Goal: Task Accomplishment & Management: Manage account settings

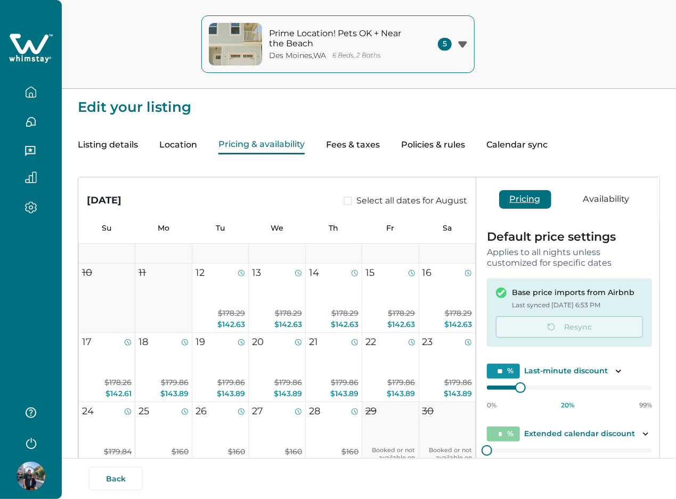
scroll to position [213, 0]
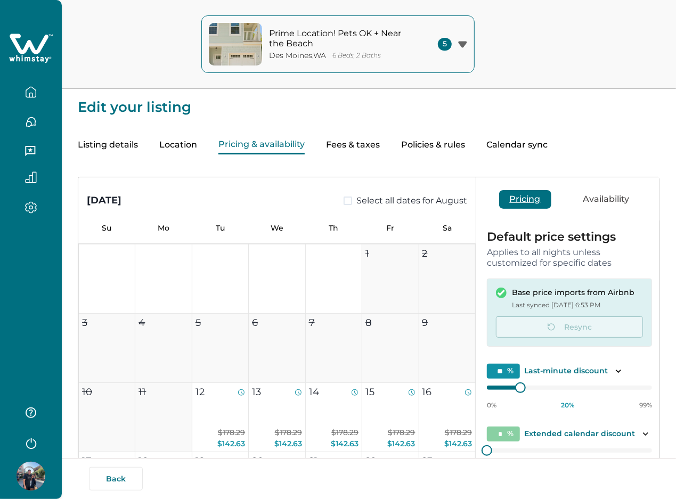
type input "**"
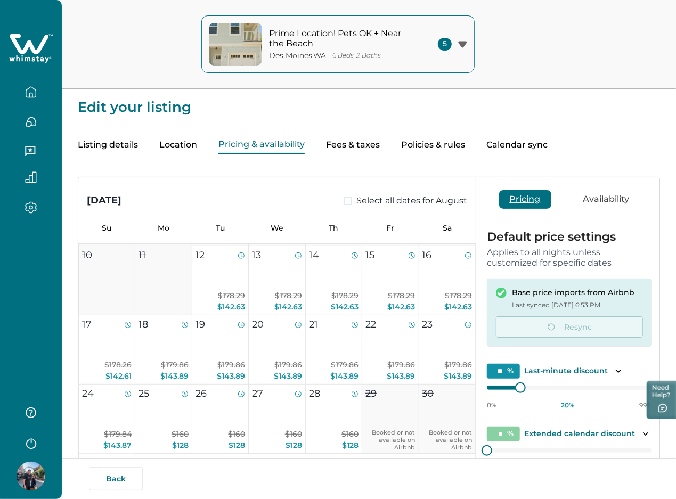
scroll to position [142, 0]
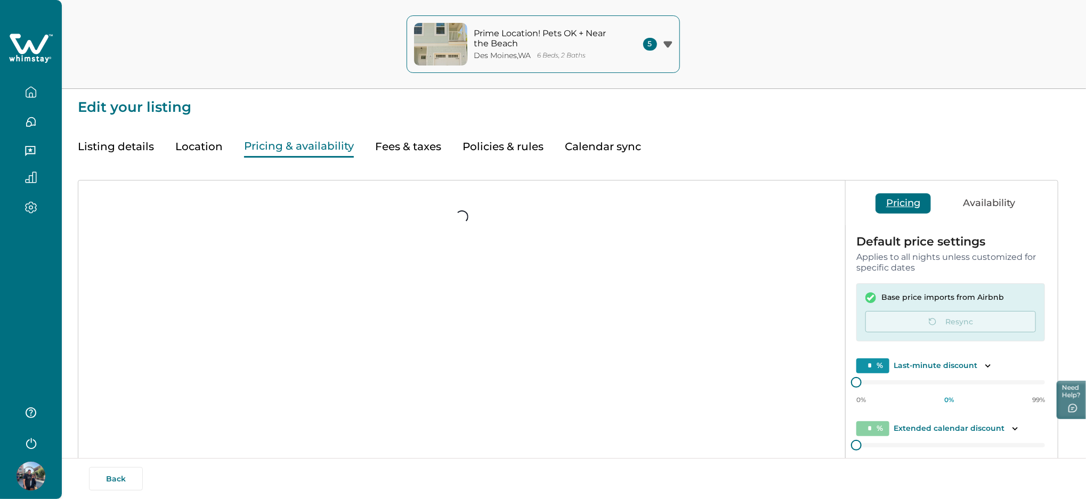
click at [33, 446] on icon "button" at bounding box center [31, 443] width 16 height 16
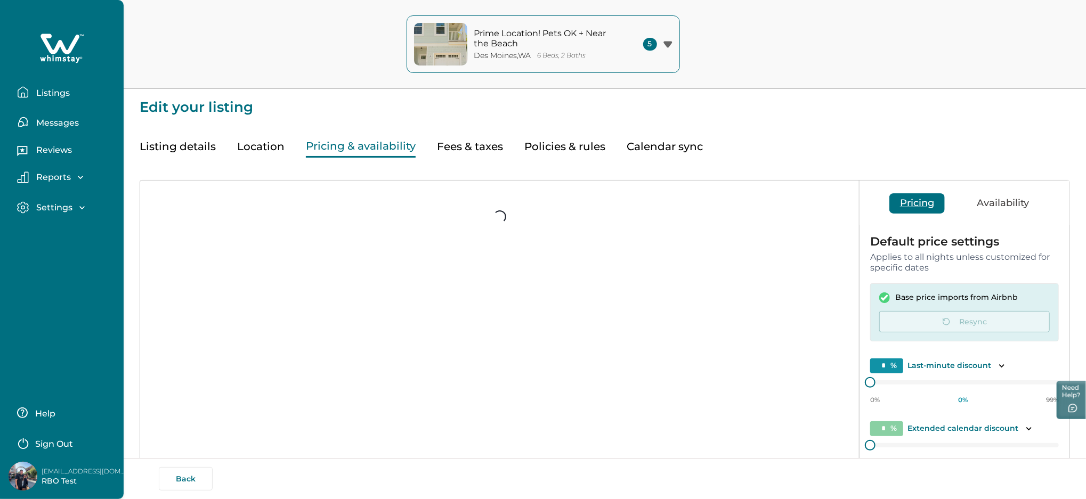
click at [50, 440] on p "Sign Out" at bounding box center [54, 444] width 38 height 11
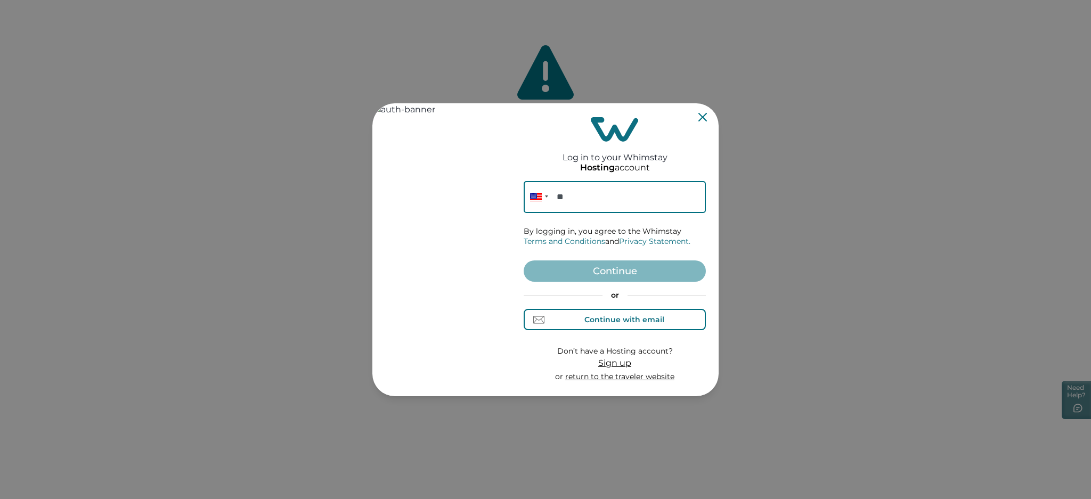
click at [604, 320] on div "Continue with email" at bounding box center [624, 319] width 80 height 9
click at [572, 196] on input at bounding box center [615, 197] width 182 height 32
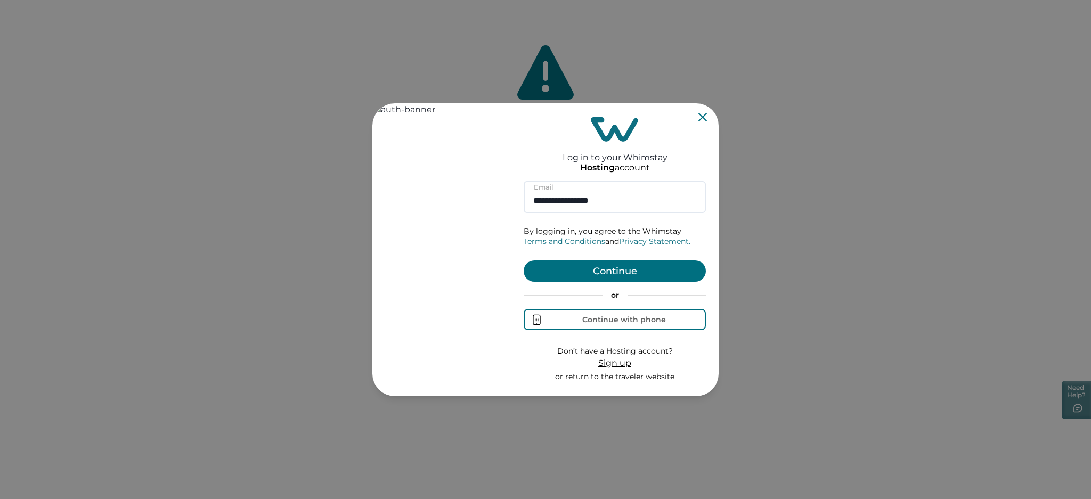
type input "**********"
click at [594, 273] on button "Continue" at bounding box center [615, 271] width 182 height 21
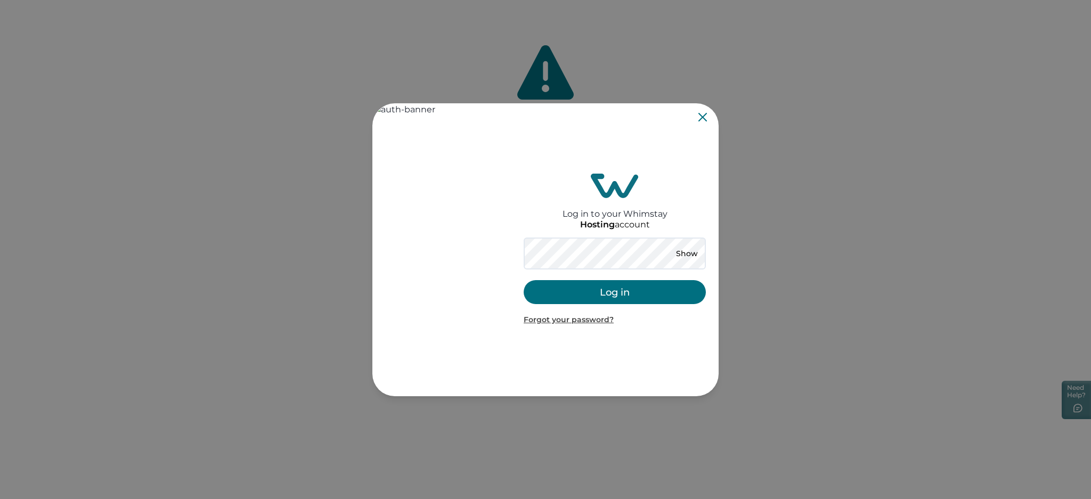
click at [619, 294] on button "Log in" at bounding box center [615, 292] width 182 height 24
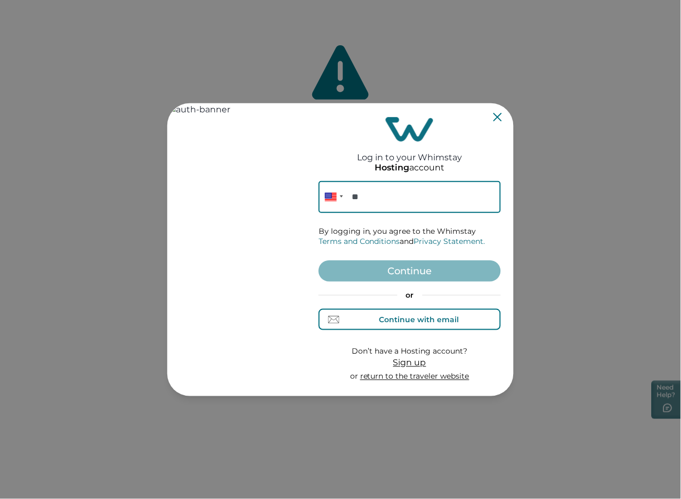
click at [394, 319] on div "Continue with email" at bounding box center [419, 319] width 80 height 9
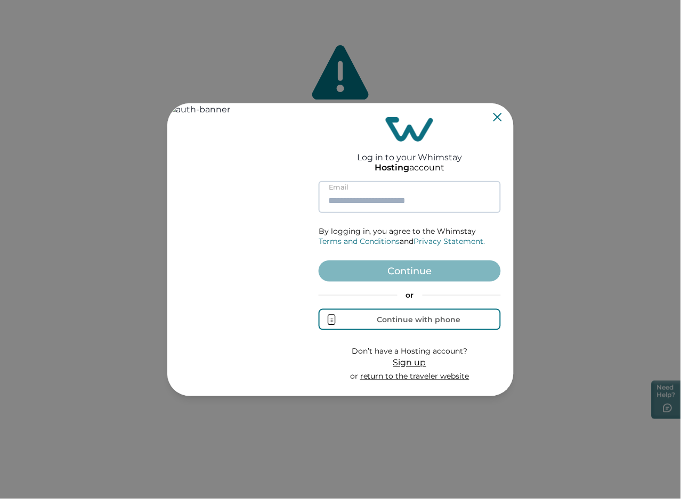
click at [360, 200] on input at bounding box center [410, 197] width 182 height 32
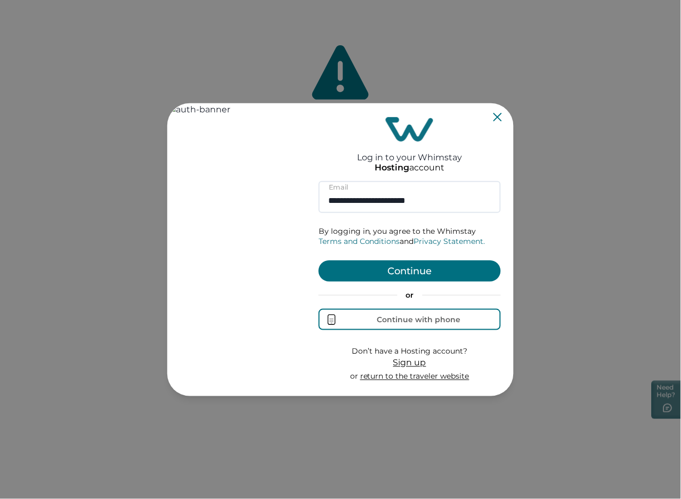
type input "**********"
click at [393, 273] on button "Continue" at bounding box center [410, 271] width 182 height 21
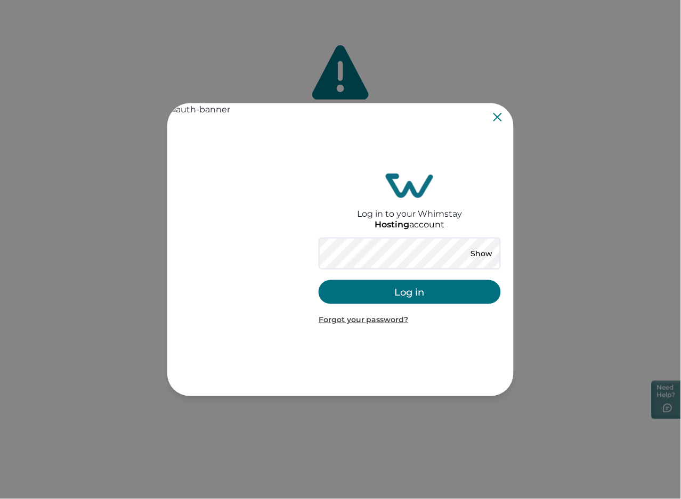
click at [344, 294] on button "Log in" at bounding box center [410, 292] width 182 height 24
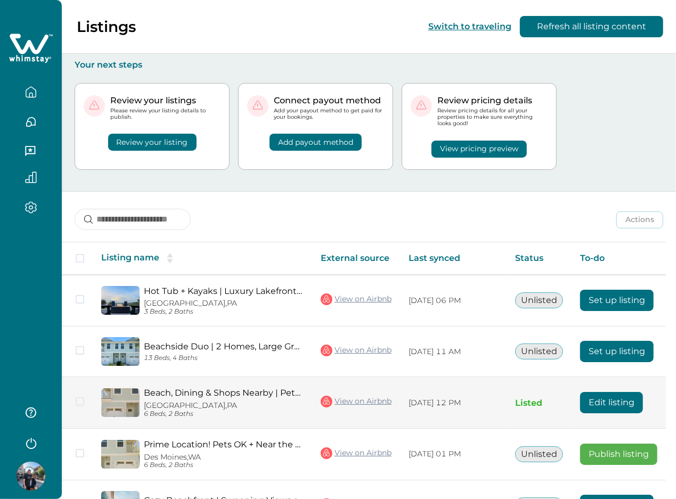
click at [606, 406] on button "Edit listing" at bounding box center [611, 402] width 63 height 21
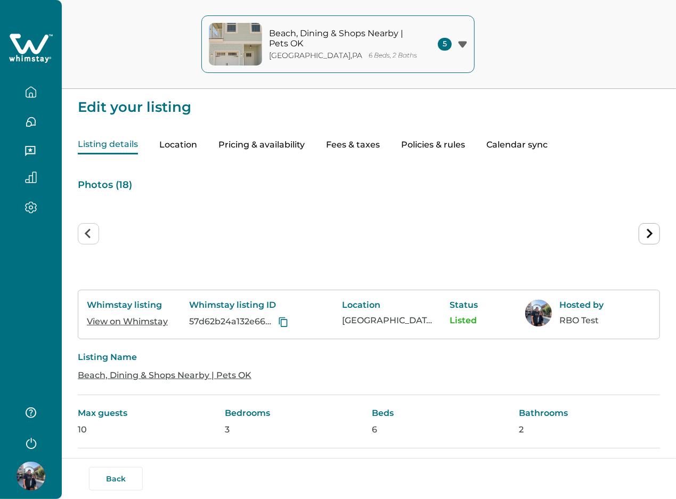
type input "**"
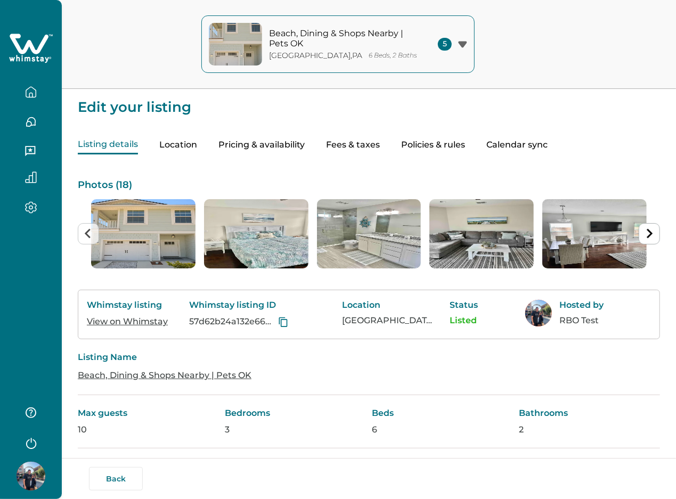
click at [264, 141] on button "Pricing & availability" at bounding box center [261, 145] width 86 height 19
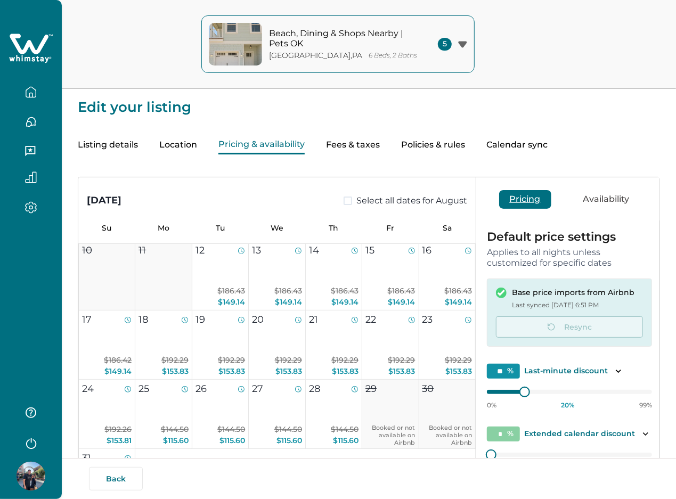
scroll to position [213, 0]
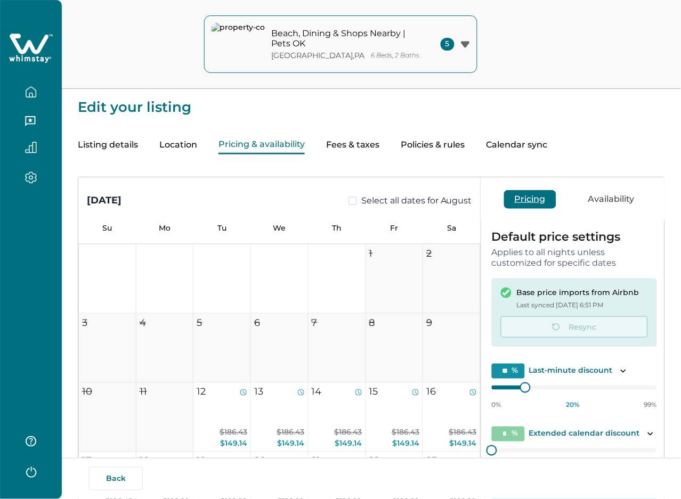
type input "**"
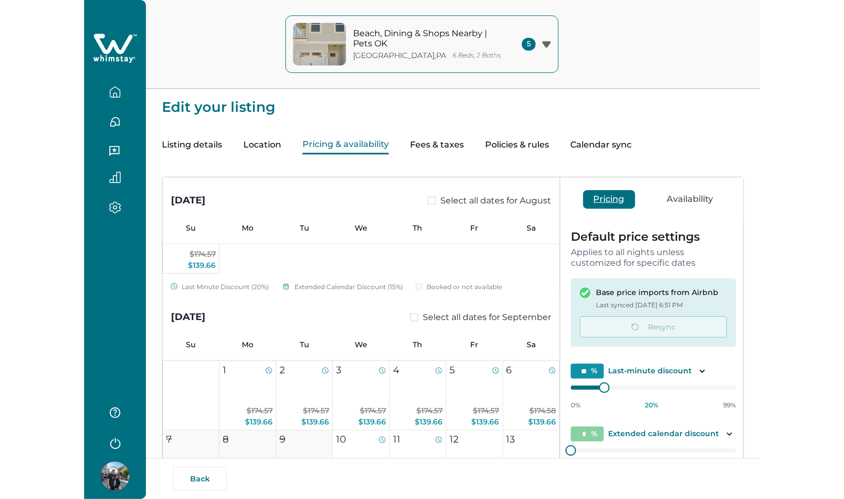
scroll to position [355, 0]
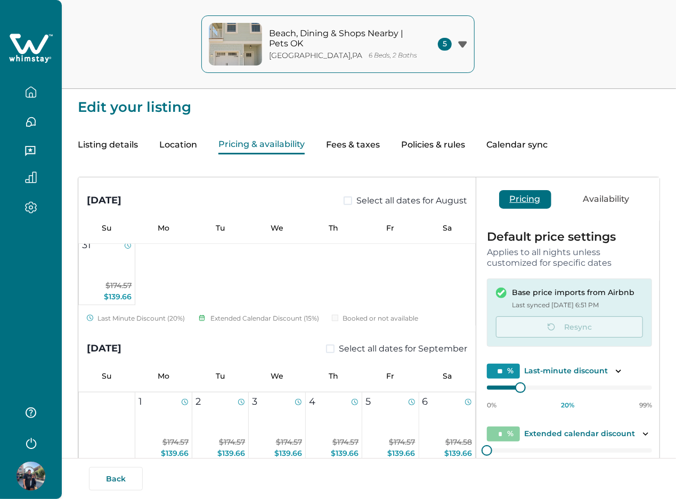
click at [31, 92] on icon "button" at bounding box center [31, 92] width 12 height 12
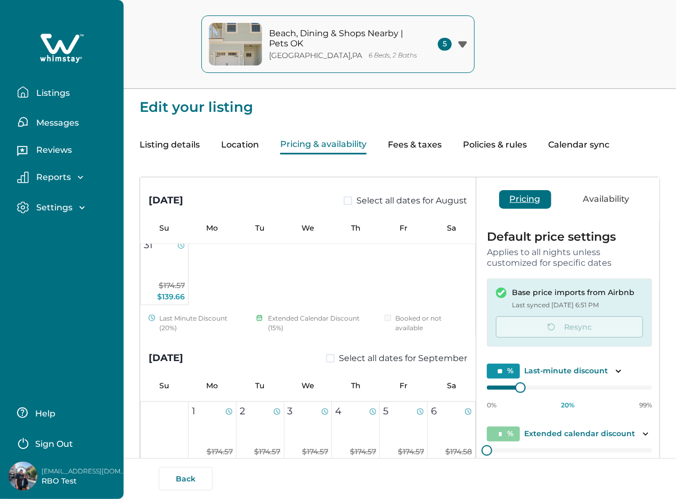
click at [50, 89] on p "Listings" at bounding box center [51, 93] width 37 height 11
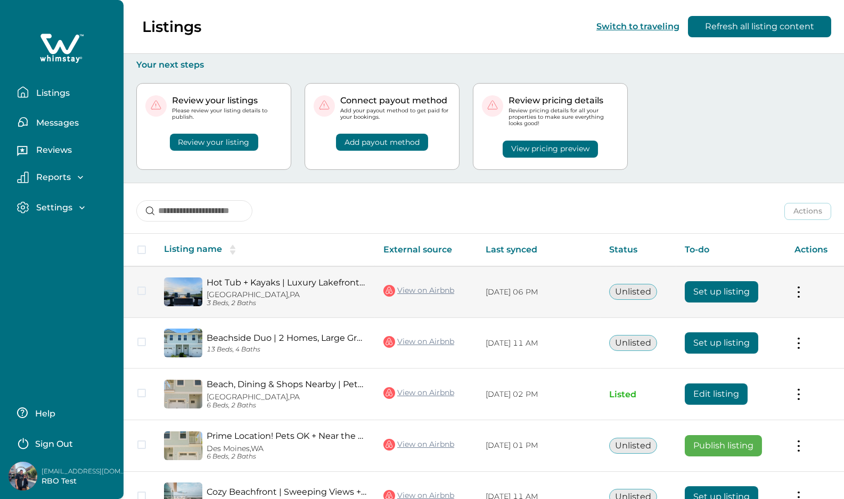
scroll to position [67, 0]
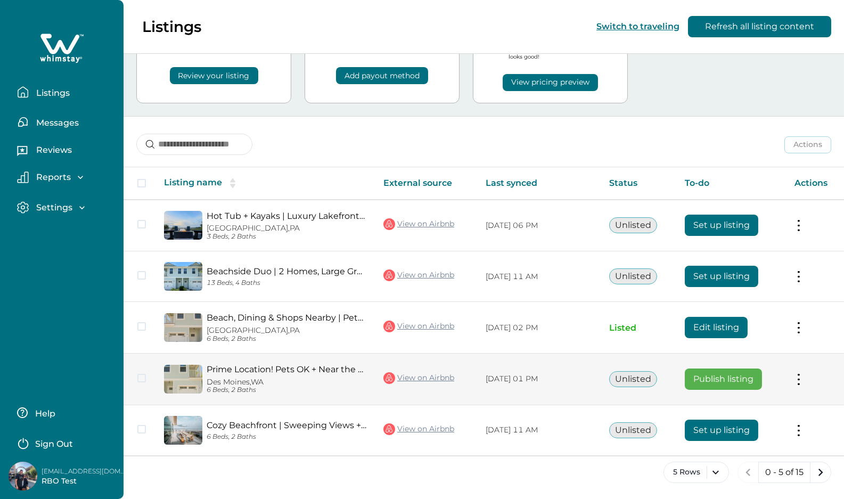
click at [680, 381] on button "Publish listing" at bounding box center [723, 379] width 77 height 21
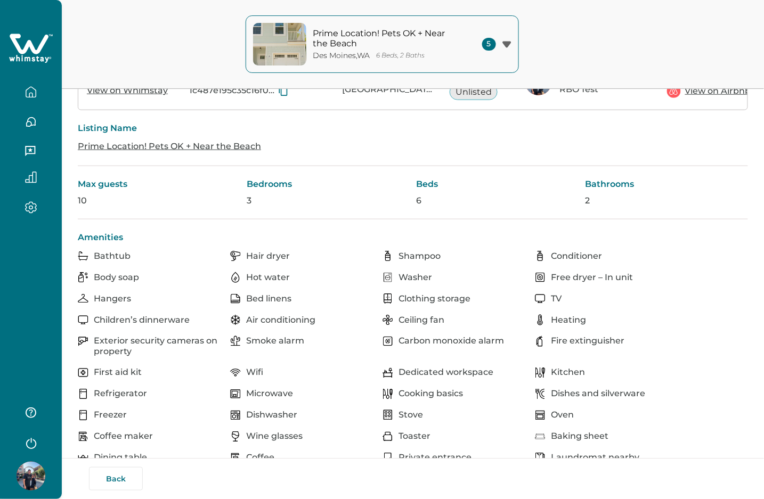
scroll to position [142, 0]
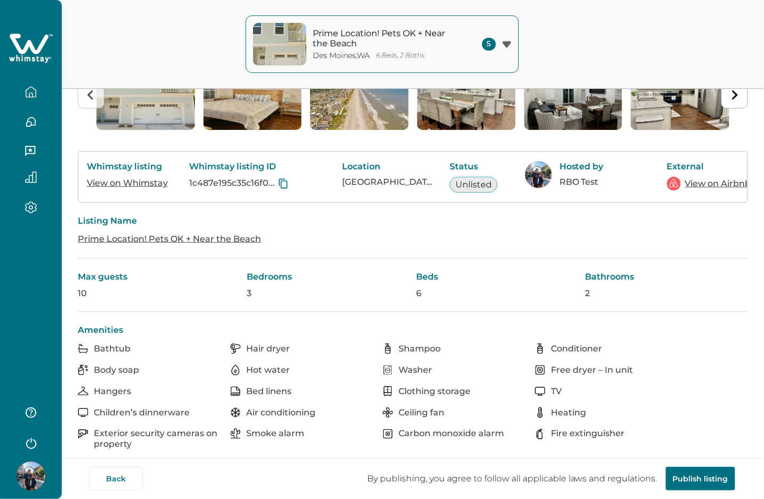
click at [32, 89] on icon "button" at bounding box center [31, 92] width 12 height 12
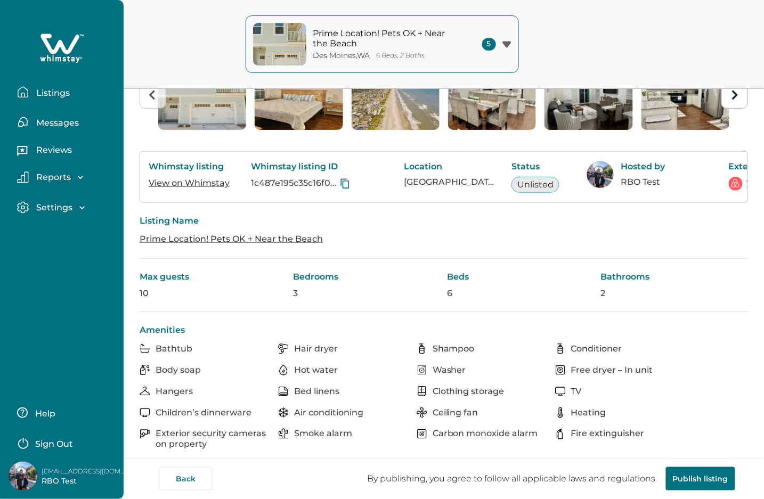
click at [42, 92] on p "Listings" at bounding box center [51, 93] width 37 height 11
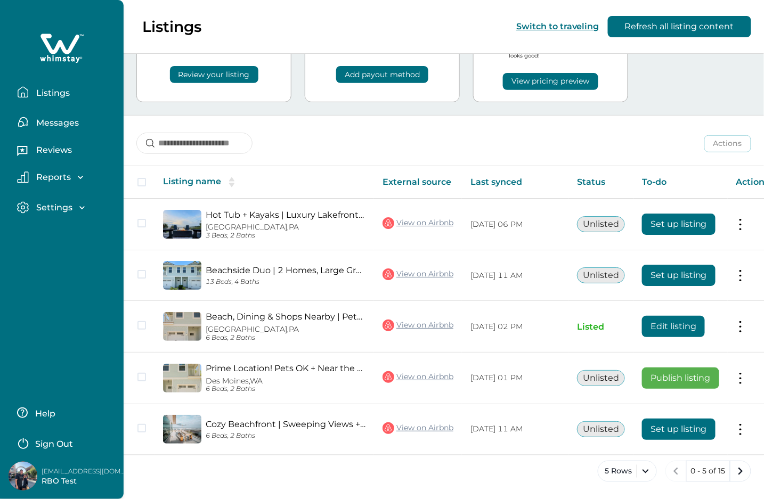
scroll to position [69, 0]
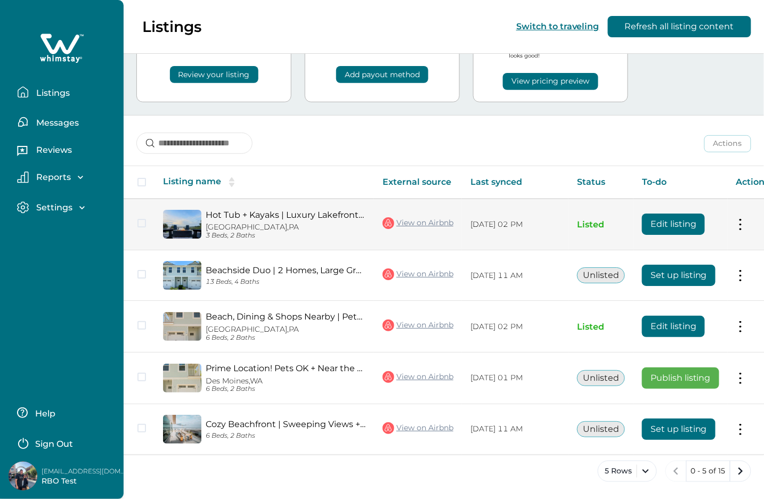
click at [676, 221] on button "Edit listing" at bounding box center [673, 224] width 63 height 21
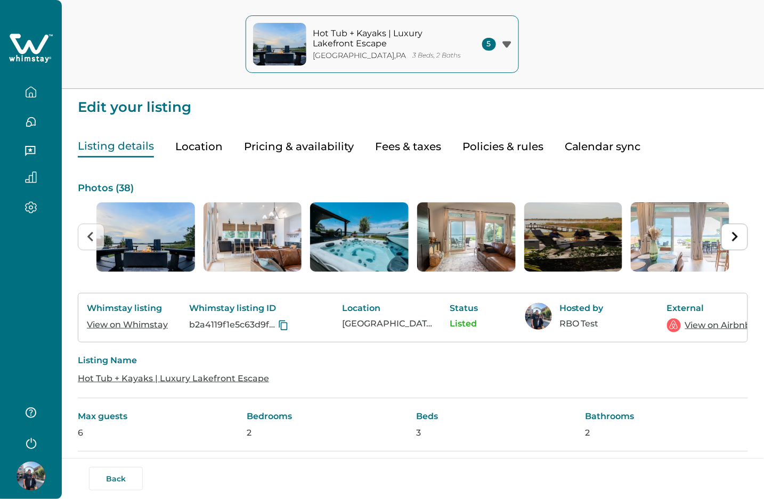
click at [45, 97] on button "button" at bounding box center [31, 92] width 45 height 21
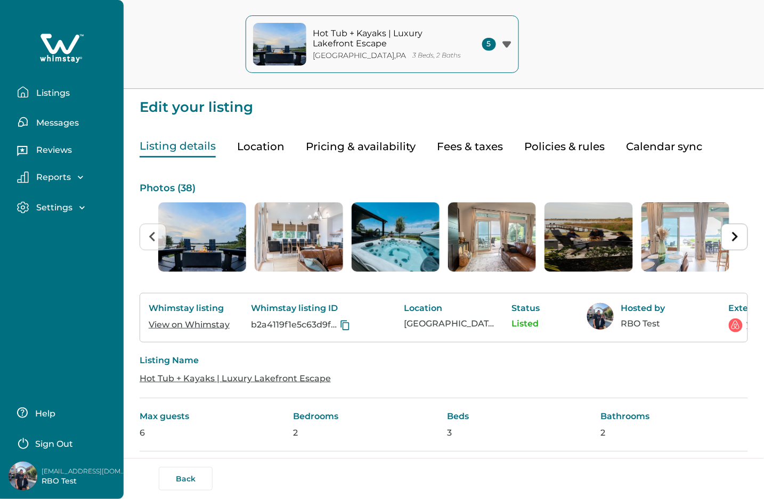
click at [37, 92] on p "Listings" at bounding box center [51, 93] width 37 height 11
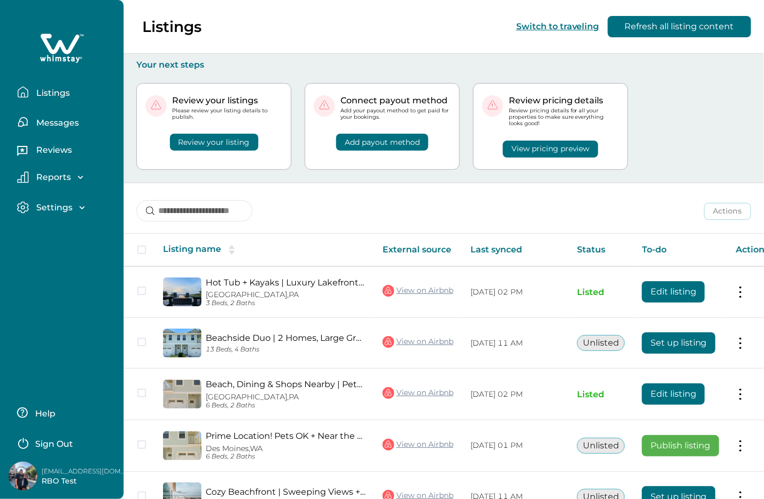
scroll to position [69, 0]
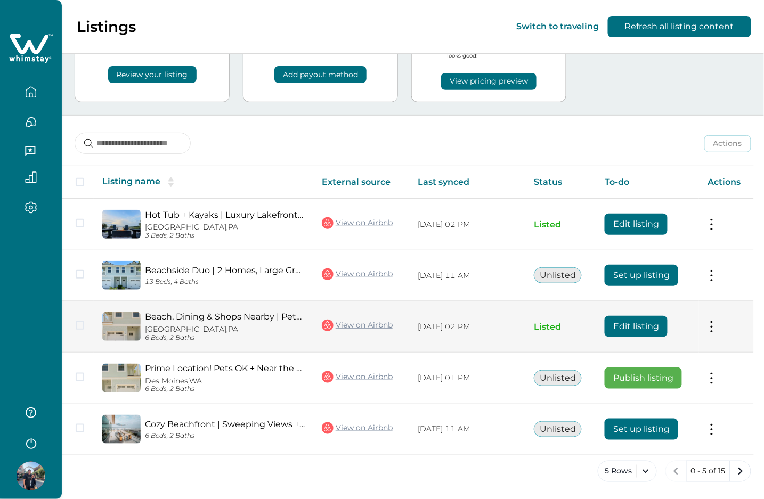
click at [661, 324] on button "Edit listing" at bounding box center [636, 326] width 63 height 21
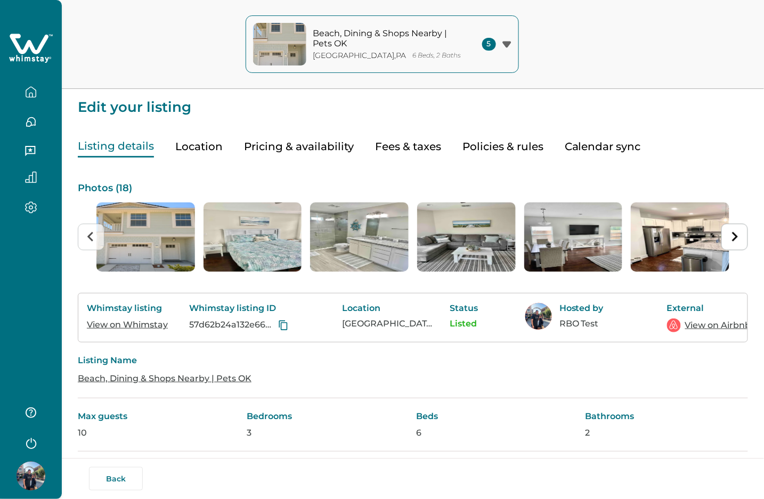
click at [36, 89] on icon "button" at bounding box center [31, 92] width 12 height 12
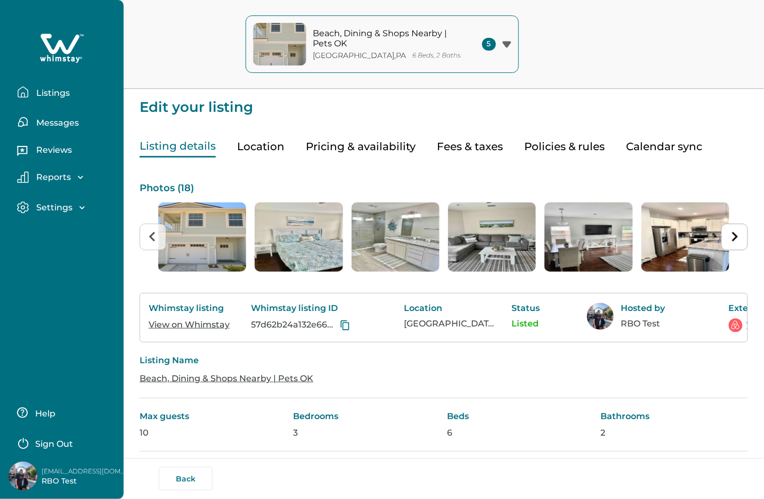
click at [43, 89] on p "Listings" at bounding box center [51, 93] width 37 height 11
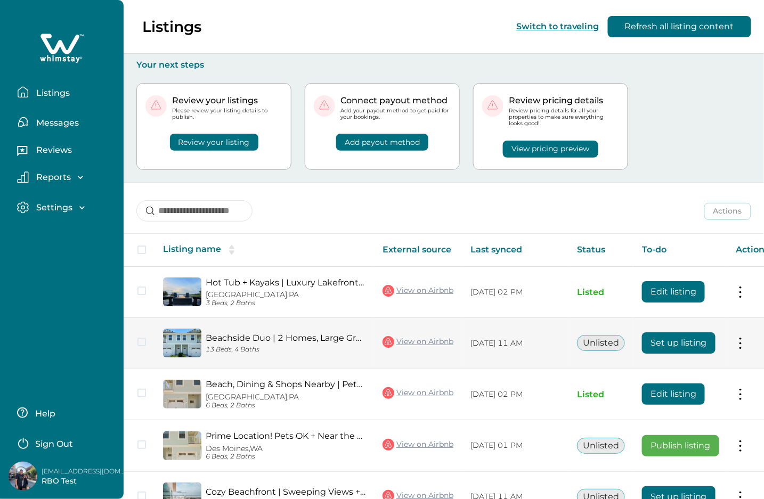
scroll to position [69, 0]
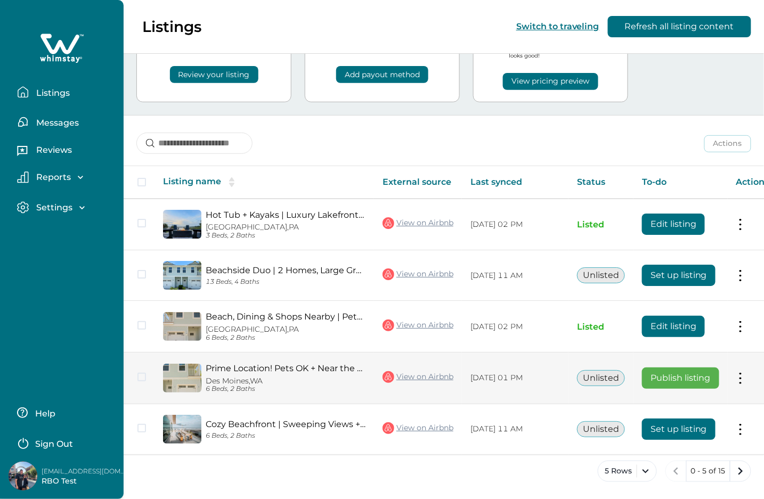
click at [680, 373] on button "Publish listing" at bounding box center [680, 378] width 77 height 21
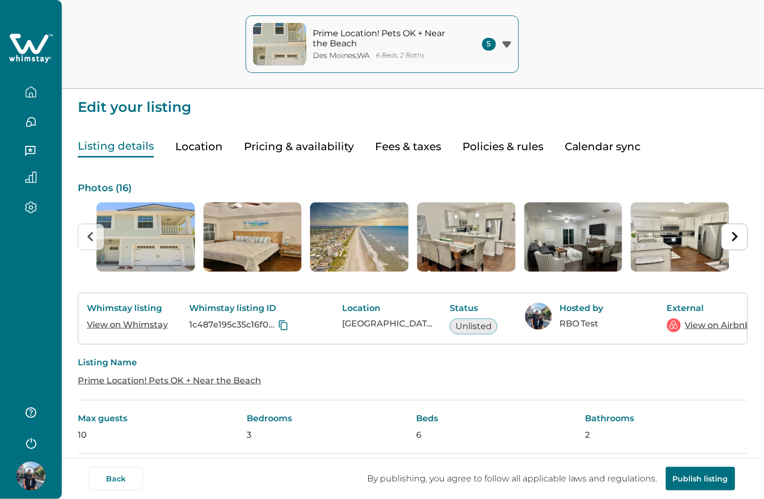
click at [29, 80] on div at bounding box center [31, 88] width 45 height 30
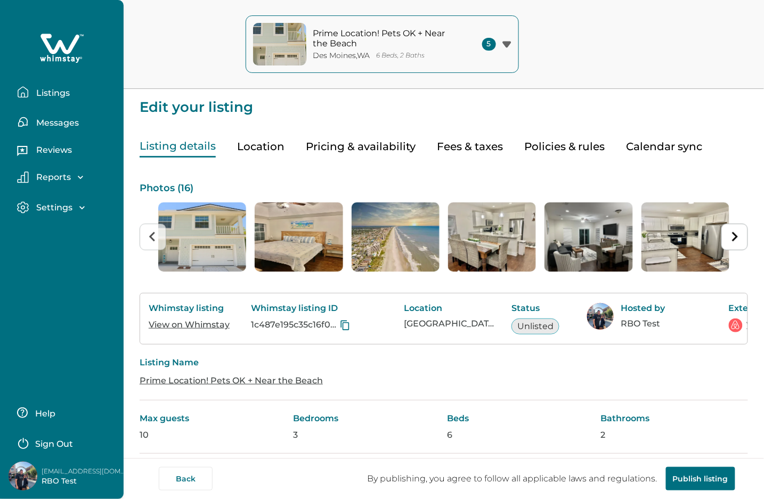
scroll to position [639, 0]
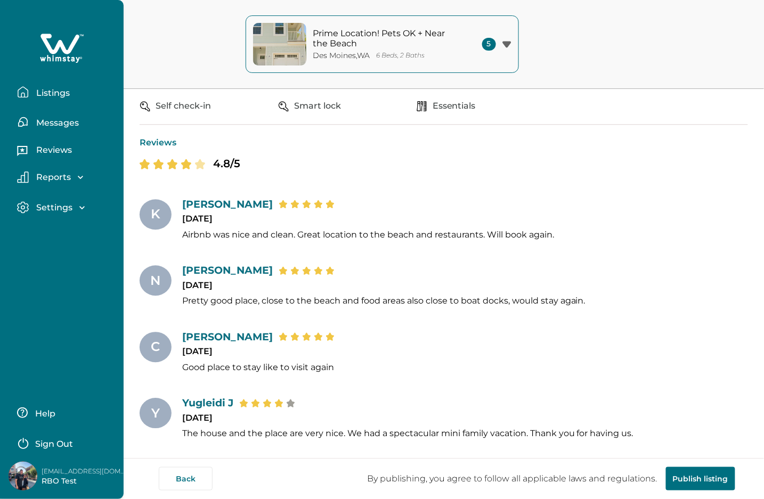
click at [34, 90] on p "Listings" at bounding box center [51, 93] width 37 height 11
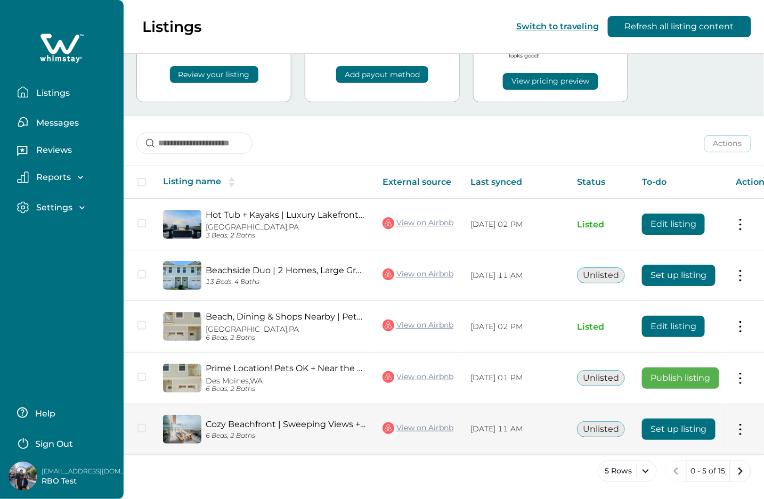
scroll to position [67, 0]
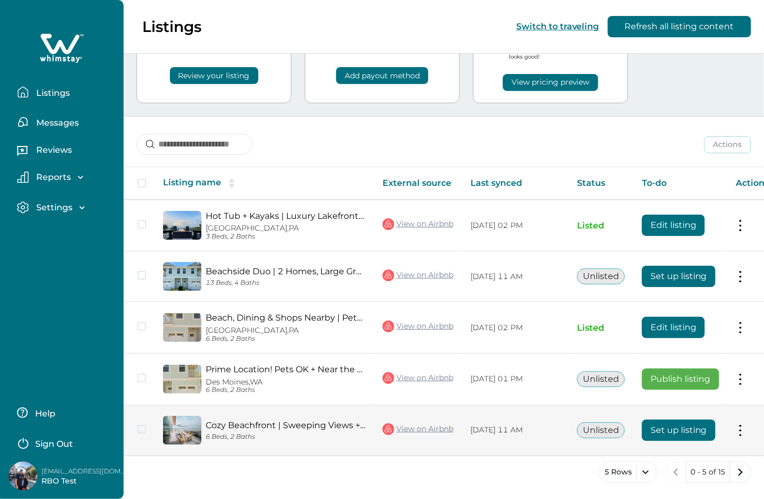
click at [677, 425] on button "Set up listing" at bounding box center [679, 430] width 74 height 21
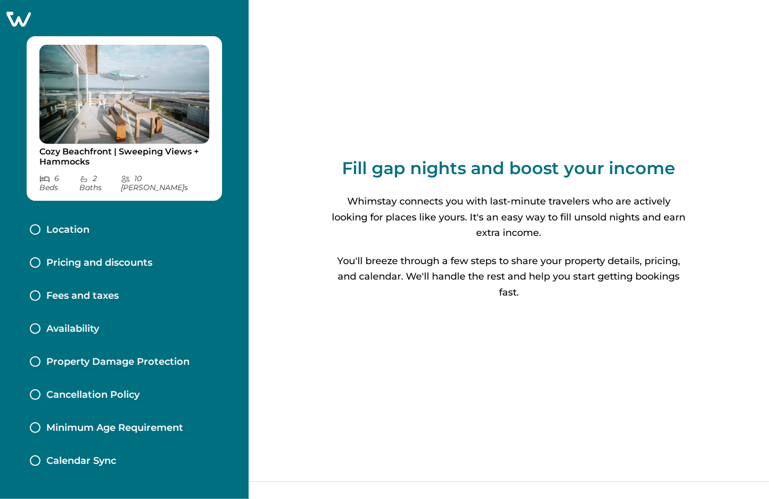
click at [67, 224] on p "Location" at bounding box center [67, 230] width 43 height 12
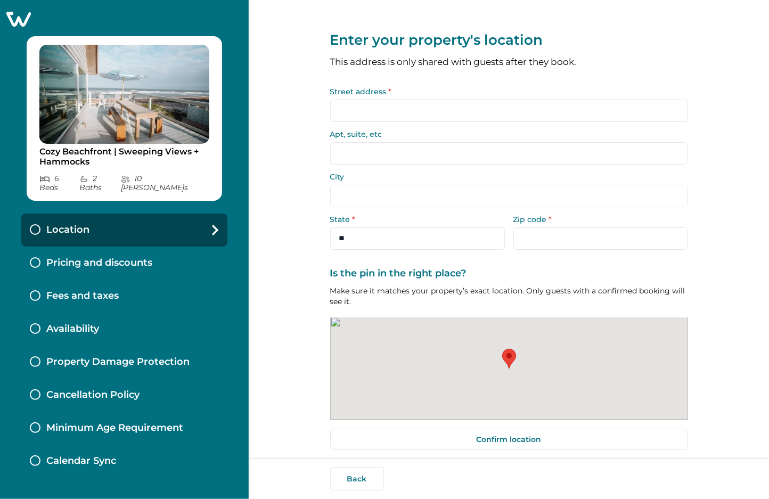
click at [91, 257] on p "Pricing and discounts" at bounding box center [99, 263] width 106 height 12
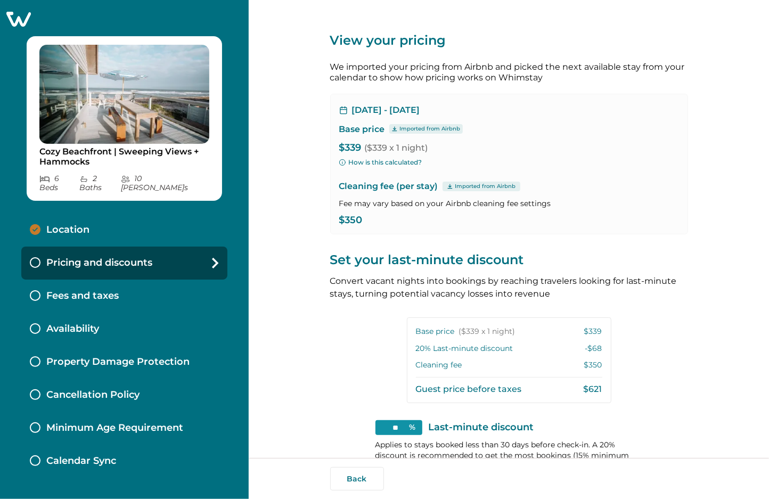
click at [92, 280] on div "Fees and taxes" at bounding box center [124, 296] width 206 height 33
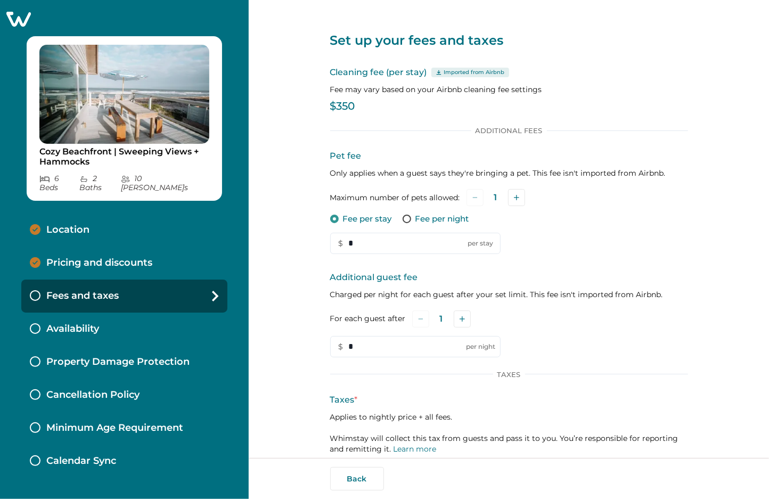
click at [10, 12] on icon at bounding box center [18, 19] width 26 height 17
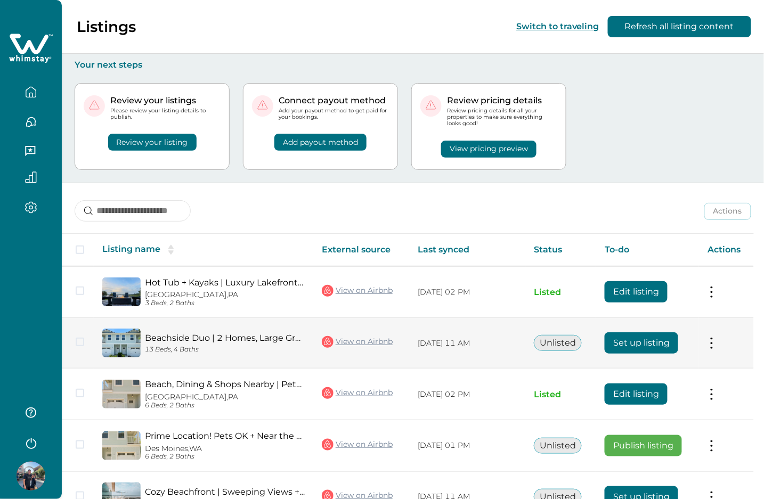
scroll to position [67, 0]
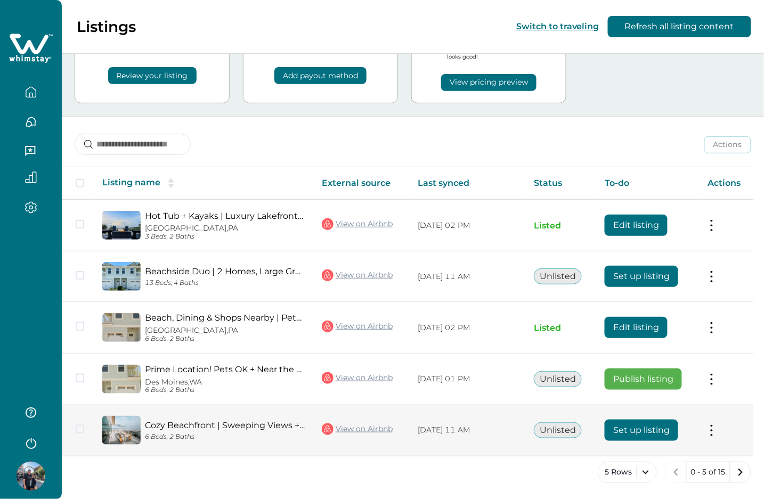
click at [645, 434] on button "Set up listing" at bounding box center [642, 430] width 74 height 21
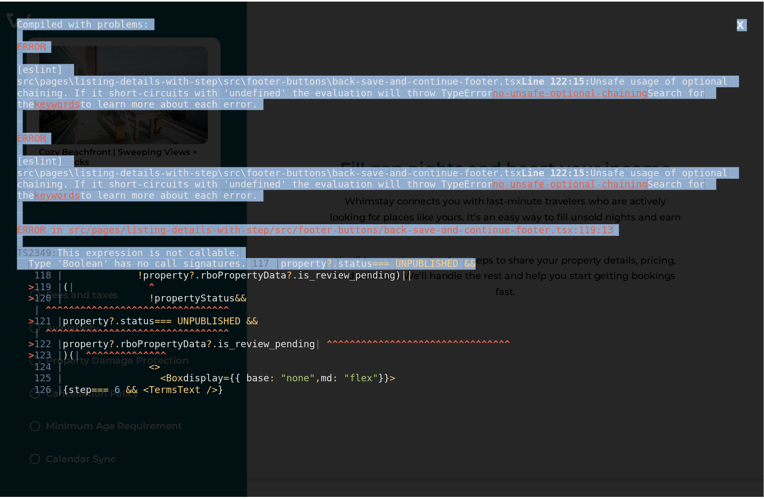
scroll to position [29, 0]
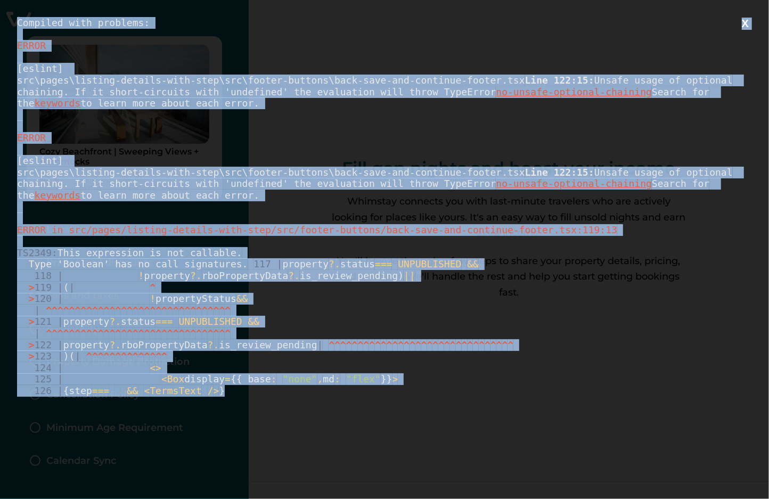
drag, startPoint x: 16, startPoint y: 23, endPoint x: 348, endPoint y: 455, distance: 544.8
click at [348, 455] on div "Compiled with problems: X ERROR [eslint] src\pages\listing-details-with-step\sr…" at bounding box center [384, 249] width 769 height 499
copy div "Compiled with problems: X ERROR [eslint] src\pages\listing-details-with-step\sr…"
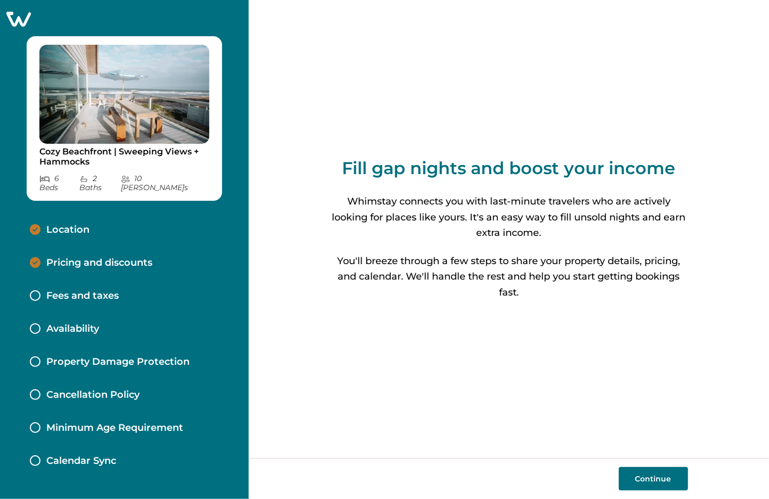
click at [18, 23] on icon at bounding box center [18, 19] width 26 height 17
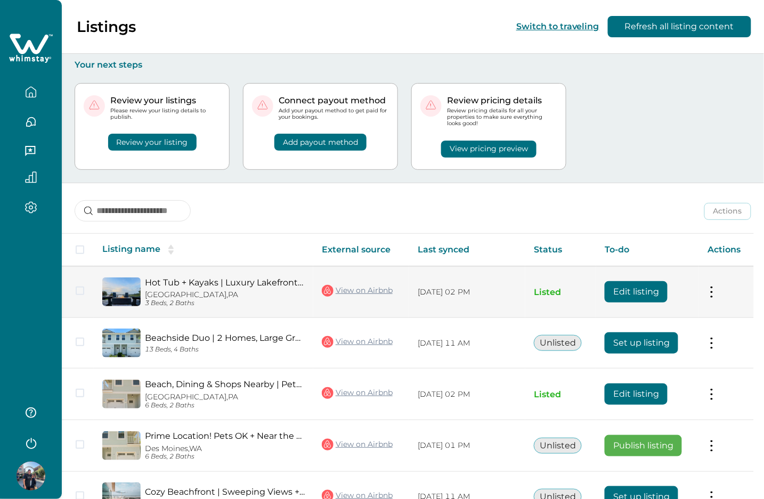
click at [644, 295] on button "Edit listing" at bounding box center [636, 291] width 63 height 21
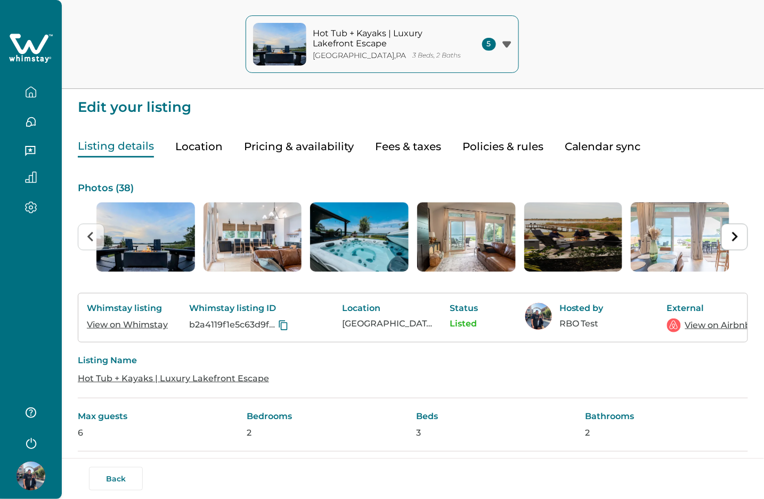
click at [34, 91] on icon "button" at bounding box center [31, 92] width 12 height 12
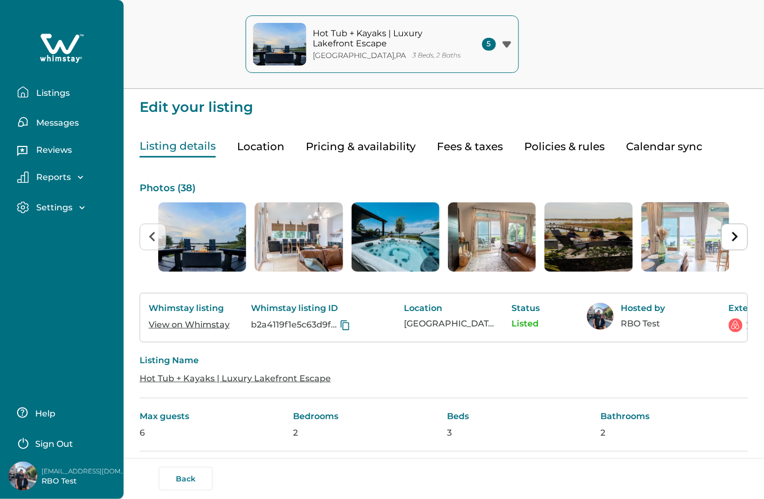
click at [48, 91] on p "Listings" at bounding box center [51, 93] width 37 height 11
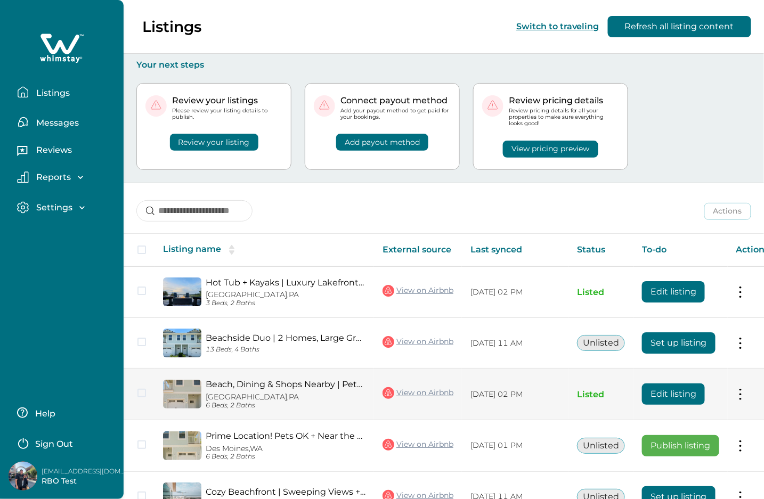
click at [670, 392] on button "Edit listing" at bounding box center [673, 394] width 63 height 21
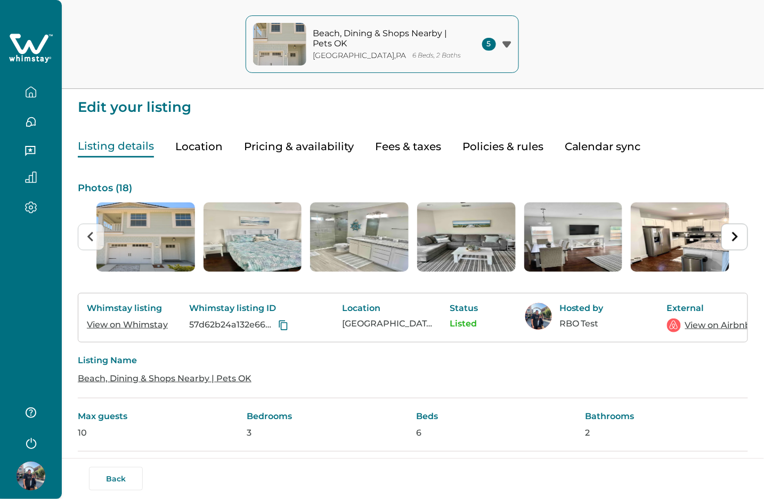
click at [39, 89] on button "button" at bounding box center [31, 92] width 45 height 21
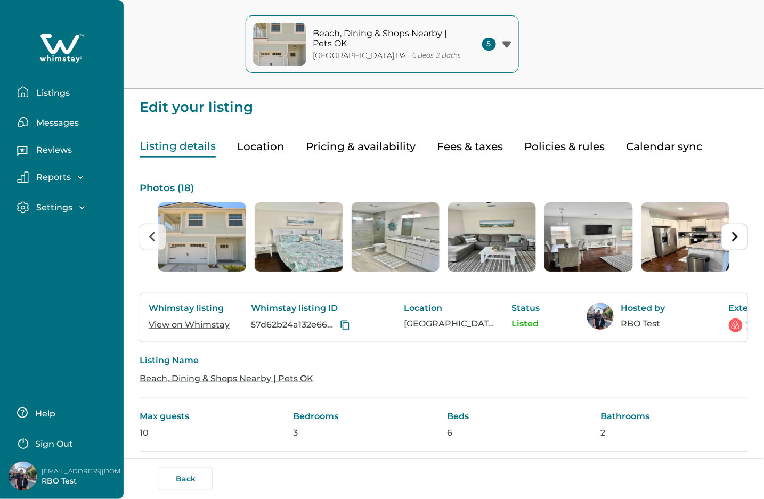
click at [41, 89] on p "Listings" at bounding box center [51, 93] width 37 height 11
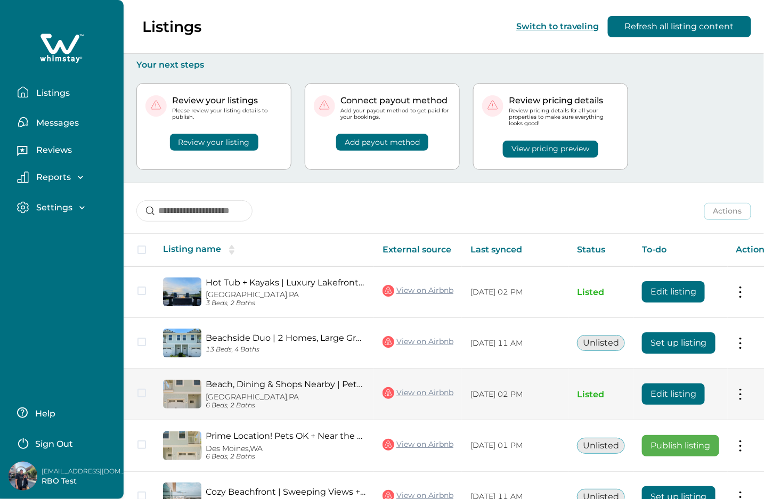
click at [667, 393] on button "Edit listing" at bounding box center [673, 394] width 63 height 21
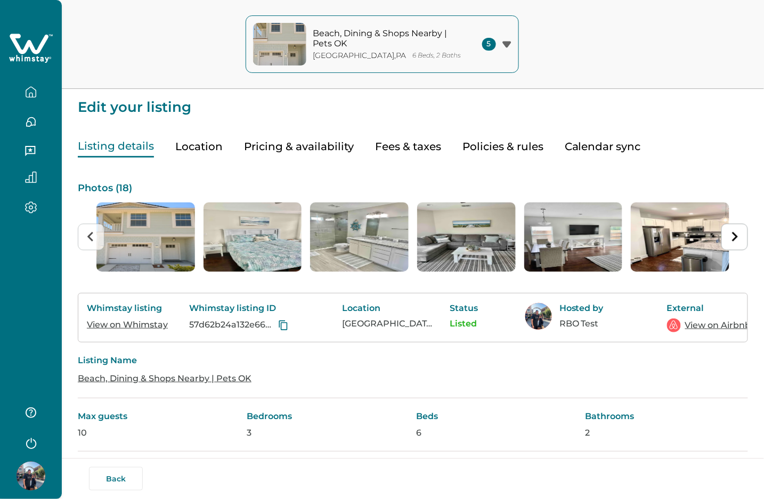
click at [35, 88] on icon "button" at bounding box center [31, 92] width 12 height 12
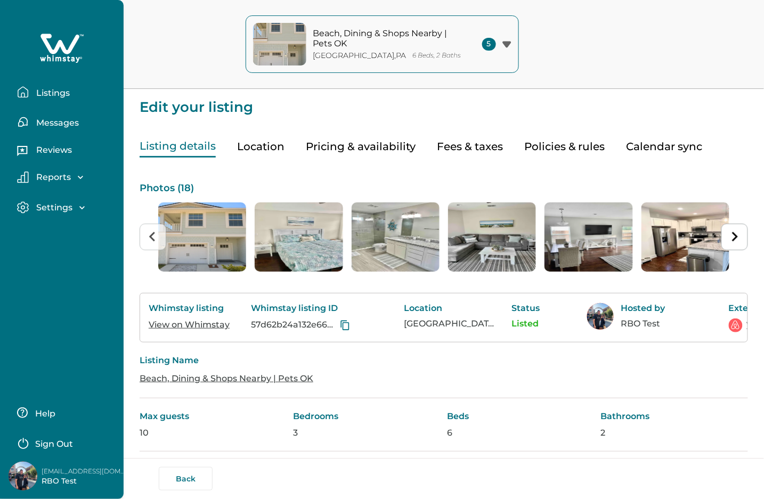
click at [53, 88] on p "Listings" at bounding box center [51, 93] width 37 height 11
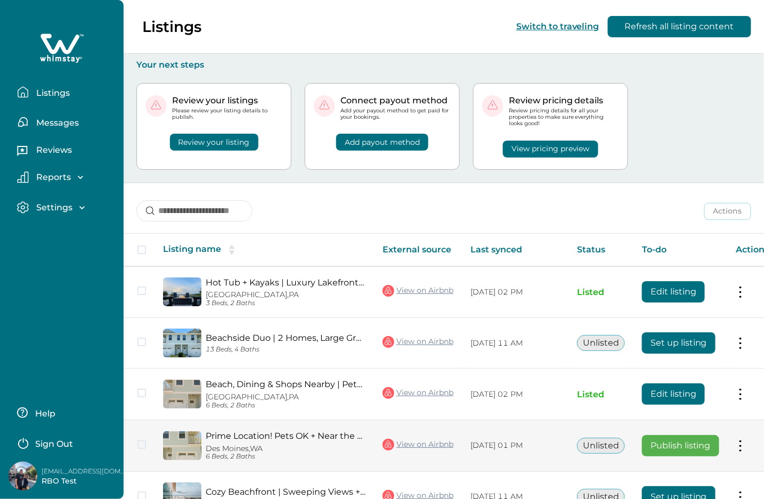
click at [680, 447] on button "Publish listing" at bounding box center [680, 445] width 77 height 21
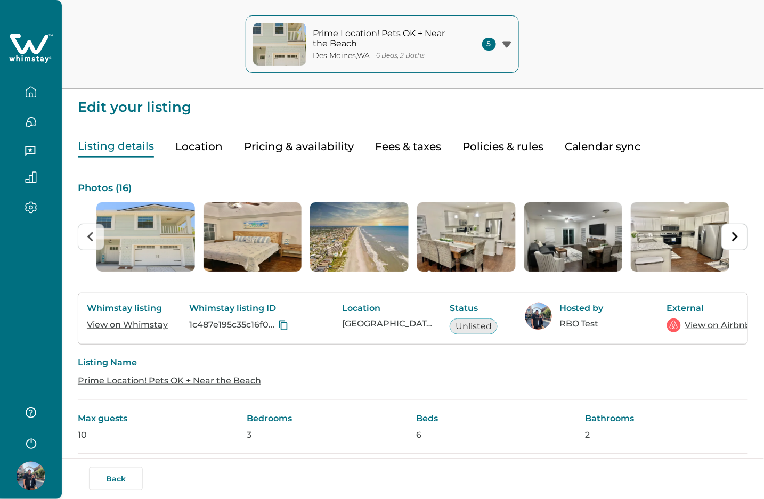
click at [20, 86] on button "button" at bounding box center [31, 92] width 45 height 21
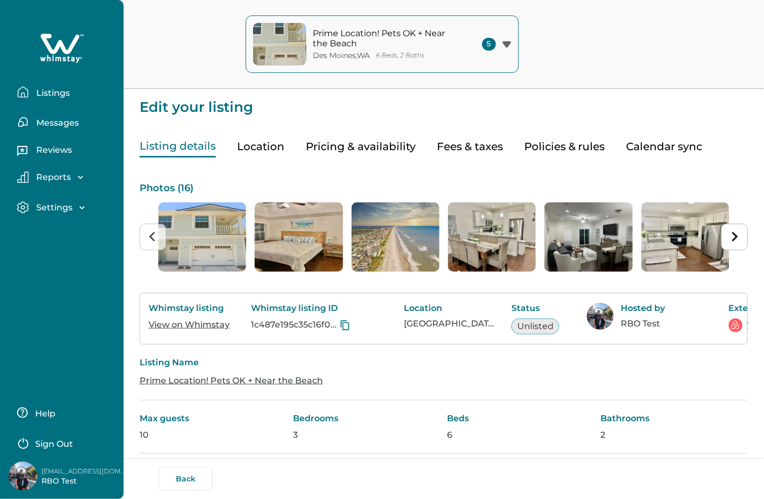
click at [33, 89] on p "Listings" at bounding box center [51, 93] width 37 height 11
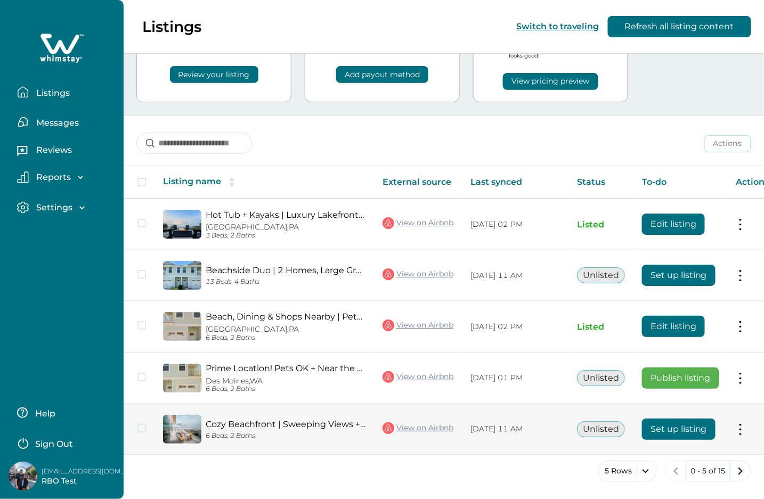
click at [680, 430] on button "Set up listing" at bounding box center [679, 429] width 74 height 21
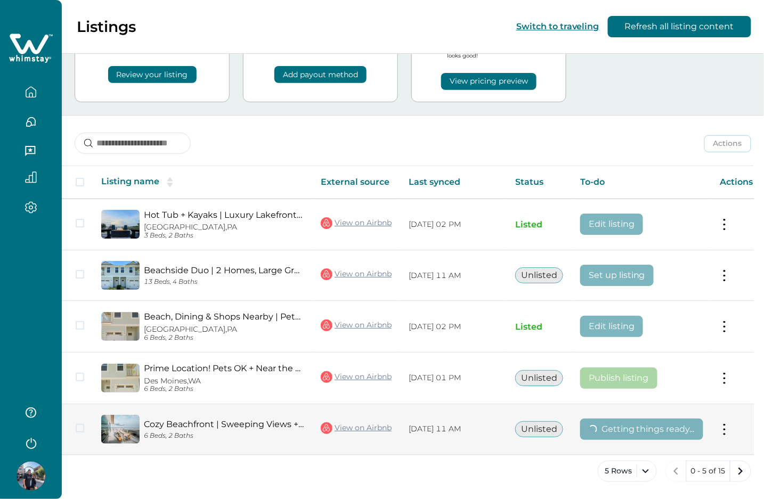
scroll to position [67, 0]
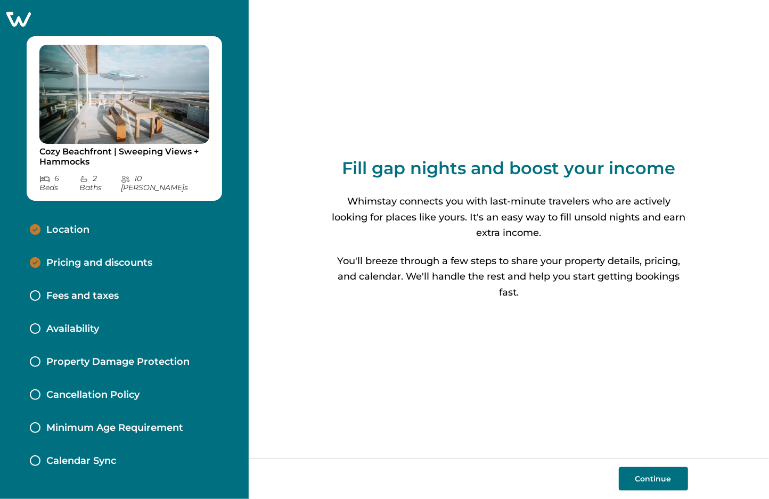
click at [654, 472] on button "Continue" at bounding box center [653, 478] width 69 height 23
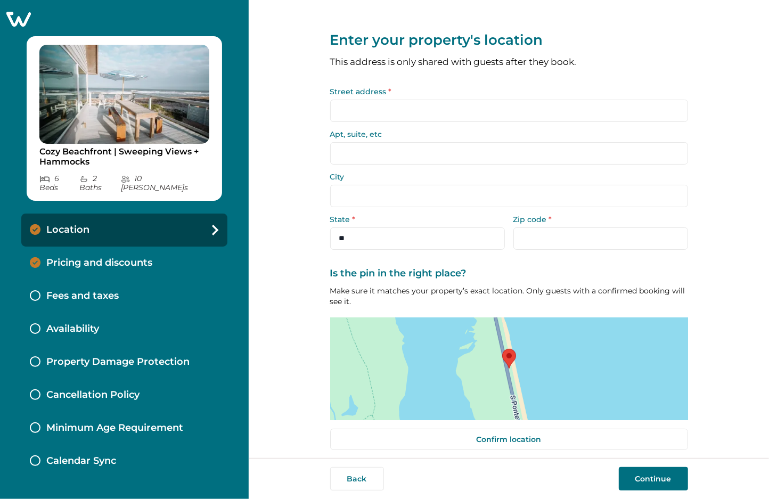
click at [654, 472] on button "Continue" at bounding box center [653, 478] width 69 height 23
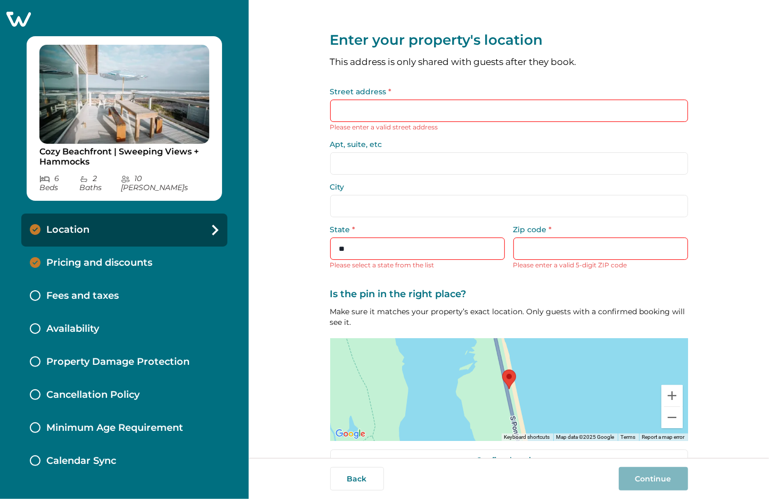
click at [23, 20] on icon at bounding box center [18, 19] width 25 height 15
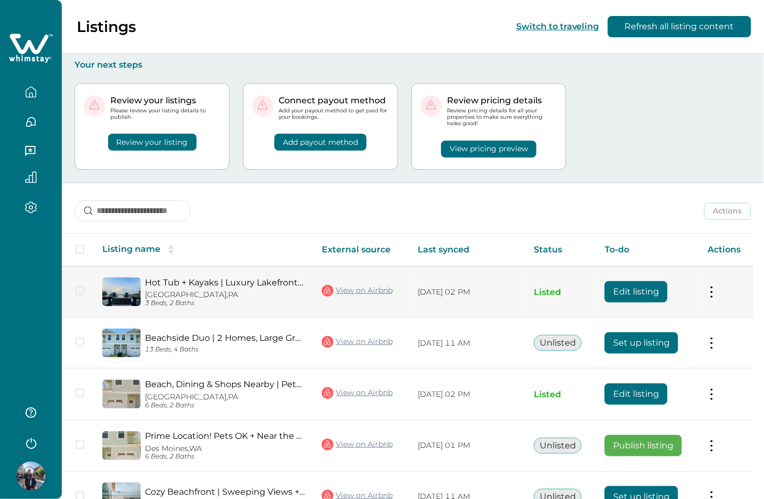
click at [634, 290] on button "Edit listing" at bounding box center [636, 291] width 63 height 21
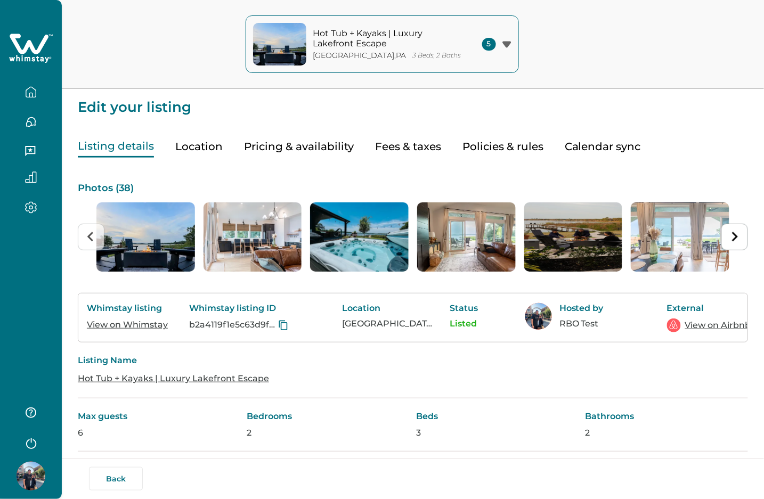
click at [36, 84] on button "button" at bounding box center [31, 92] width 45 height 21
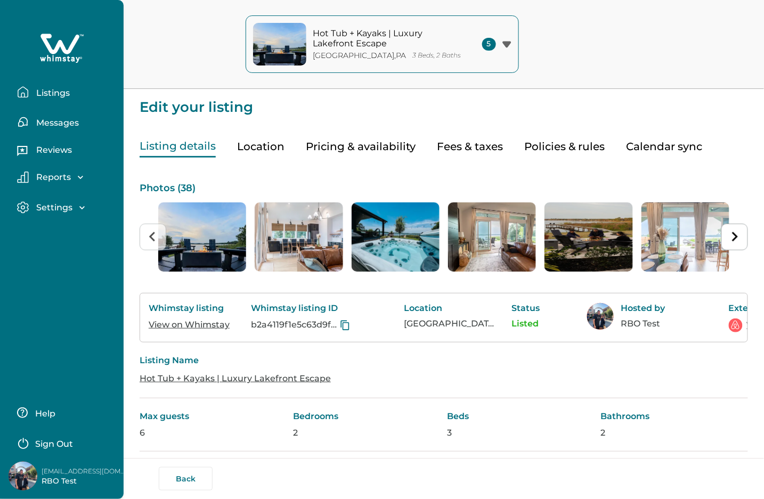
scroll to position [213, 0]
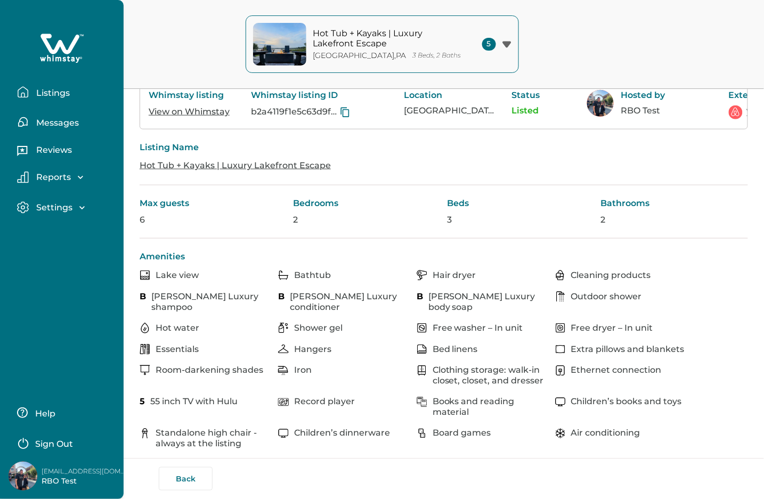
click at [34, 90] on p "Listings" at bounding box center [51, 93] width 37 height 11
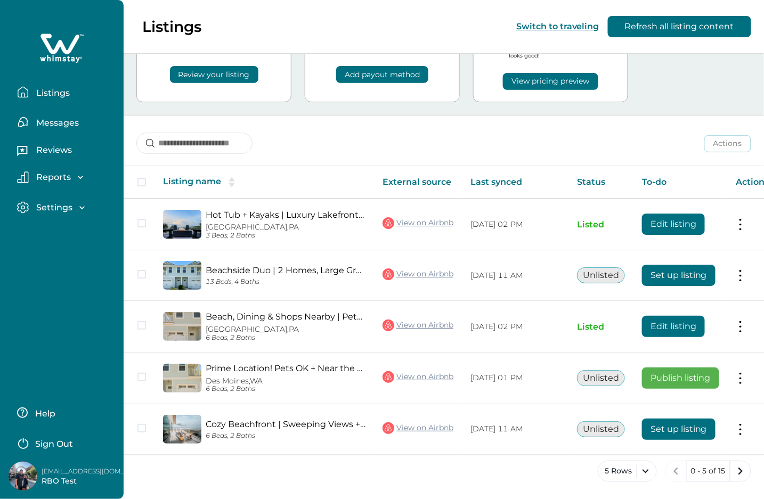
scroll to position [69, 0]
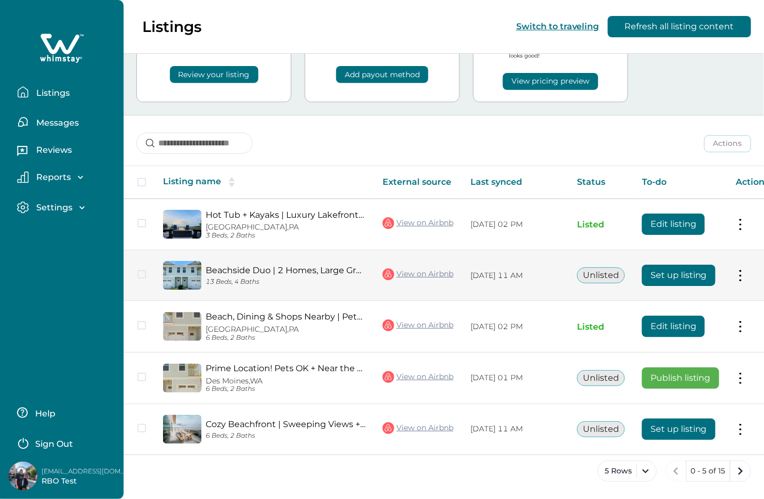
click at [668, 271] on button "Set up listing" at bounding box center [679, 275] width 74 height 21
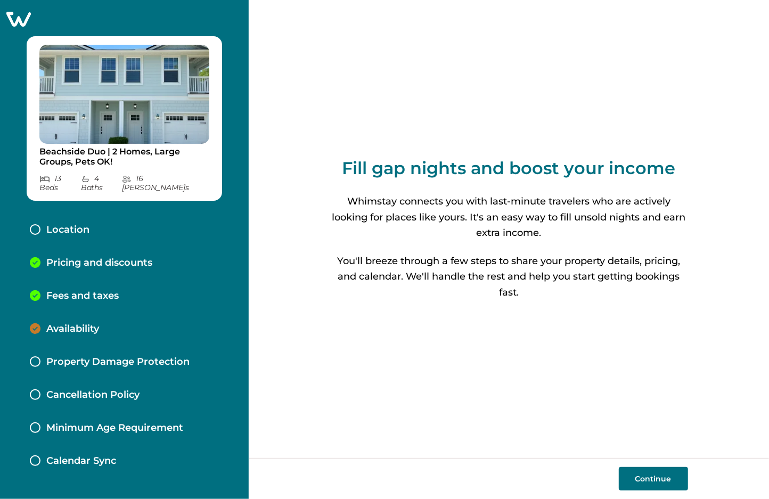
click at [670, 478] on button "Continue" at bounding box center [653, 478] width 69 height 23
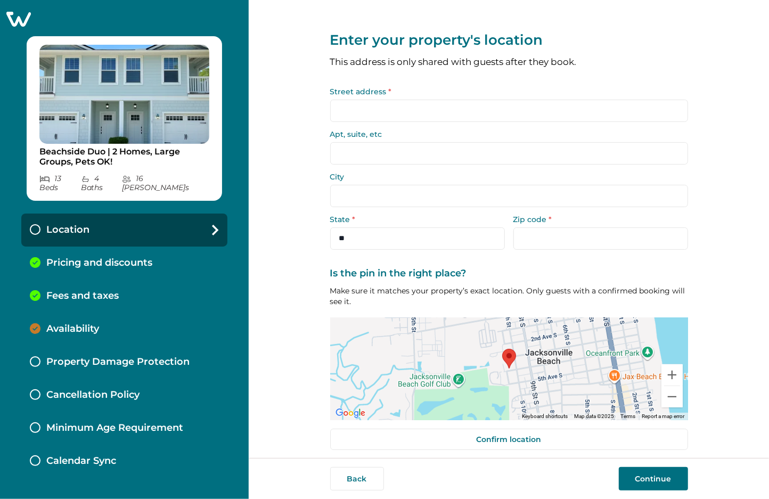
click at [376, 107] on input "Street address *" at bounding box center [509, 111] width 358 height 22
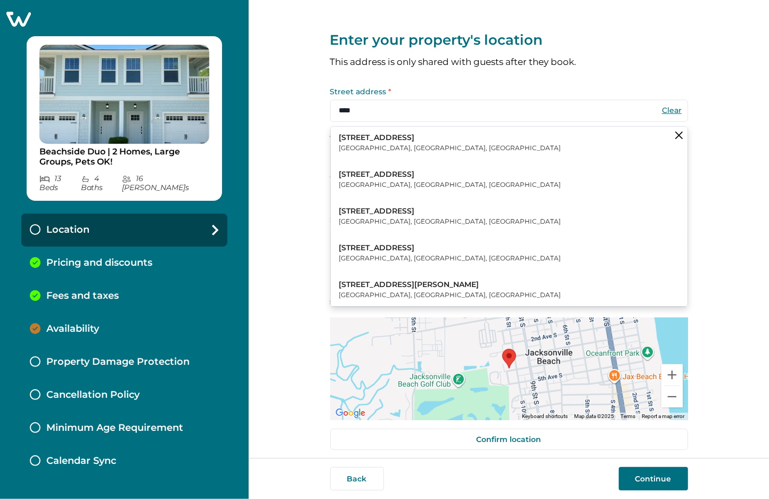
click at [382, 176] on p "12340 Boggy Creek Road" at bounding box center [450, 174] width 222 height 11
type input "**********"
type input "*******"
select select "**"
type input "*****"
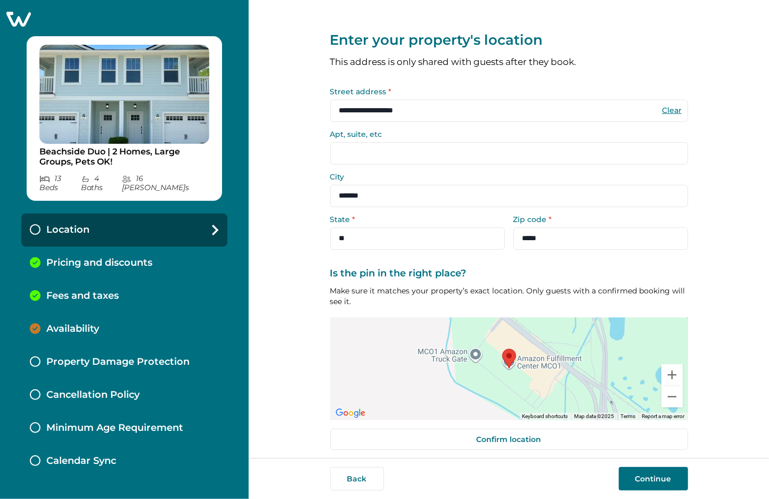
click at [658, 482] on button "Continue" at bounding box center [653, 478] width 69 height 23
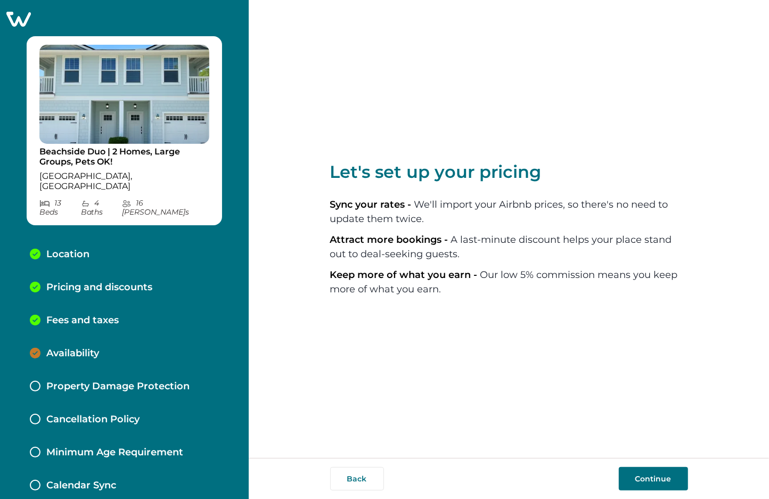
click at [652, 483] on button "Continue" at bounding box center [653, 478] width 69 height 23
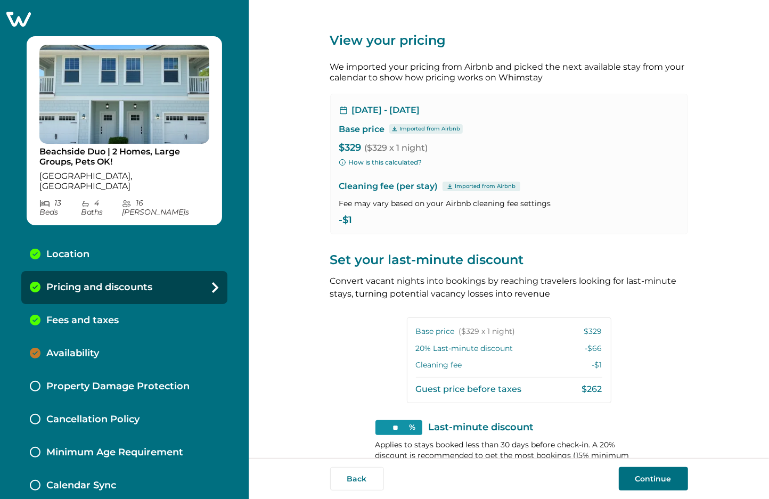
click at [652, 483] on button "Continue" at bounding box center [653, 478] width 69 height 23
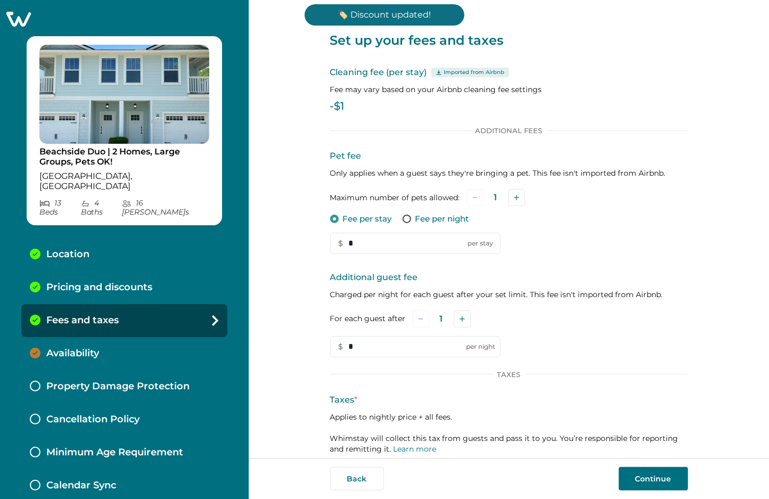
click at [652, 483] on button "Continue" at bounding box center [653, 478] width 69 height 23
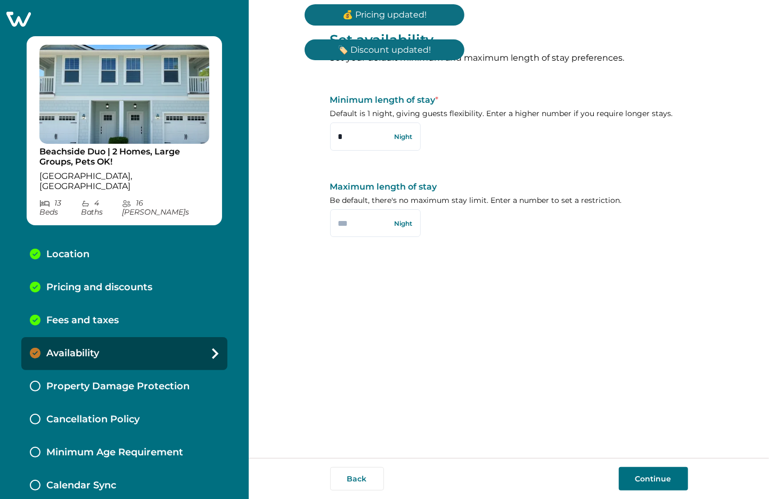
click at [652, 483] on button "Continue" at bounding box center [653, 478] width 69 height 23
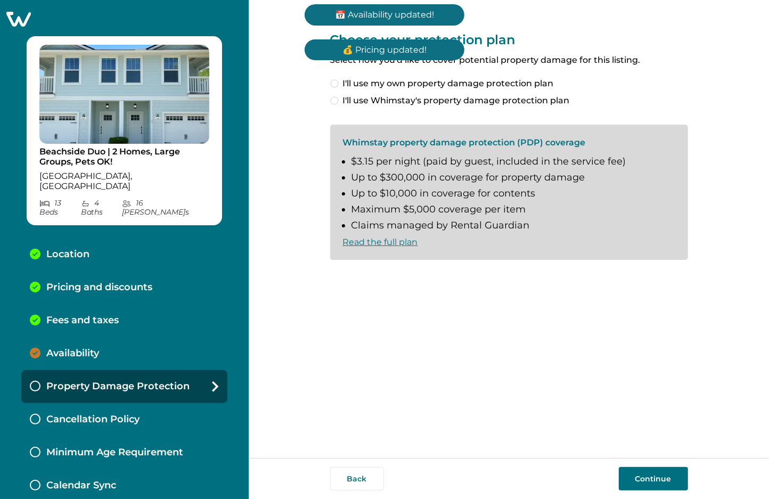
click at [652, 483] on button "Continue" at bounding box center [653, 478] width 69 height 23
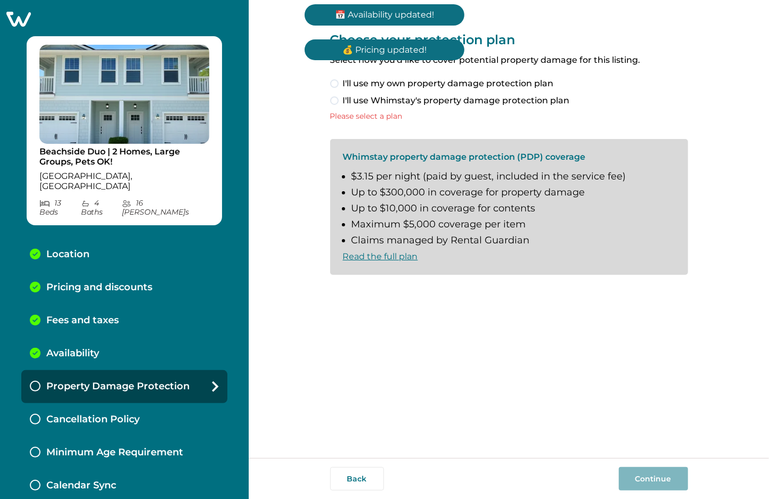
click at [452, 96] on span "I'll use Whimstay's property damage protection plan" at bounding box center [456, 100] width 227 height 13
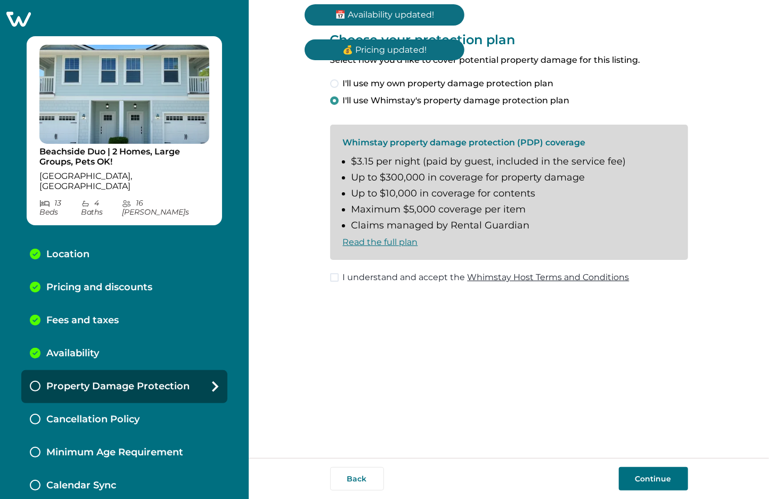
click at [387, 278] on span "I understand and accept the Whimstay Host Terms and Conditions" at bounding box center [486, 277] width 287 height 13
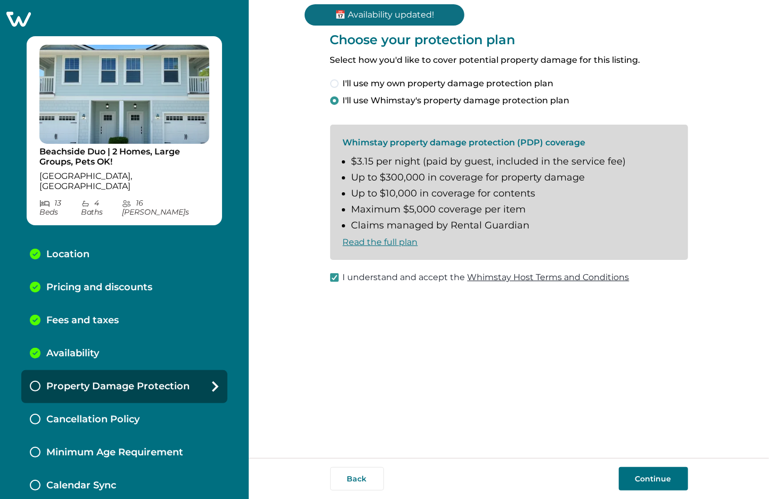
click at [659, 477] on button "Continue" at bounding box center [653, 478] width 69 height 23
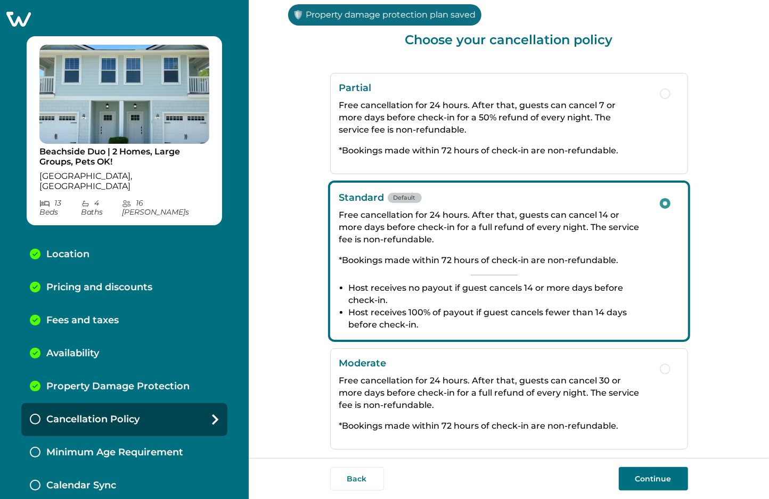
click at [658, 478] on button "Continue" at bounding box center [653, 478] width 69 height 23
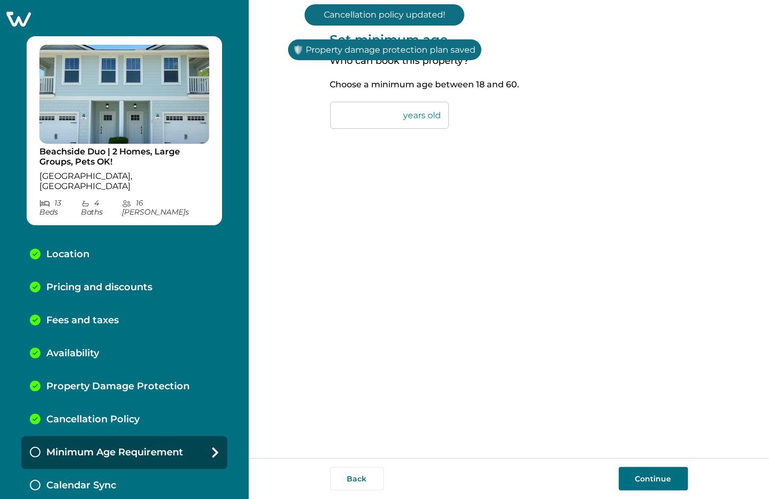
click at [654, 475] on button "Continue" at bounding box center [653, 478] width 69 height 23
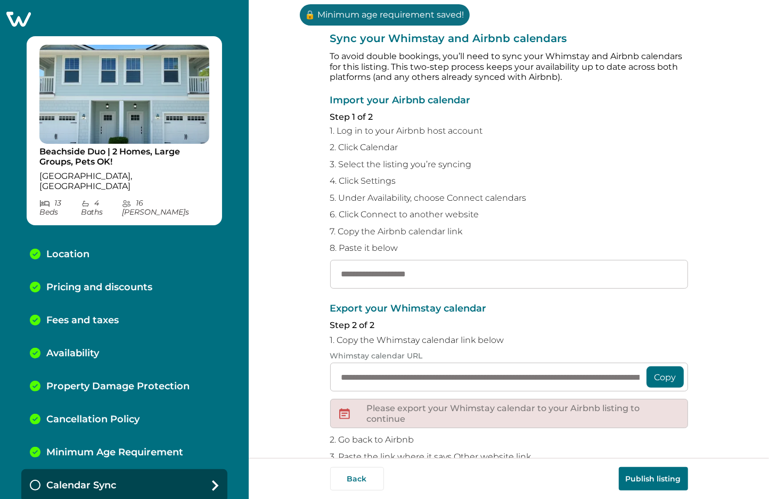
click at [22, 27] on div "Beachside Duo | 2 Homes, Large Groups, Pets OK! Orlando, FL 13 Bed s 4 Bath s 1…" at bounding box center [124, 249] width 249 height 499
click at [18, 26] on icon at bounding box center [18, 19] width 25 height 15
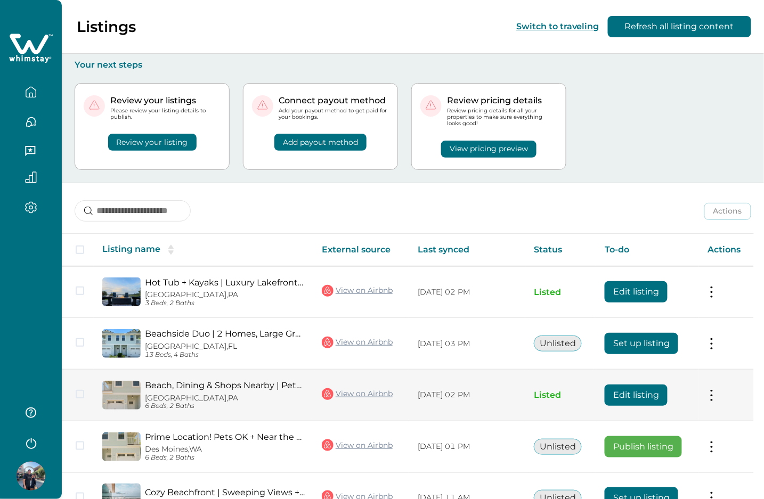
click at [642, 396] on button "Edit listing" at bounding box center [636, 395] width 63 height 21
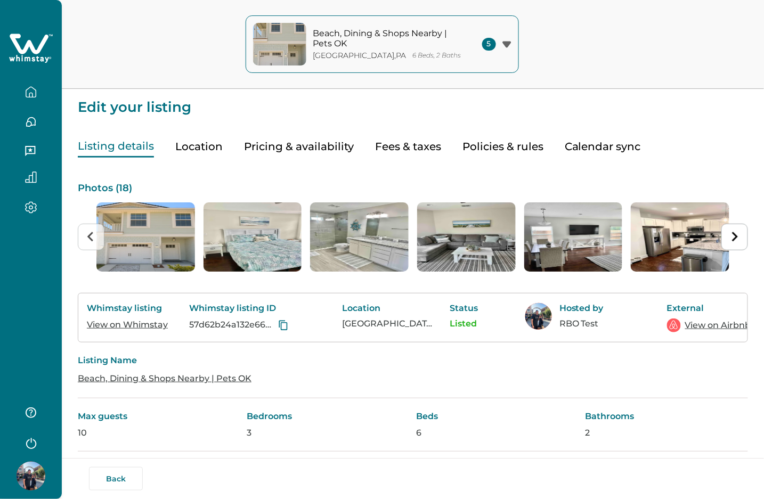
click at [33, 91] on icon "button" at bounding box center [31, 92] width 12 height 12
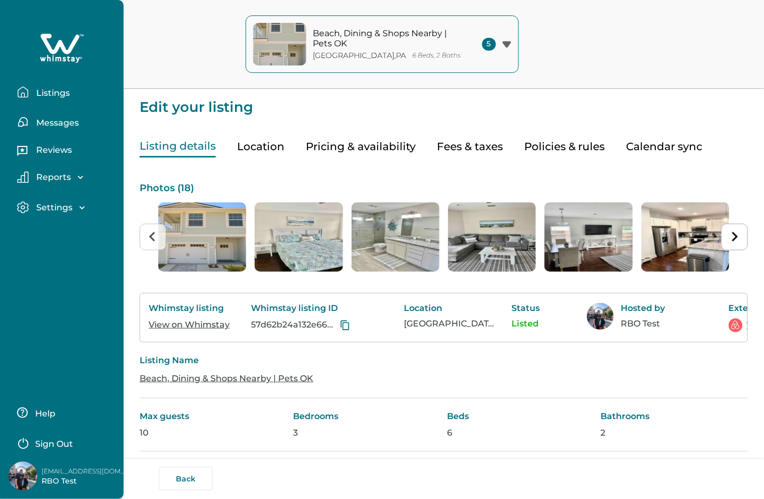
click at [60, 90] on p "Listings" at bounding box center [51, 93] width 37 height 11
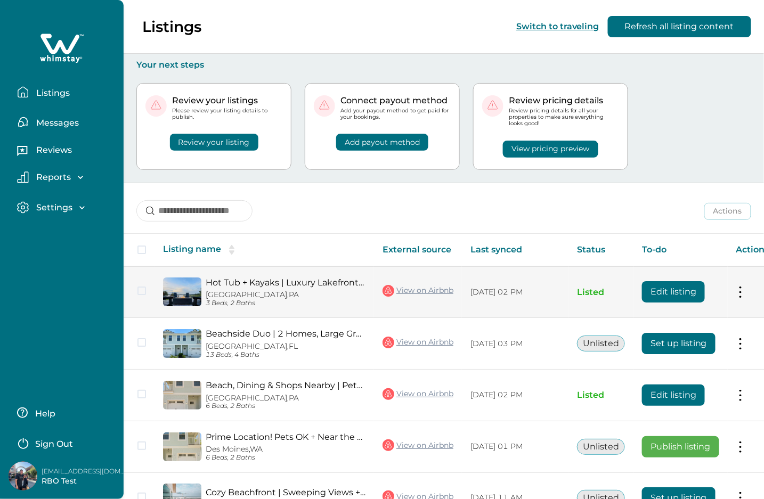
click at [666, 291] on button "Edit listing" at bounding box center [673, 291] width 63 height 21
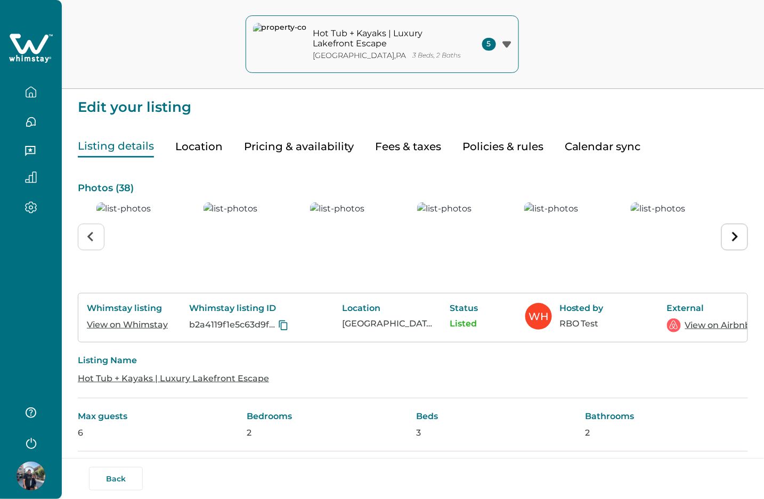
click at [32, 94] on icon "button" at bounding box center [31, 92] width 12 height 12
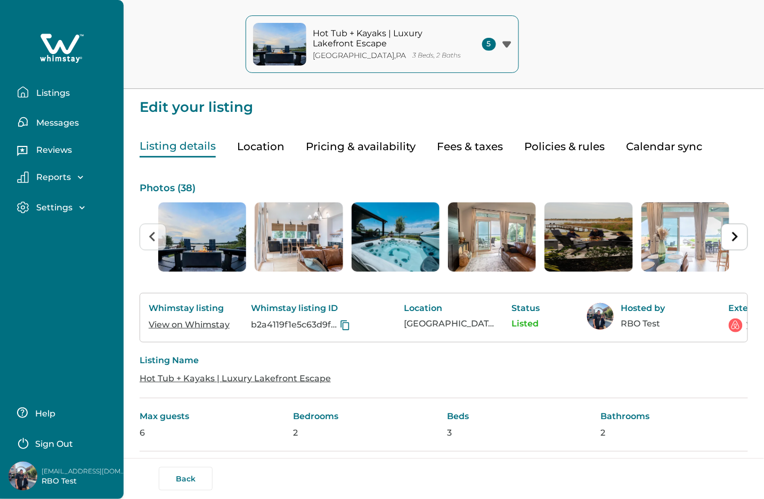
click at [46, 92] on p "Listings" at bounding box center [51, 93] width 37 height 11
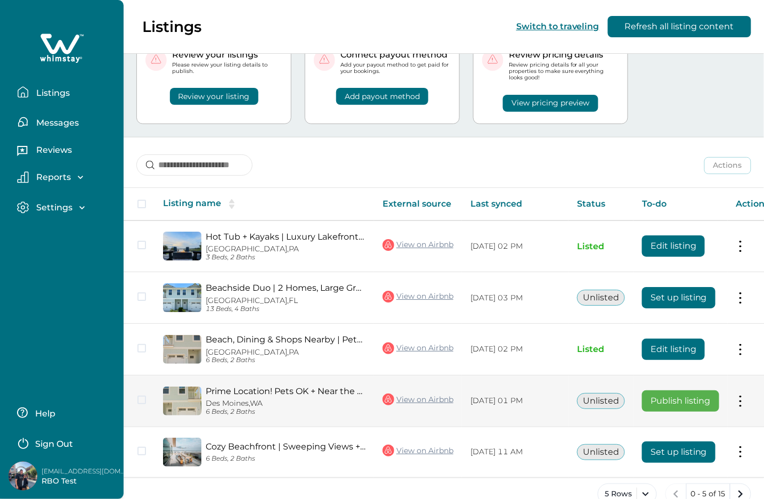
scroll to position [70, 0]
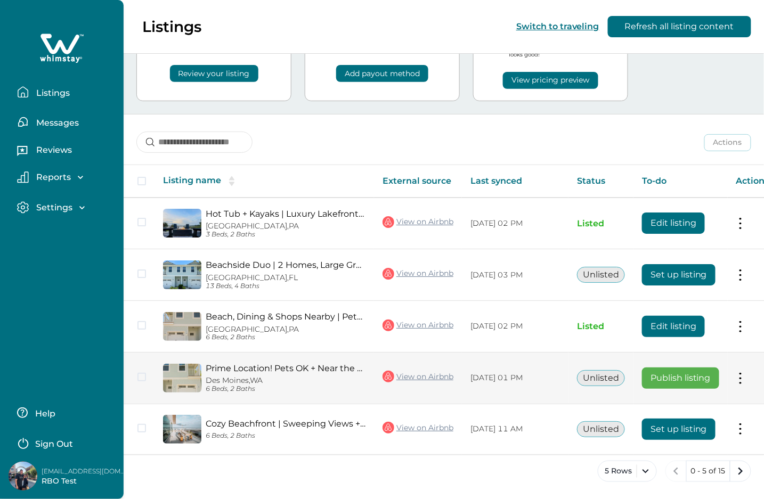
click at [675, 375] on button "Publish listing" at bounding box center [680, 378] width 77 height 21
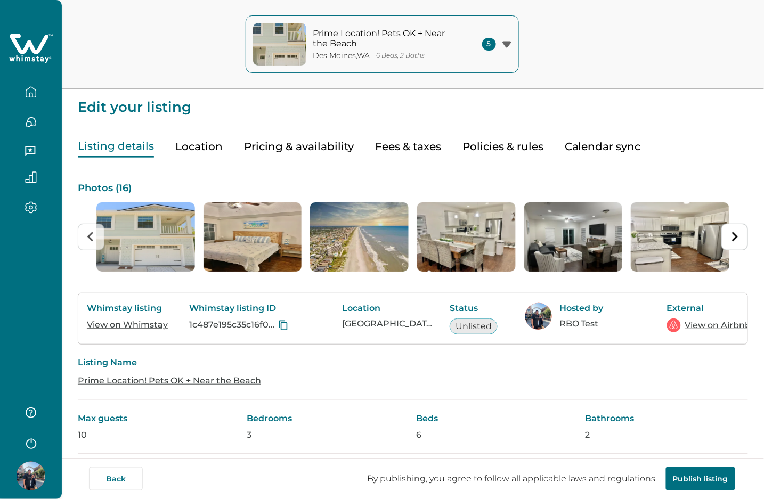
click at [197, 143] on button "Location" at bounding box center [198, 147] width 47 height 22
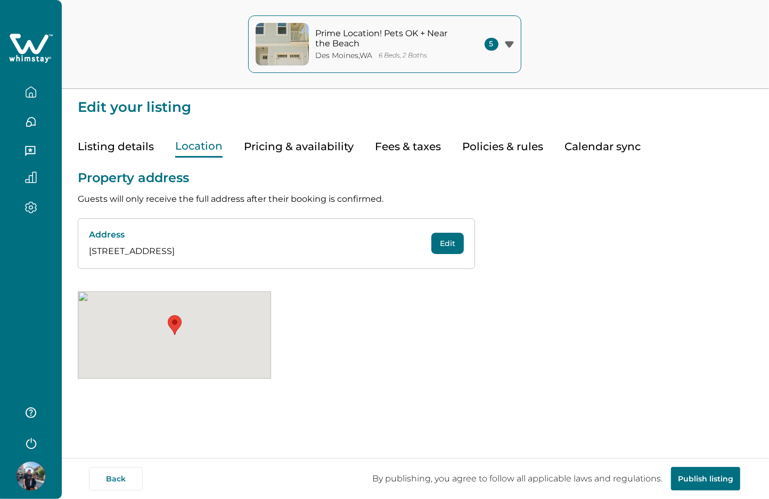
click at [300, 146] on button "Pricing & availability" at bounding box center [299, 147] width 110 height 22
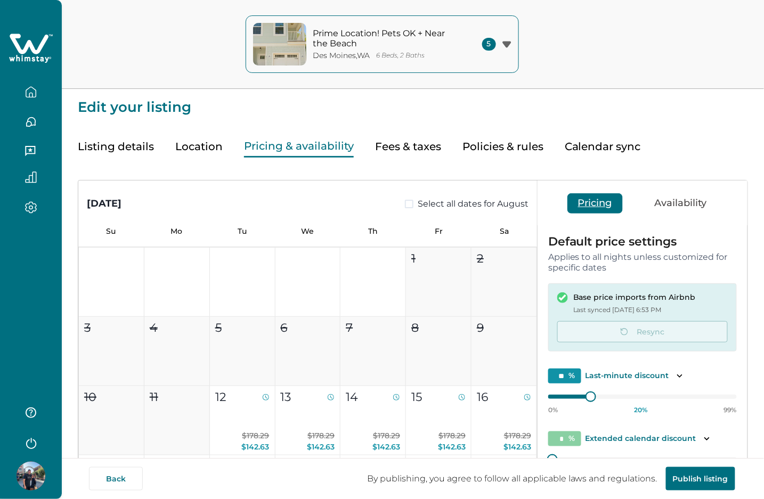
click at [599, 146] on button "Calendar sync" at bounding box center [603, 147] width 76 height 22
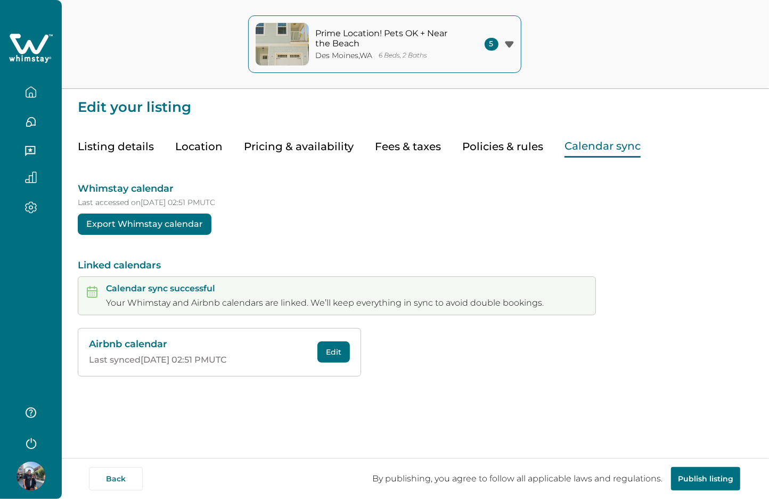
click at [499, 150] on button "Policies & rules" at bounding box center [502, 147] width 81 height 22
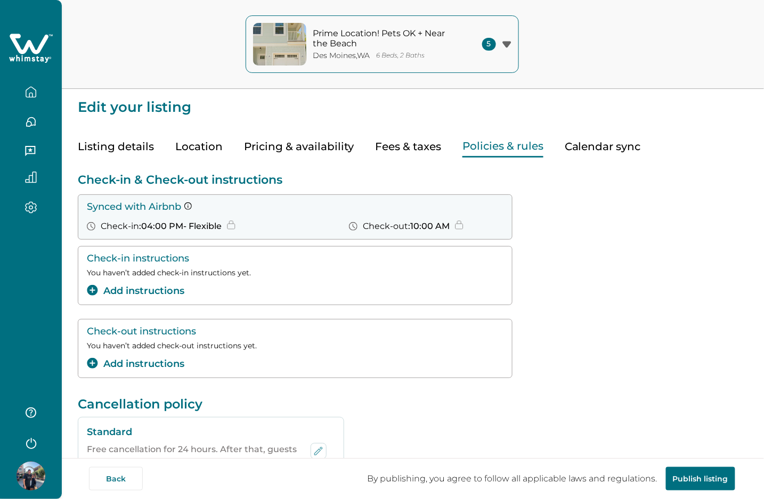
click at [13, 93] on button "button" at bounding box center [31, 92] width 45 height 21
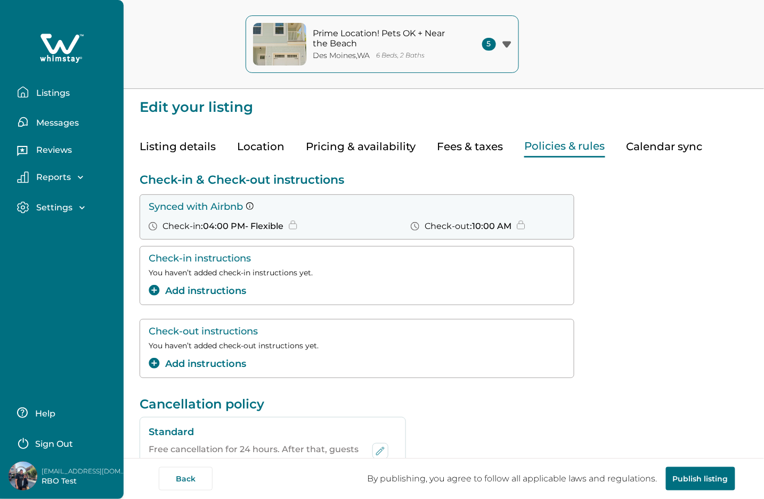
click at [36, 93] on p "Listings" at bounding box center [51, 93] width 37 height 11
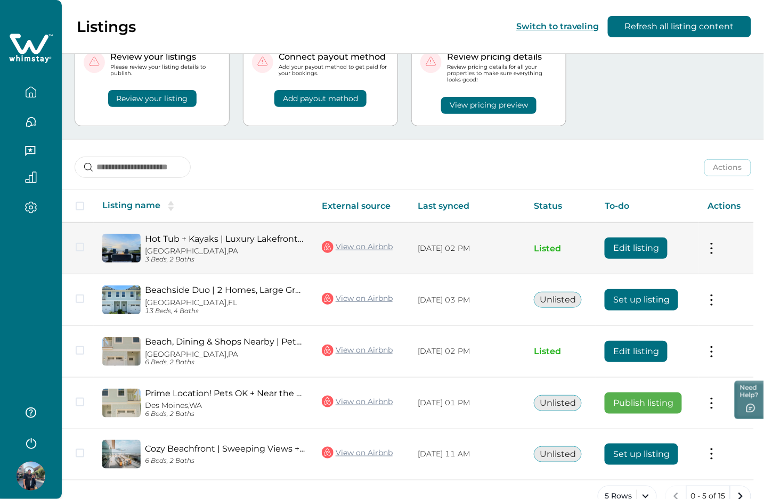
scroll to position [68, 0]
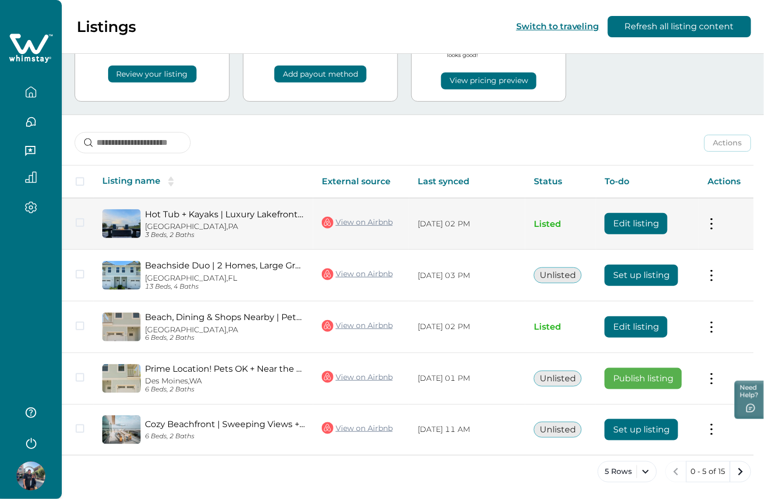
click at [645, 220] on button "Edit listing" at bounding box center [636, 223] width 63 height 21
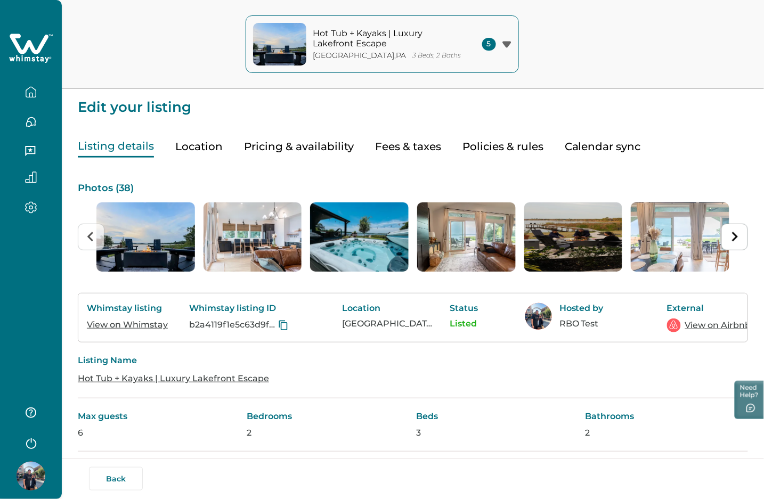
click at [202, 146] on button "Location" at bounding box center [198, 147] width 47 height 22
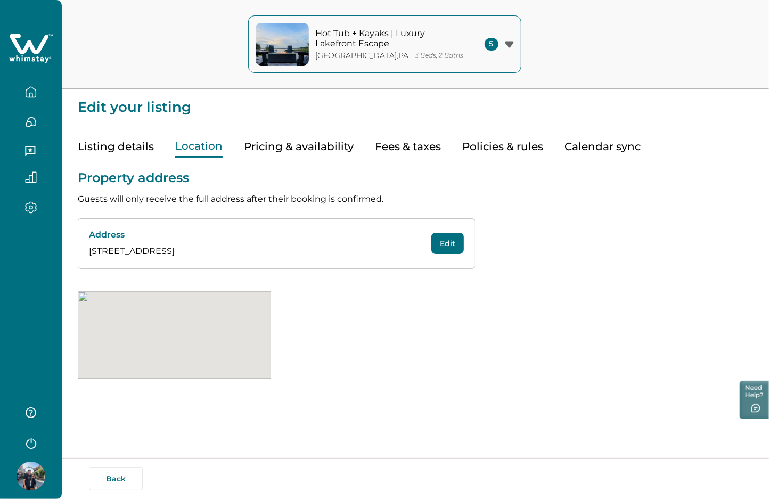
click at [310, 147] on button "Pricing & availability" at bounding box center [299, 147] width 110 height 22
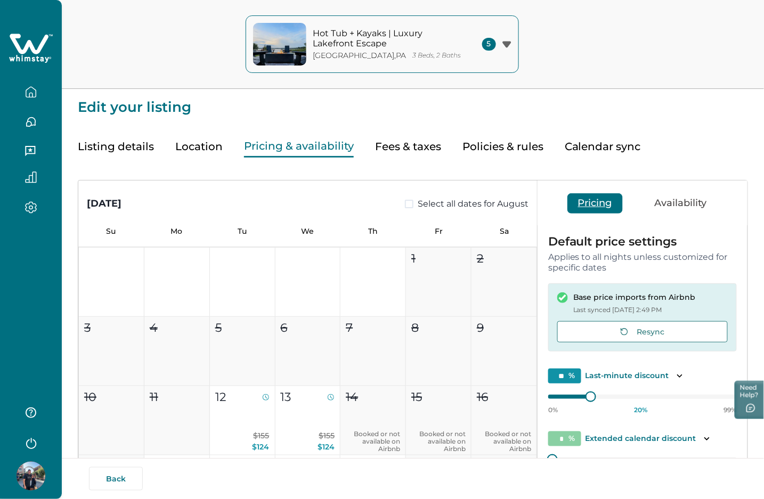
click at [410, 148] on button "Fees & taxes" at bounding box center [408, 147] width 66 height 22
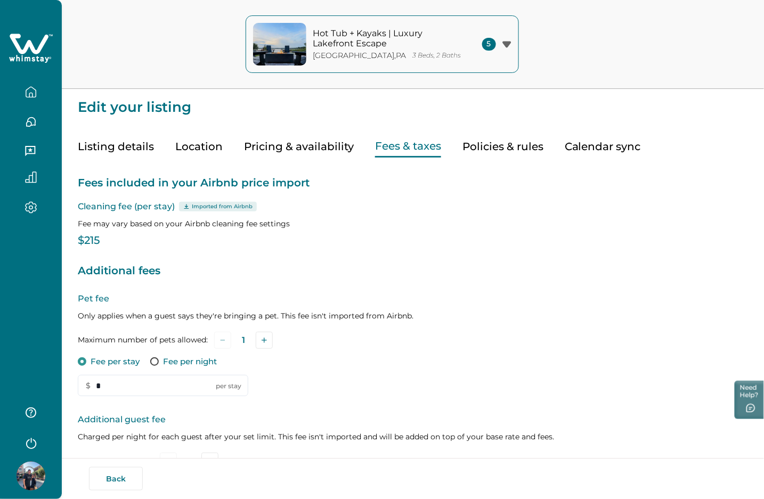
click at [489, 144] on button "Policies & rules" at bounding box center [502, 147] width 81 height 22
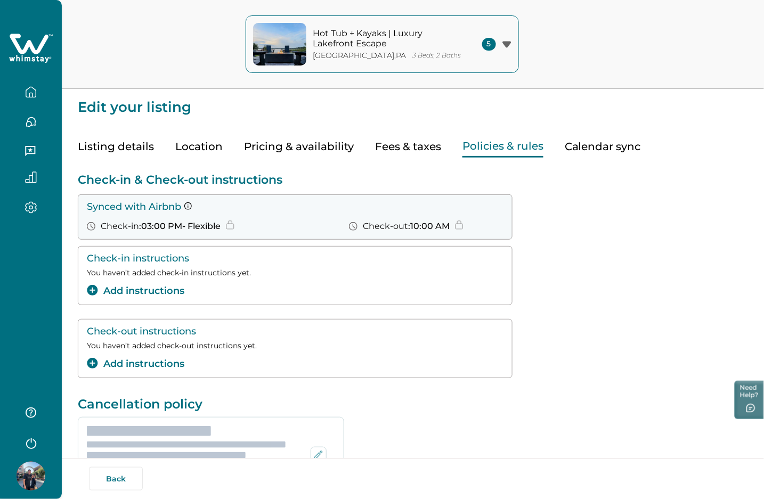
click at [593, 148] on button "Calendar sync" at bounding box center [603, 147] width 76 height 22
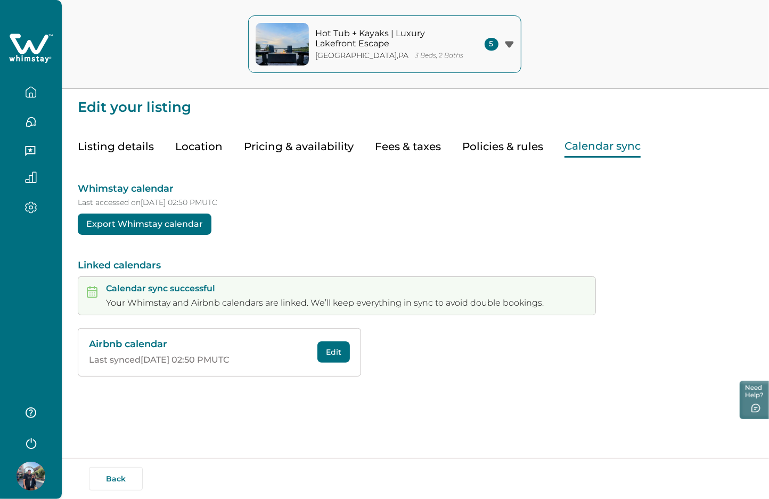
click at [32, 94] on icon "button" at bounding box center [31, 92] width 12 height 12
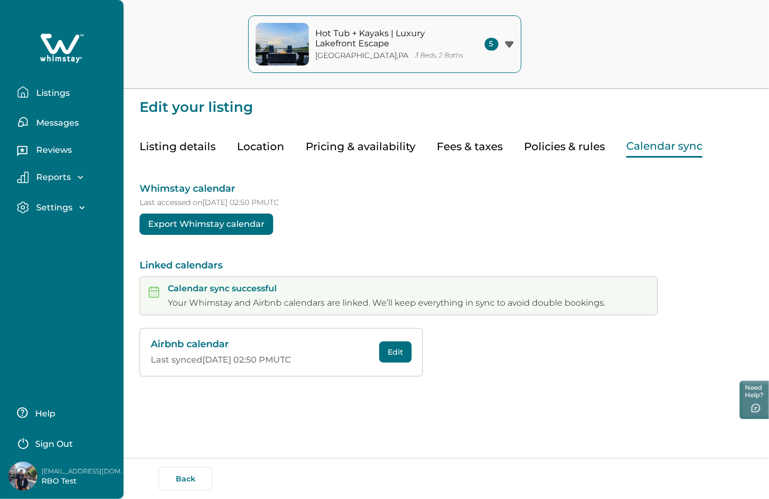
click at [52, 94] on p "Listings" at bounding box center [51, 93] width 37 height 11
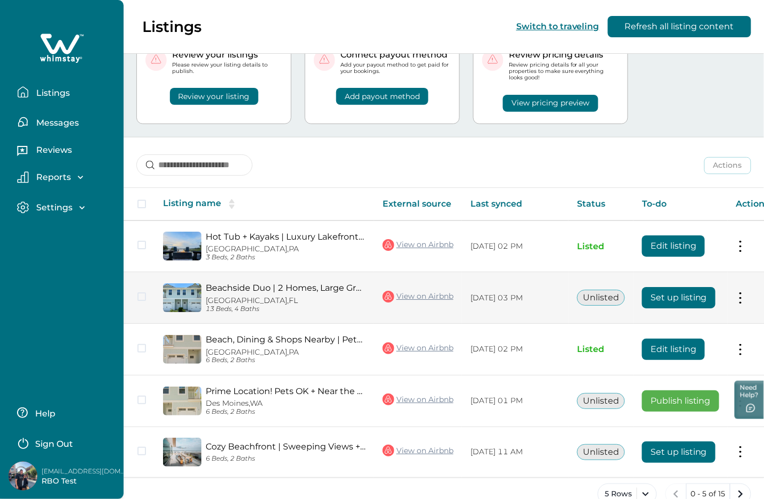
scroll to position [70, 0]
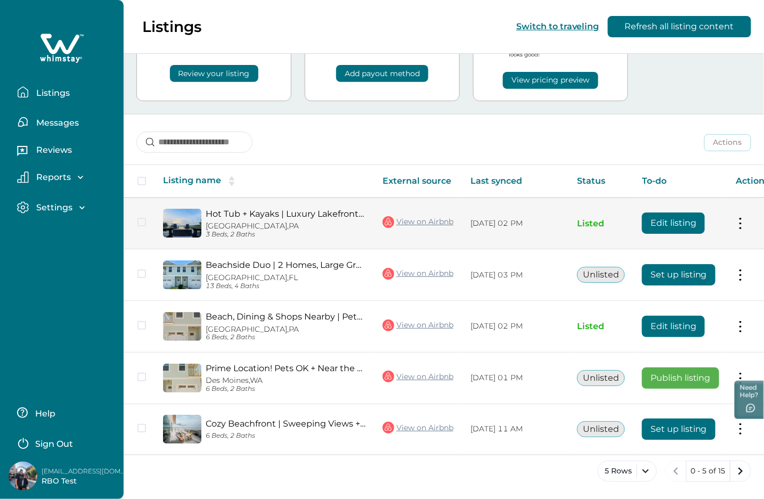
click at [690, 216] on div "Edit listing" at bounding box center [673, 223] width 63 height 21
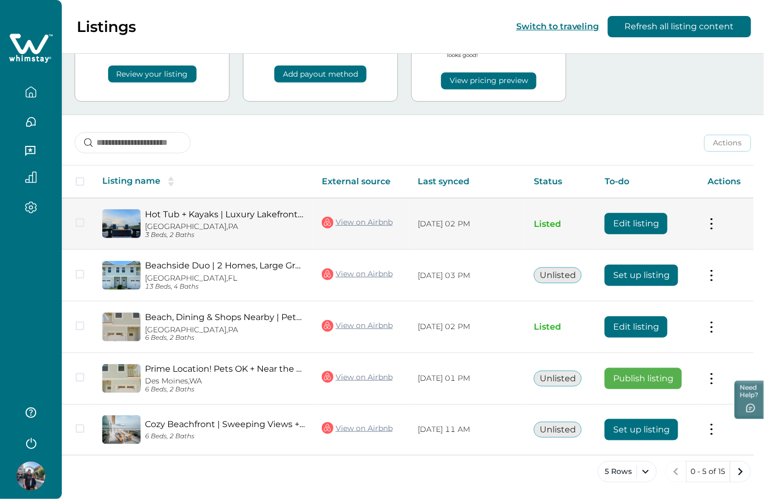
click at [625, 224] on button "Edit listing" at bounding box center [636, 223] width 63 height 21
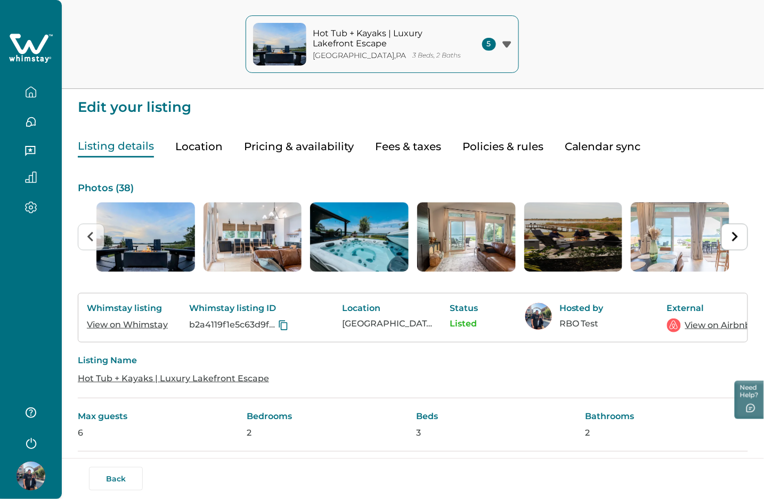
click at [36, 90] on icon "button" at bounding box center [31, 92] width 12 height 12
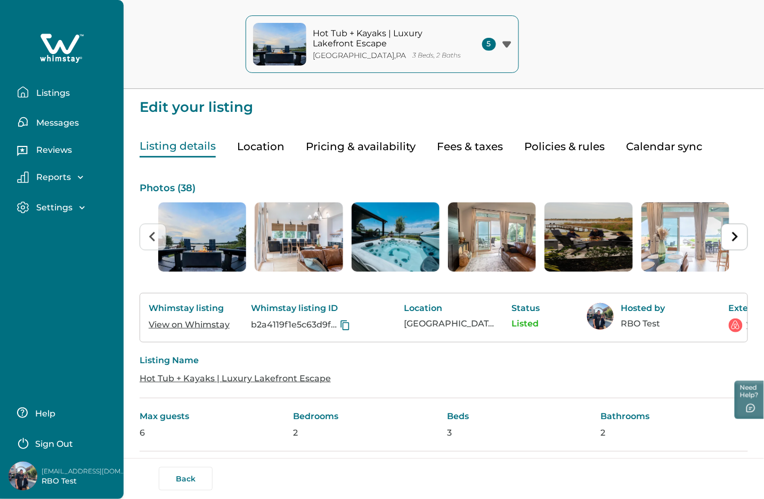
click at [50, 90] on p "Listings" at bounding box center [51, 93] width 37 height 11
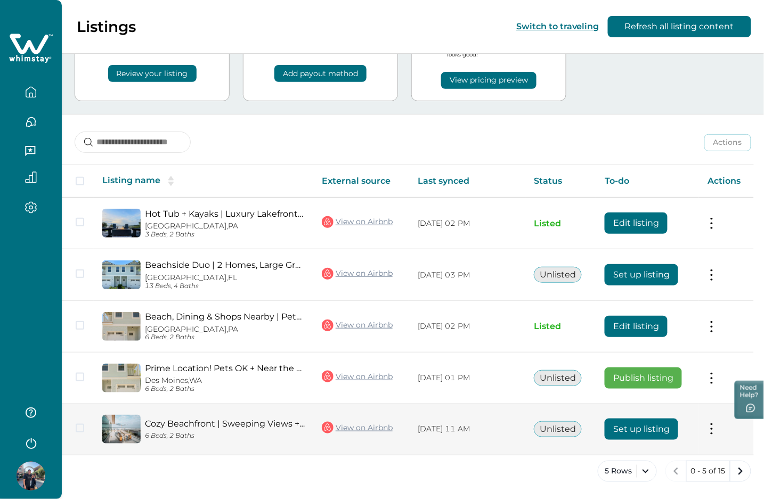
click at [670, 424] on button "Set up listing" at bounding box center [642, 429] width 74 height 21
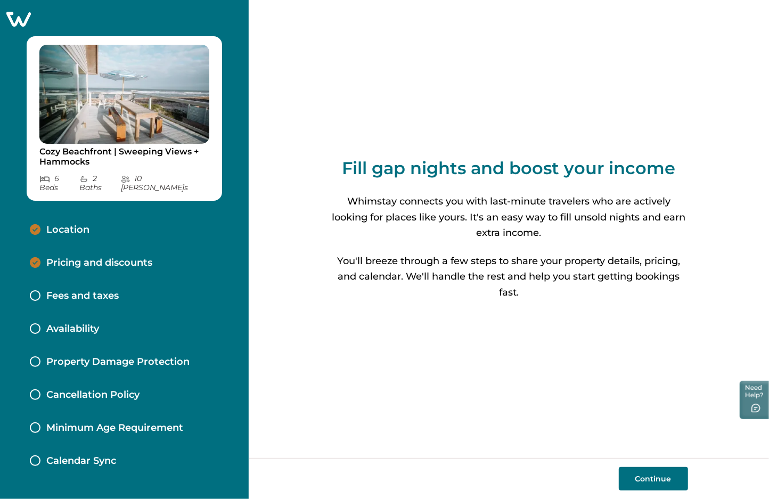
click at [18, 24] on icon at bounding box center [18, 19] width 26 height 17
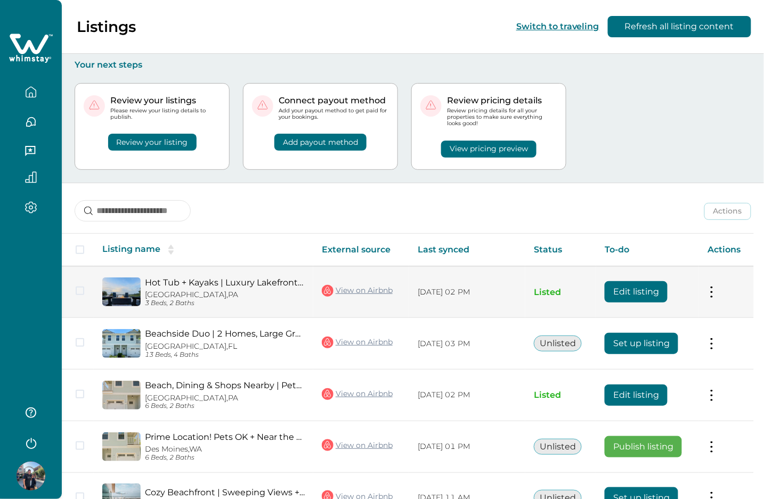
click at [637, 291] on button "Edit listing" at bounding box center [636, 291] width 63 height 21
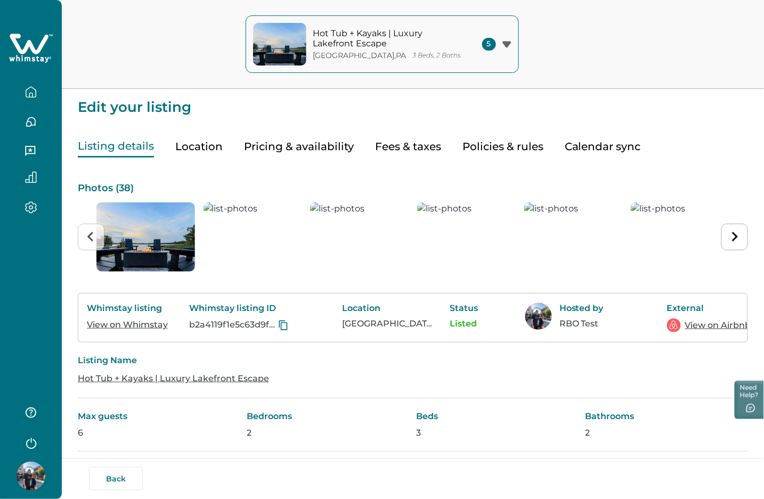
click at [577, 143] on button "Calendar sync" at bounding box center [603, 147] width 76 height 22
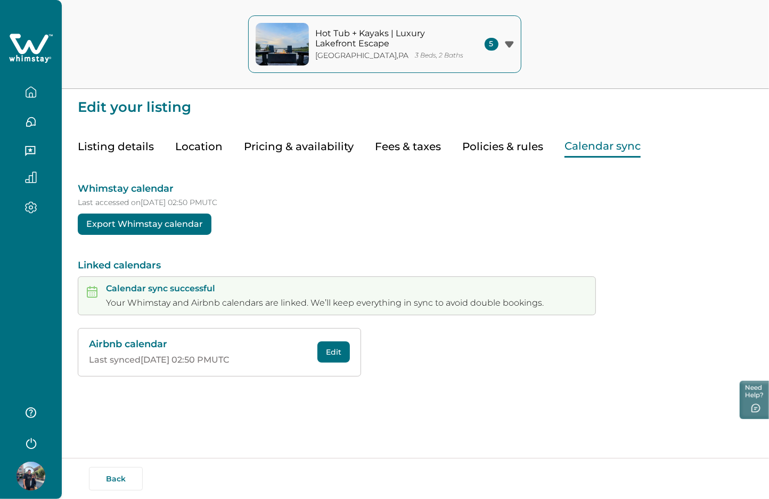
click at [27, 90] on icon "button" at bounding box center [31, 92] width 10 height 10
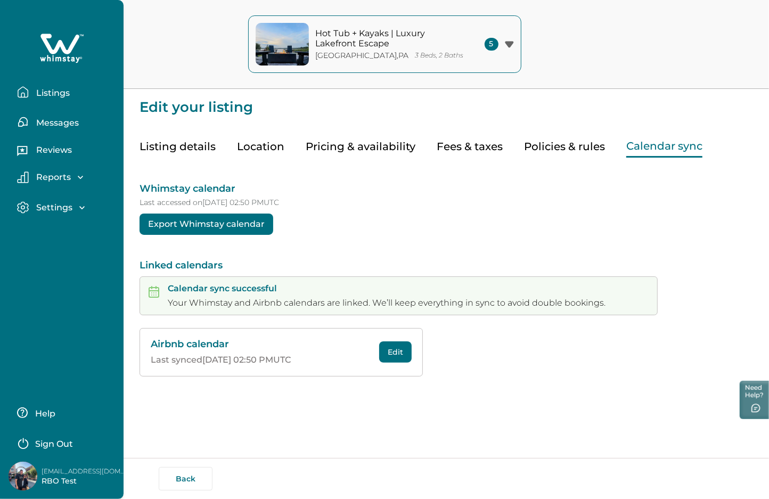
click at [52, 92] on p "Listings" at bounding box center [51, 93] width 37 height 11
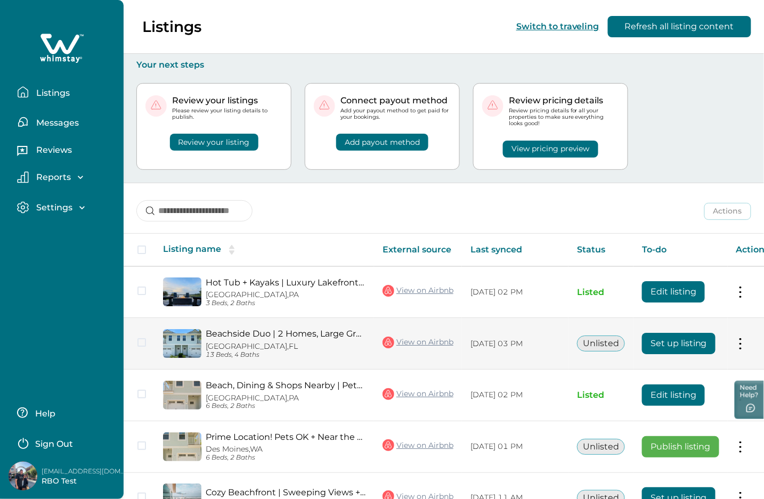
click at [668, 338] on button "Set up listing" at bounding box center [679, 343] width 74 height 21
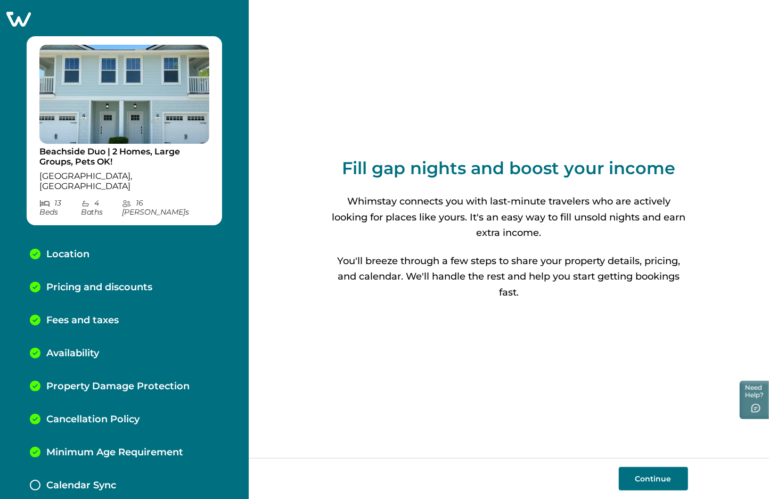
click at [654, 473] on button "Continue" at bounding box center [653, 478] width 69 height 23
select select "**"
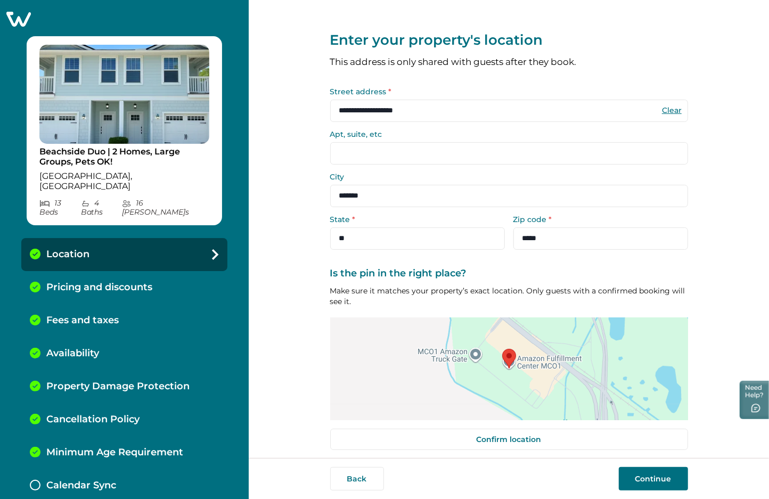
click at [653, 473] on button "Continue" at bounding box center [653, 478] width 69 height 23
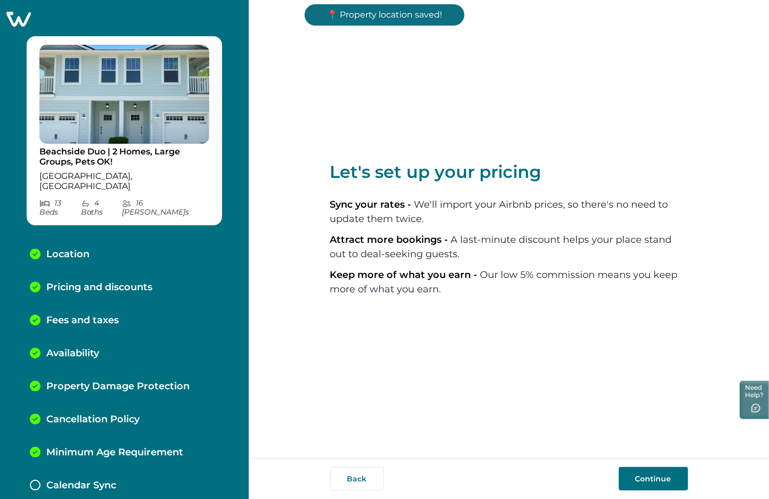
click at [21, 21] on icon at bounding box center [18, 19] width 26 height 17
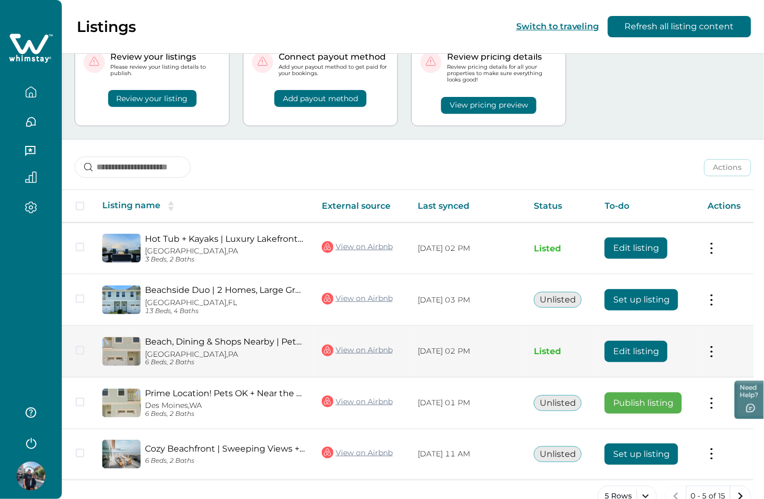
scroll to position [68, 0]
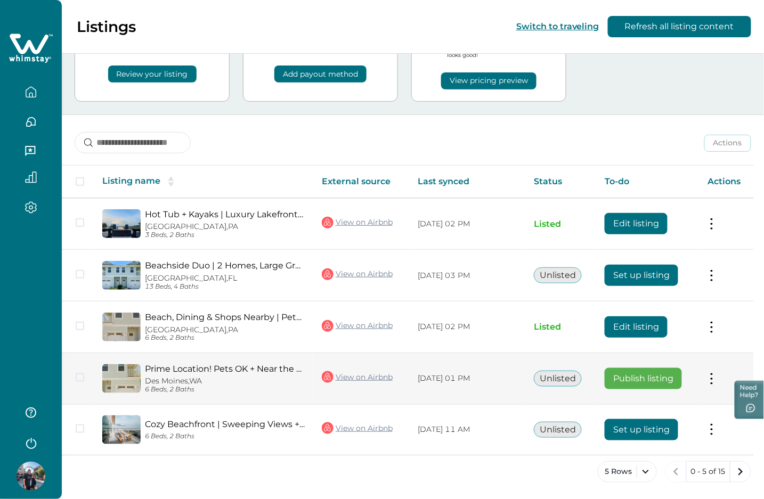
click at [660, 377] on button "Publish listing" at bounding box center [643, 378] width 77 height 21
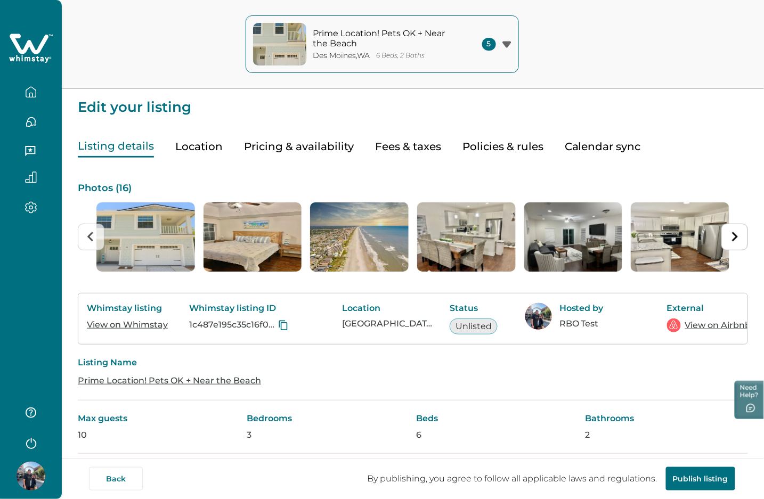
click at [32, 84] on button "button" at bounding box center [31, 92] width 45 height 21
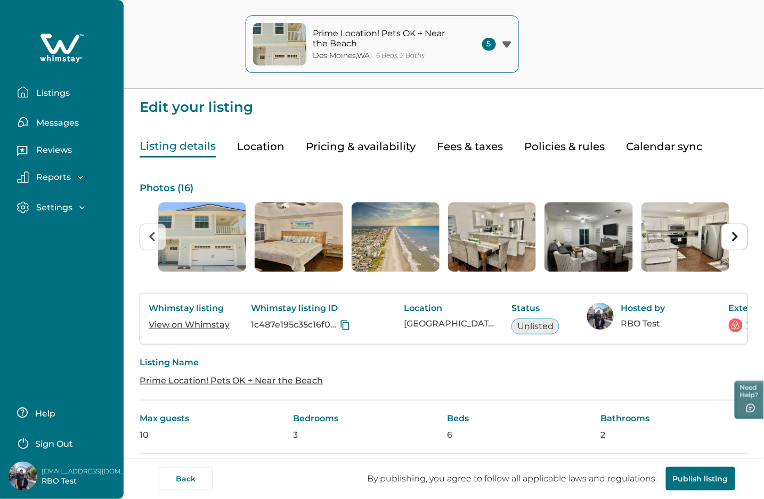
click at [48, 85] on button "Listings" at bounding box center [66, 92] width 98 height 21
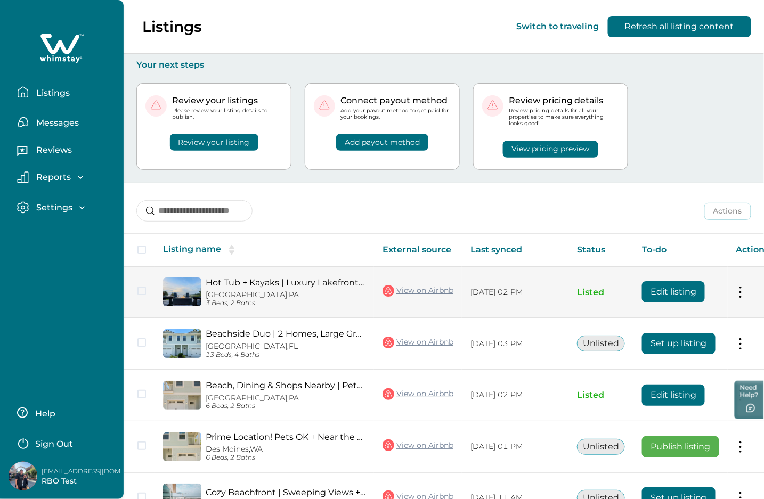
click at [677, 287] on button "Edit listing" at bounding box center [673, 291] width 63 height 21
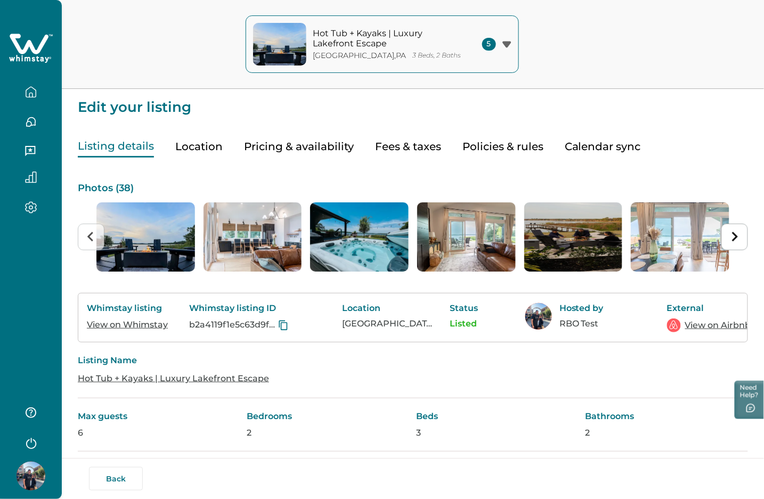
click at [31, 85] on button "button" at bounding box center [31, 92] width 45 height 21
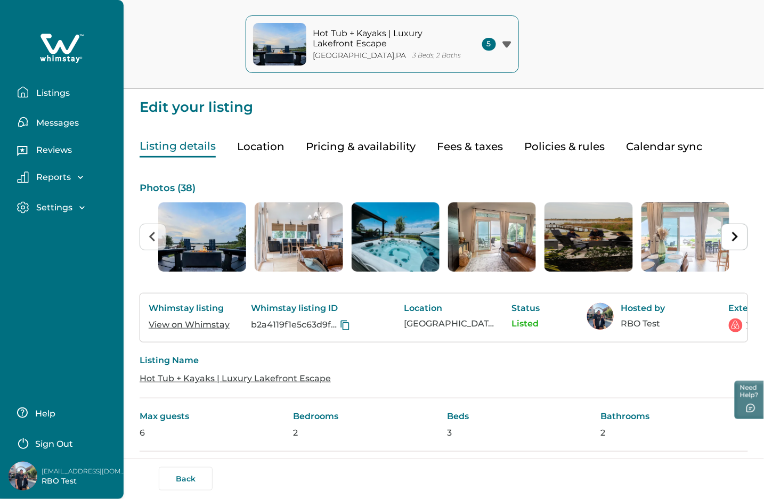
click at [59, 88] on p "Listings" at bounding box center [51, 93] width 37 height 11
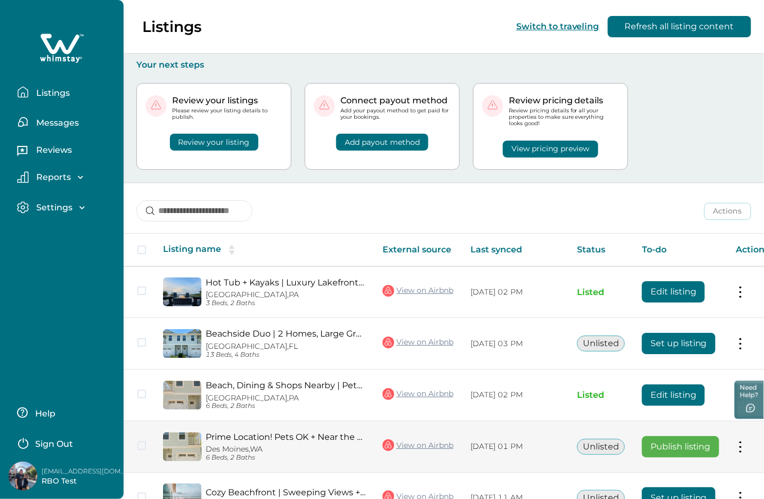
click at [674, 450] on button "Publish listing" at bounding box center [680, 446] width 77 height 21
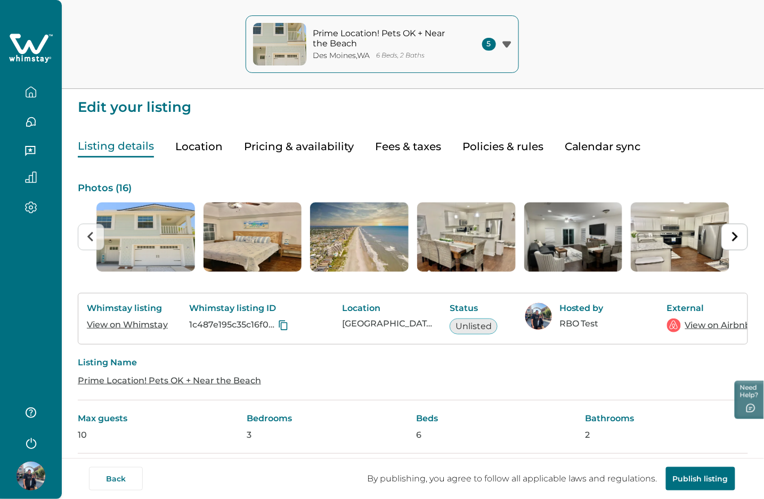
click at [31, 93] on icon "button" at bounding box center [30, 95] width 3 height 4
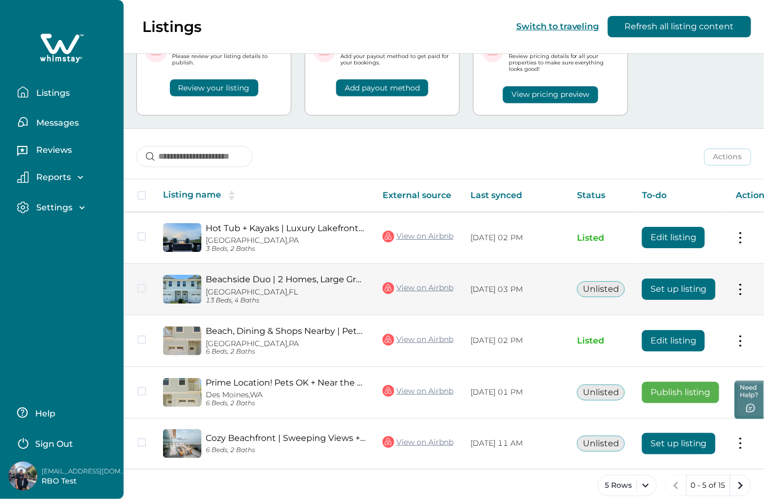
scroll to position [70, 0]
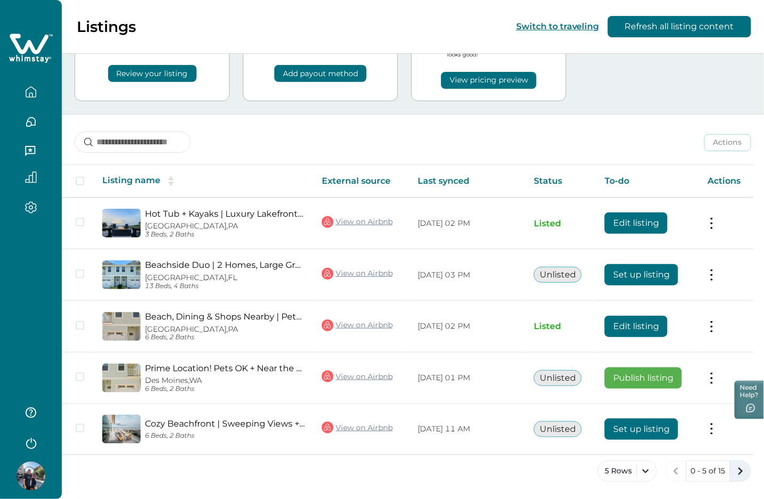
click at [738, 471] on icon "next page" at bounding box center [740, 471] width 15 height 15
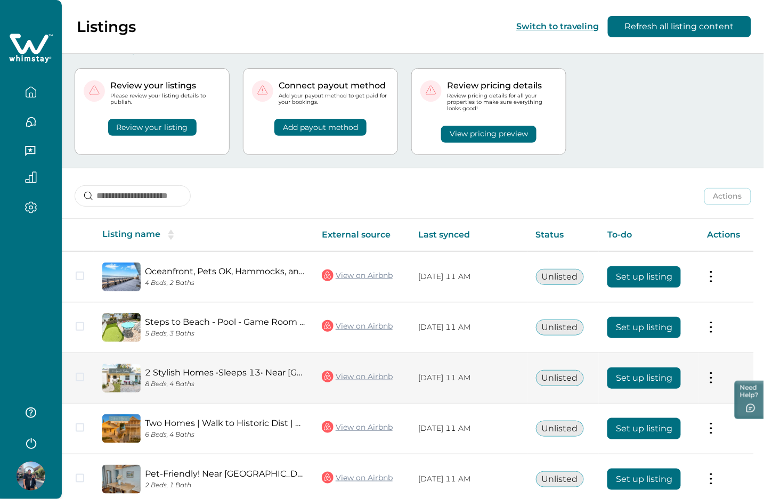
scroll to position [64, 0]
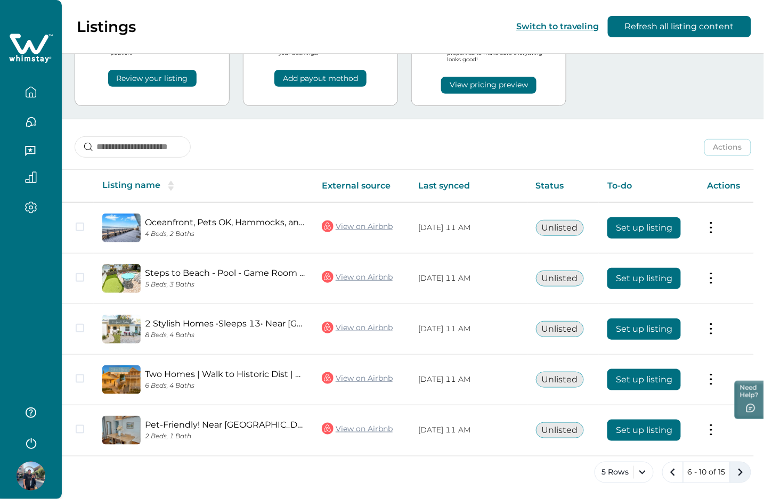
click at [745, 472] on icon "next page" at bounding box center [740, 472] width 15 height 15
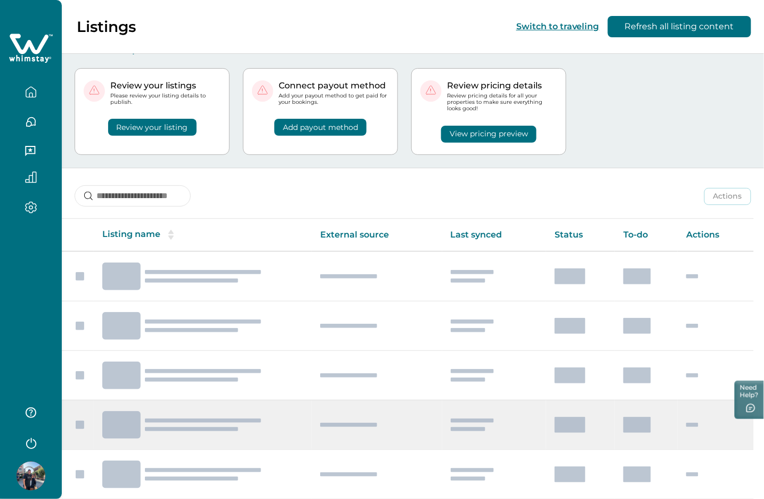
scroll to position [64, 0]
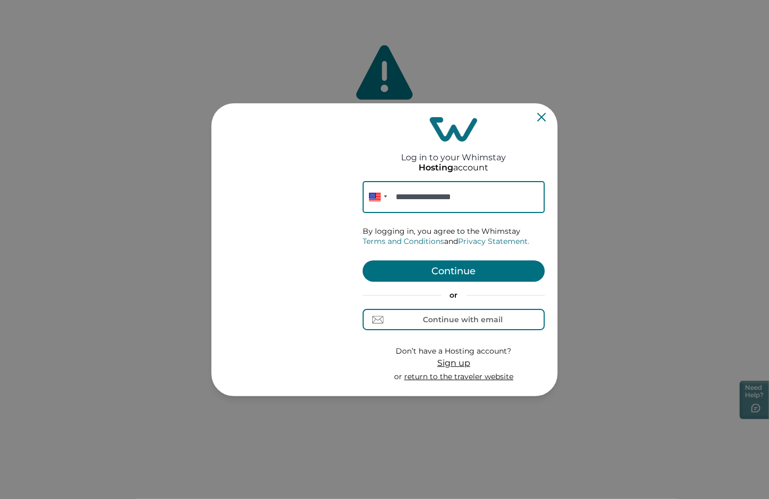
type input "**********"
click at [474, 271] on button "Continue" at bounding box center [454, 271] width 182 height 21
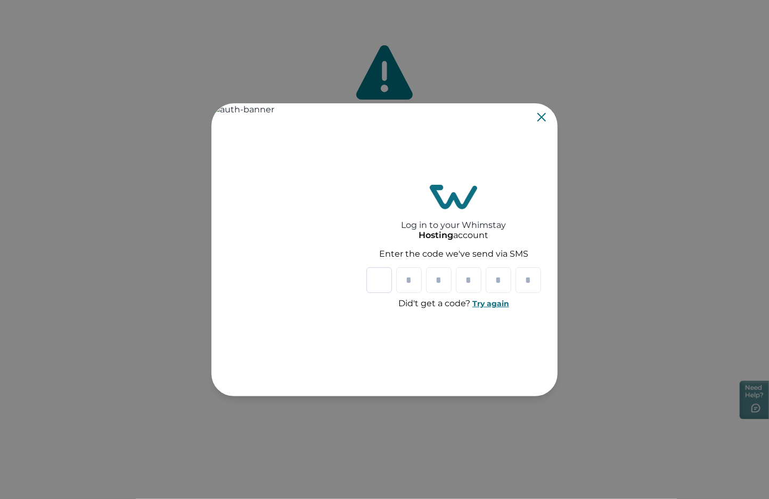
click at [390, 279] on input "Please enter your pin code" at bounding box center [380, 280] width 26 height 26
paste input "*"
type input "*"
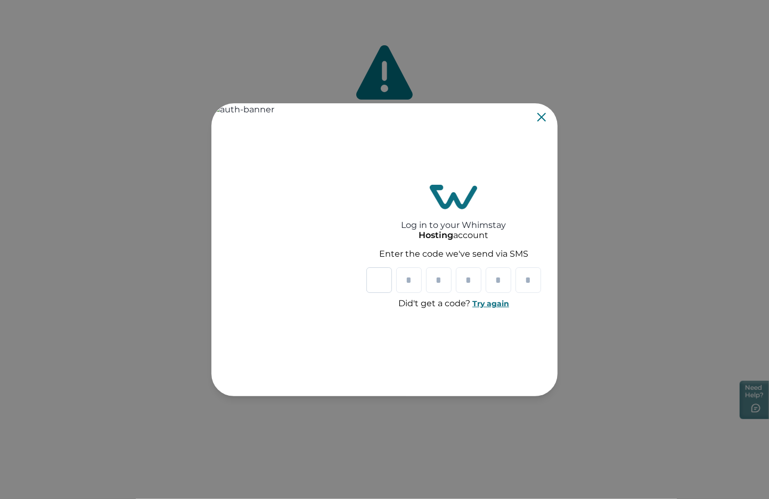
type input "*"
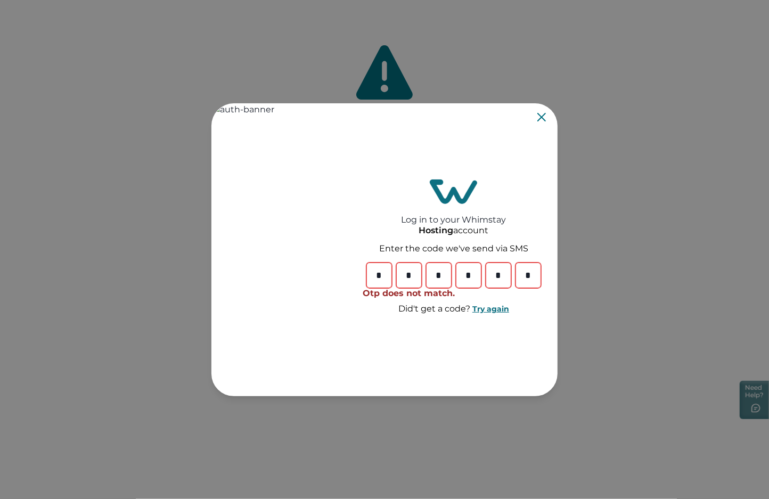
type input "*"
click at [528, 272] on input "*" at bounding box center [529, 276] width 26 height 26
click at [531, 273] on input "*" at bounding box center [529, 276] width 26 height 26
click at [384, 271] on input "Please enter your pin code" at bounding box center [380, 276] width 26 height 26
type input "*"
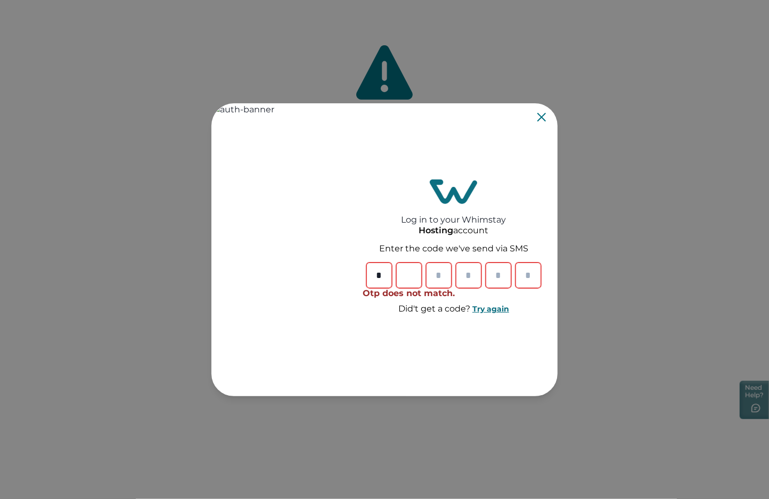
type input "*"
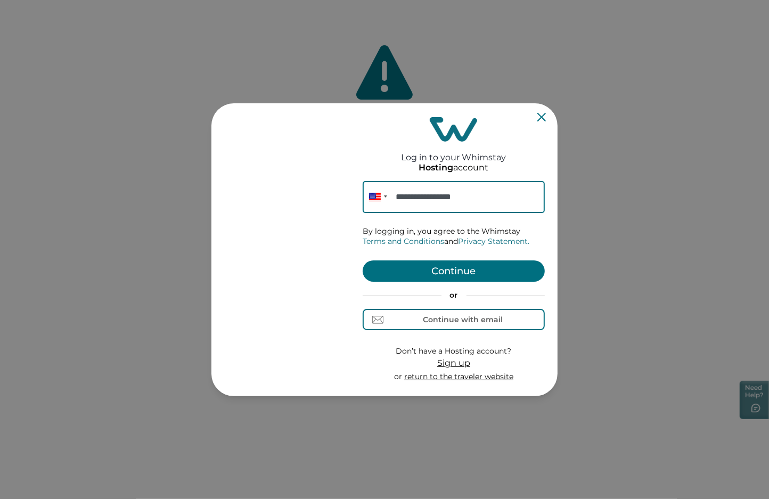
type input "**********"
click at [469, 272] on button "Continue" at bounding box center [454, 271] width 182 height 21
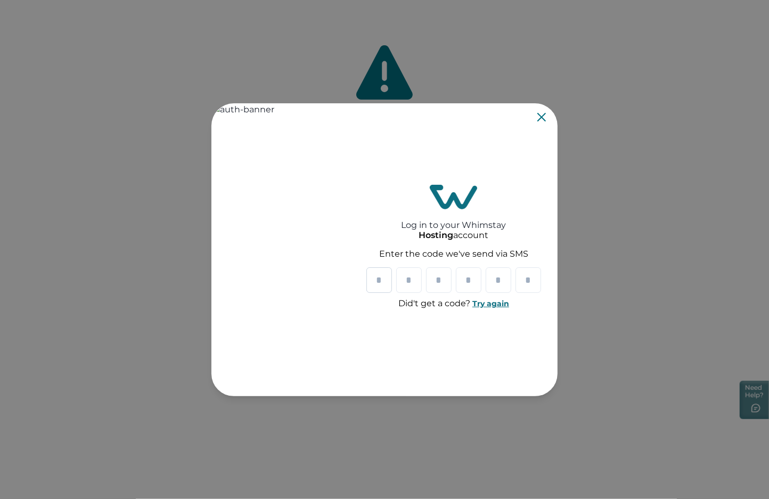
click at [388, 276] on input "Please enter your pin code" at bounding box center [380, 280] width 26 height 26
paste input "*"
type input "*"
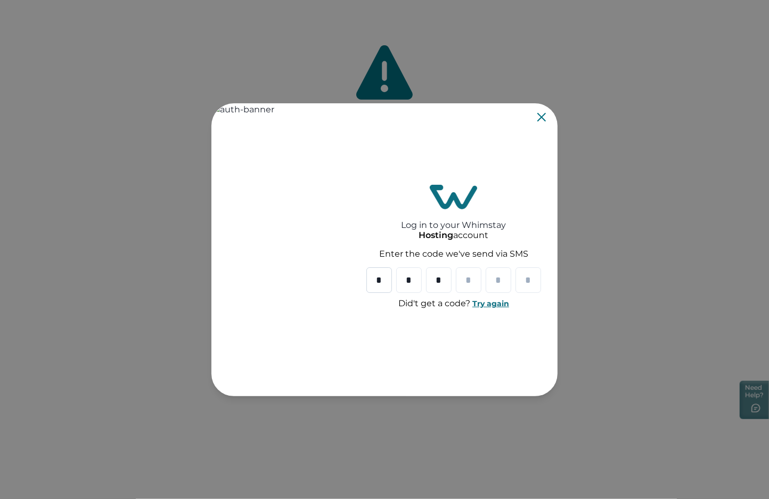
type input "*"
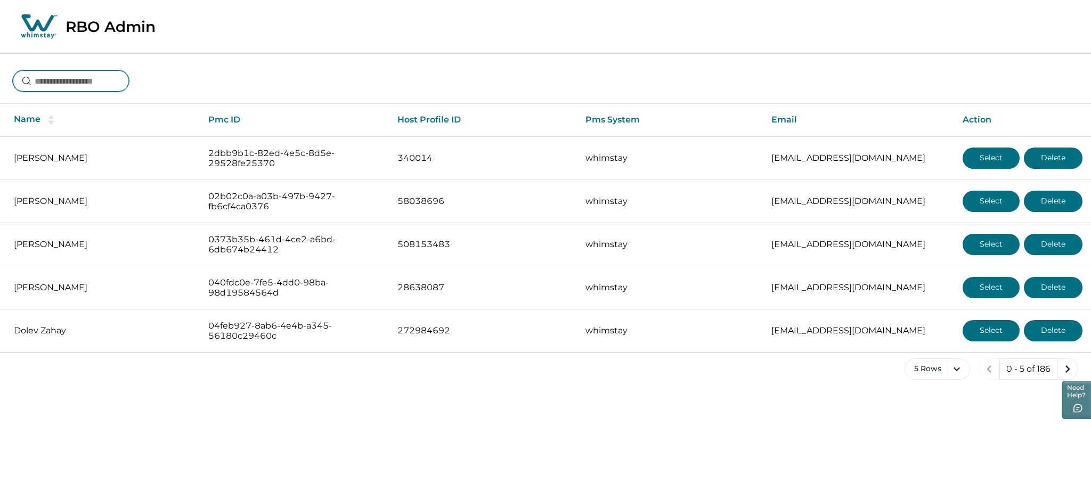
click at [61, 76] on input at bounding box center [71, 80] width 116 height 21
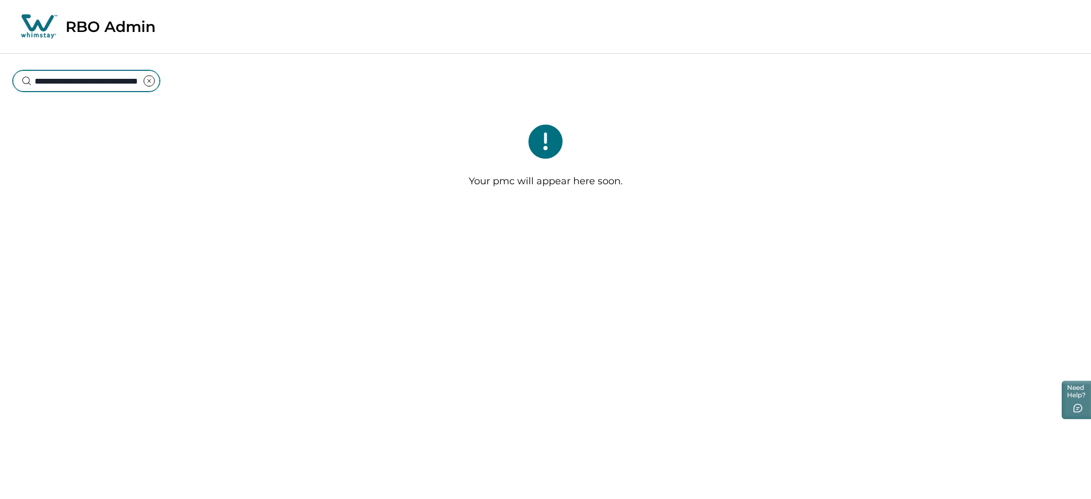
type input "**********"
click at [150, 80] on icon "clear input" at bounding box center [149, 80] width 3 height 3
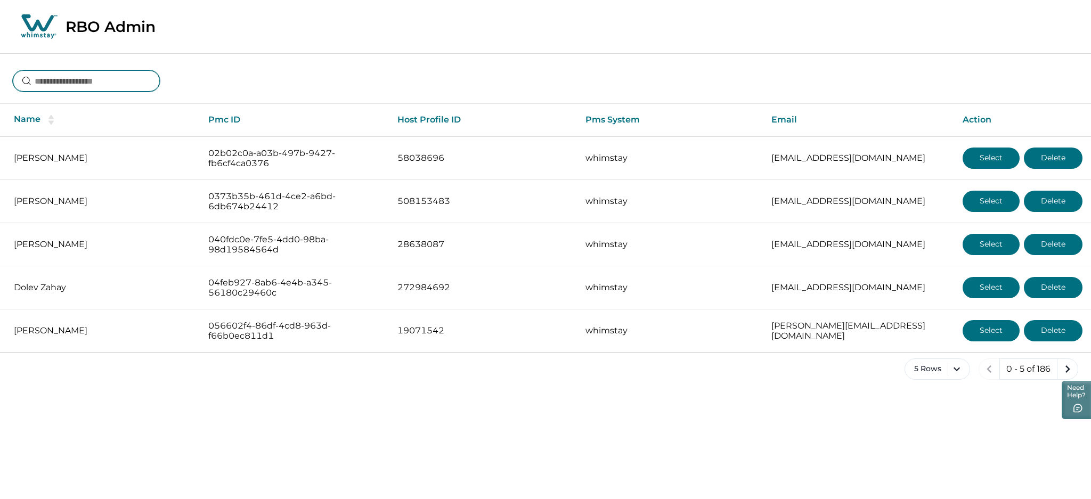
click at [57, 81] on input at bounding box center [86, 80] width 147 height 21
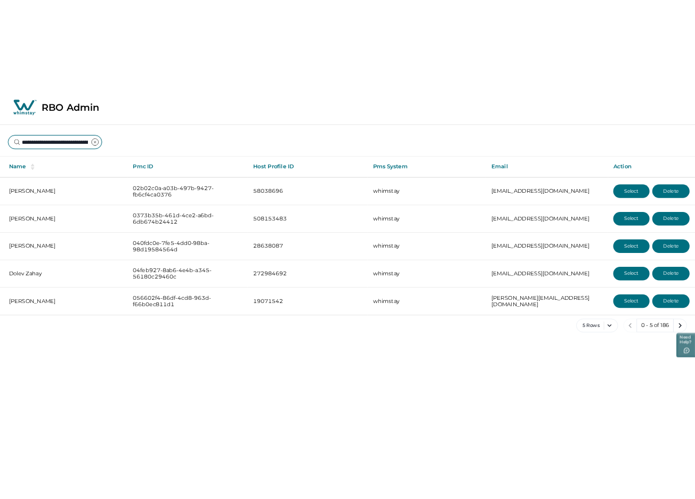
scroll to position [0, 74]
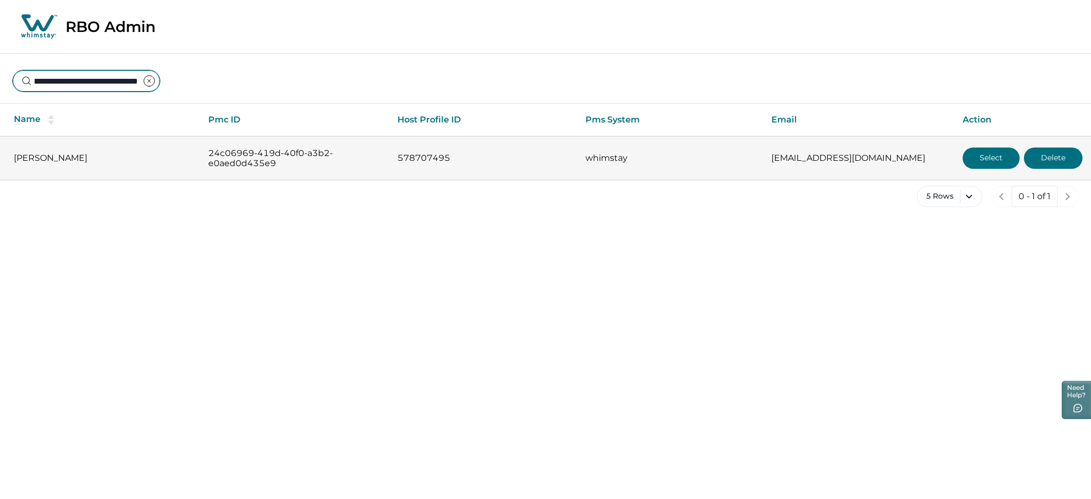
type input "**********"
click at [995, 156] on button "Select" at bounding box center [991, 158] width 57 height 21
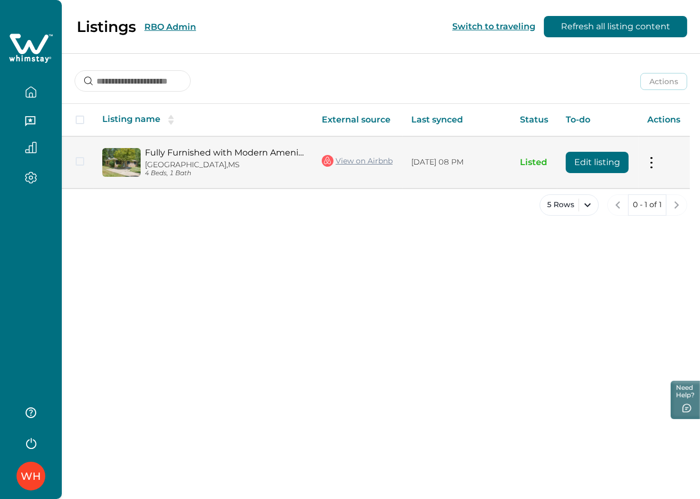
click at [585, 161] on button "Edit listing" at bounding box center [597, 162] width 63 height 21
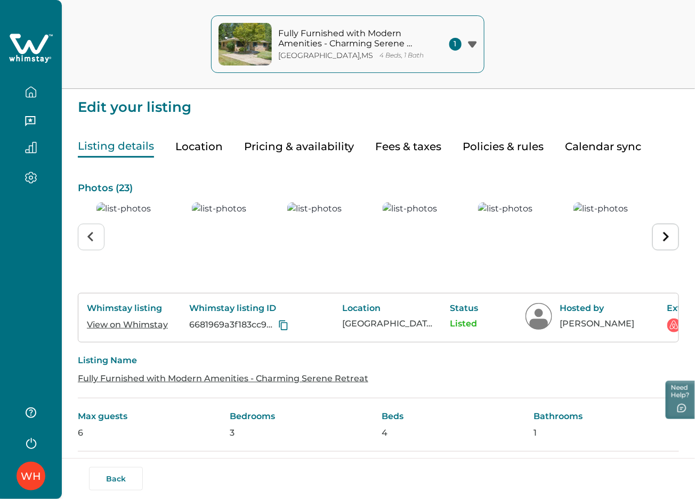
click at [403, 148] on button "Fees & taxes" at bounding box center [408, 147] width 66 height 22
type input "*"
type input "**********"
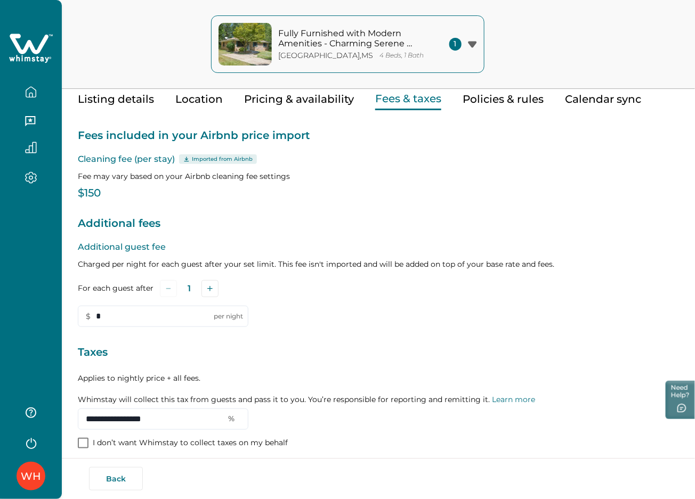
scroll to position [96, 0]
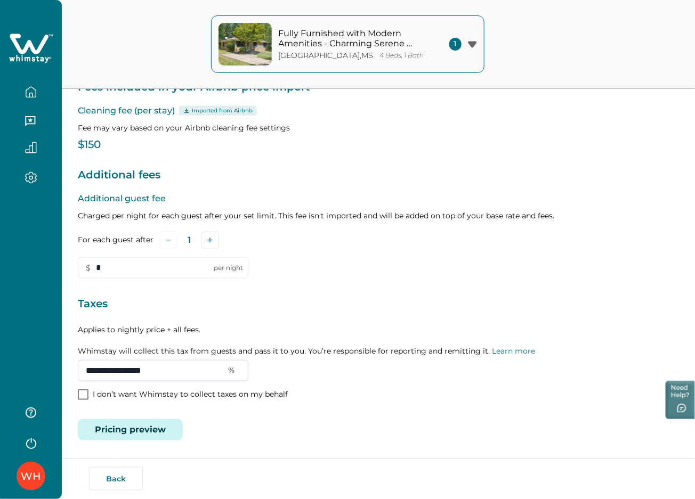
click at [210, 368] on input "**********" at bounding box center [163, 370] width 170 height 21
drag, startPoint x: 188, startPoint y: 368, endPoint x: 78, endPoint y: 363, distance: 109.8
click at [78, 363] on input "**********" at bounding box center [163, 370] width 170 height 21
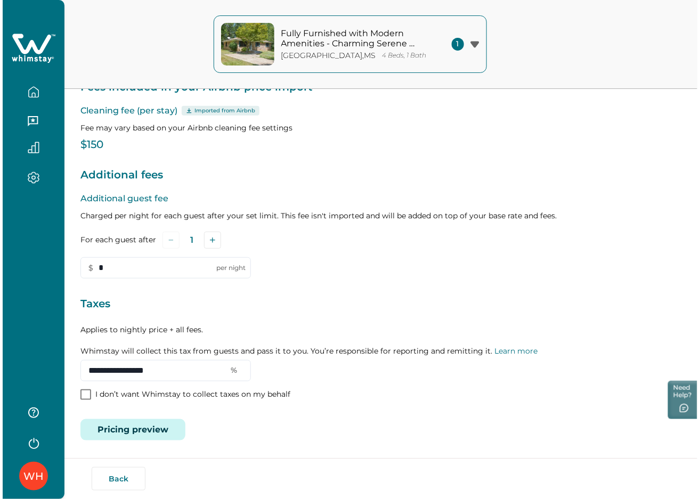
scroll to position [0, 0]
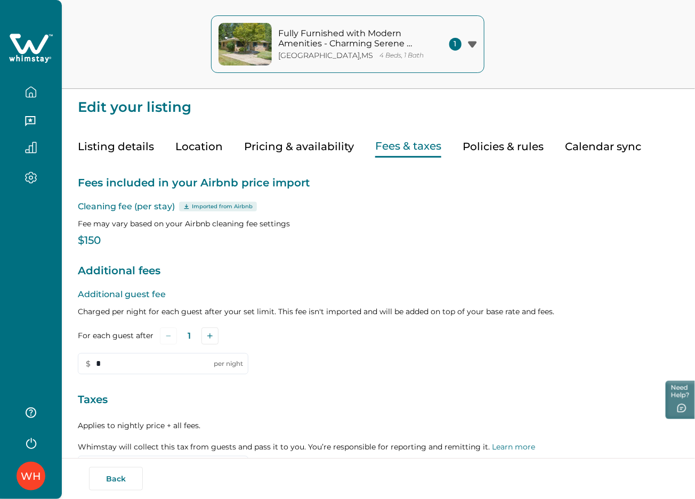
click at [25, 86] on icon "button" at bounding box center [31, 92] width 12 height 12
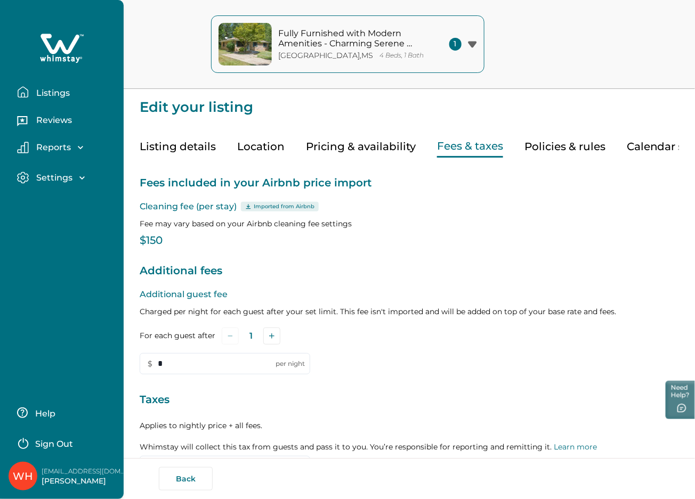
click at [55, 92] on p "Listings" at bounding box center [51, 93] width 37 height 11
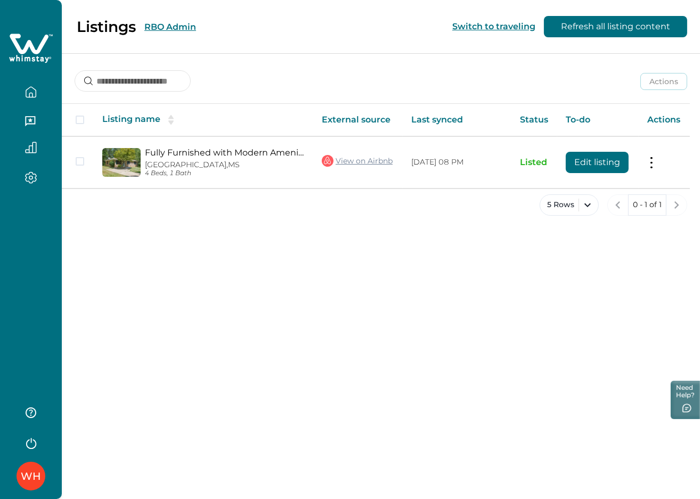
click at [237, 28] on div "Listings RBO Admin Switch to traveling Refresh all listing content" at bounding box center [350, 27] width 700 height 54
click at [173, 28] on button "RBO Admin" at bounding box center [170, 27] width 52 height 10
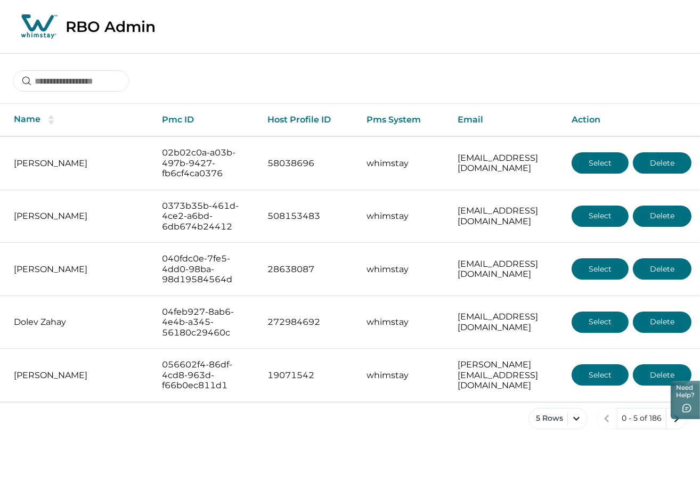
click at [31, 30] on icon at bounding box center [37, 22] width 32 height 17
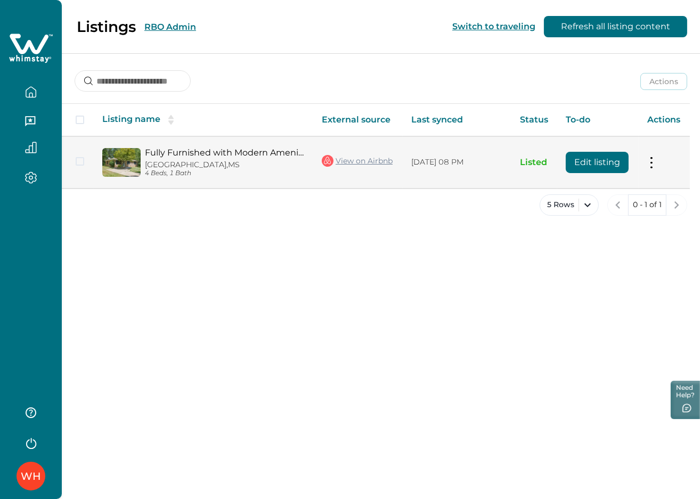
click at [607, 154] on button "Edit listing" at bounding box center [597, 162] width 63 height 21
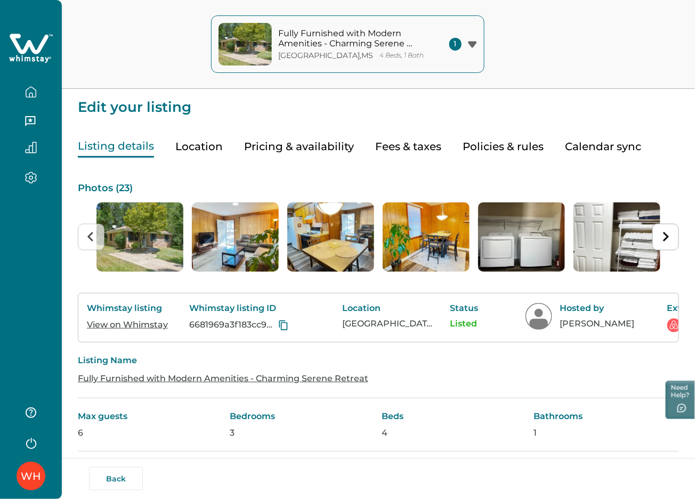
click at [28, 89] on icon "button" at bounding box center [31, 92] width 12 height 12
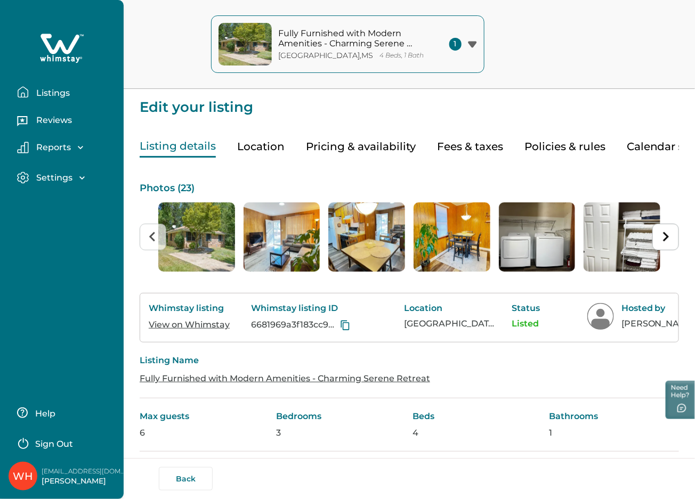
click at [40, 93] on p "Listings" at bounding box center [51, 93] width 37 height 11
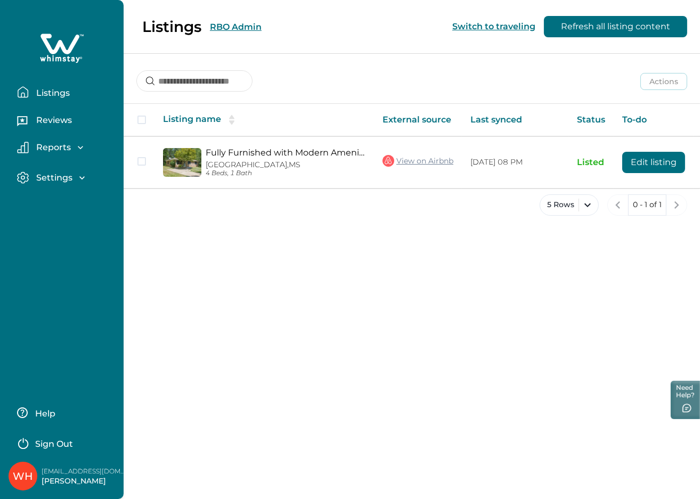
click at [231, 28] on div "Listings RBO Admin Switch to traveling Refresh all listing content" at bounding box center [350, 27] width 700 height 54
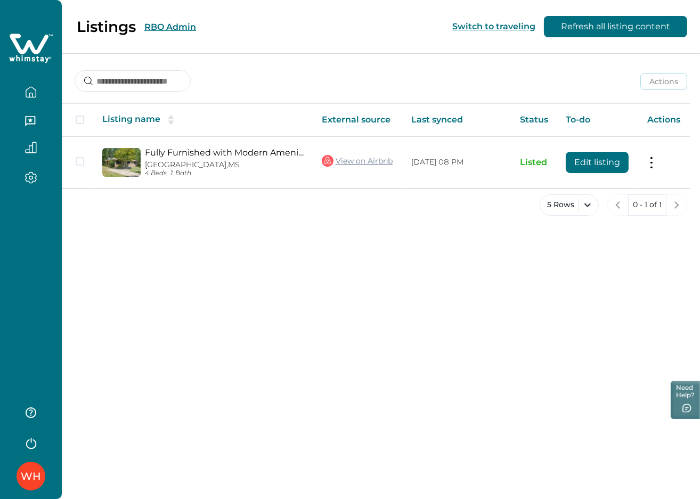
click at [176, 28] on button "RBO Admin" at bounding box center [170, 27] width 52 height 10
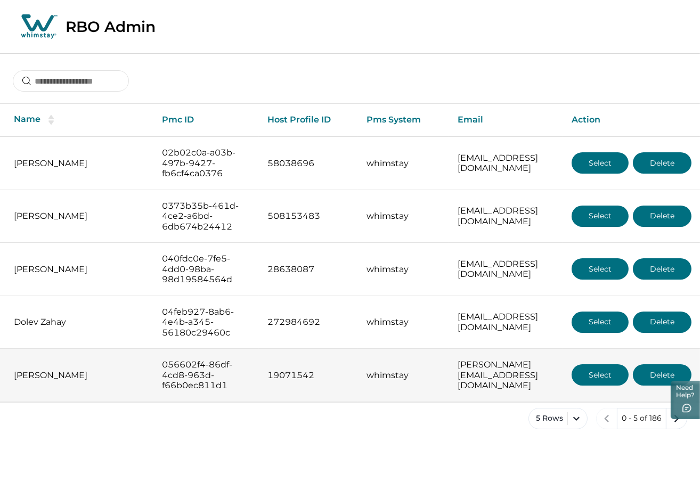
click at [592, 386] on button "Select" at bounding box center [600, 374] width 57 height 21
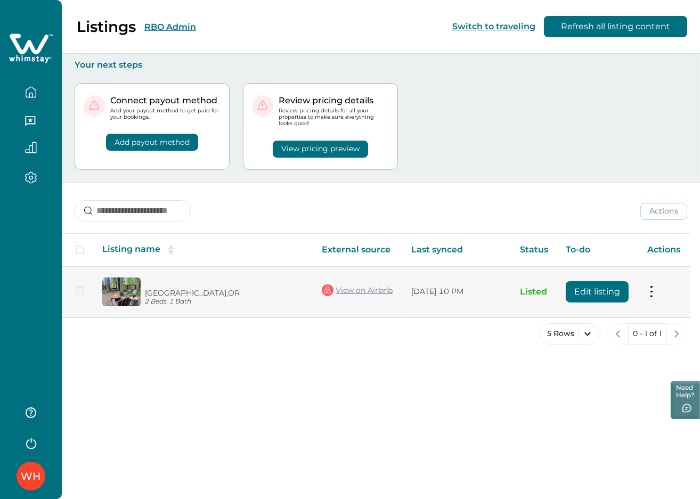
click at [607, 289] on button "Edit listing" at bounding box center [597, 291] width 63 height 21
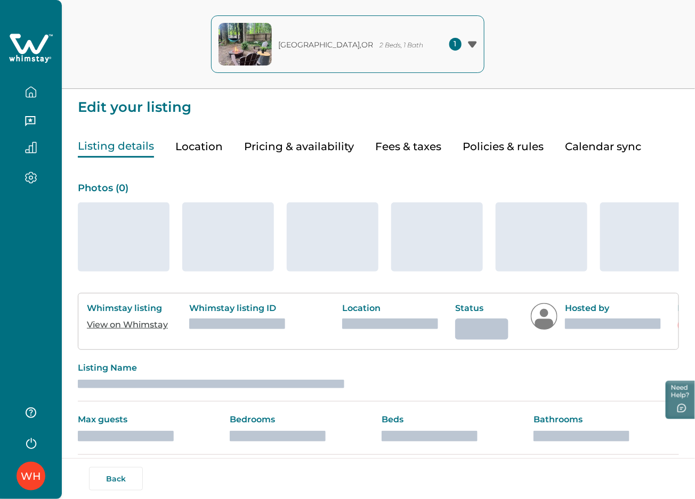
click at [35, 85] on button "button" at bounding box center [31, 92] width 45 height 21
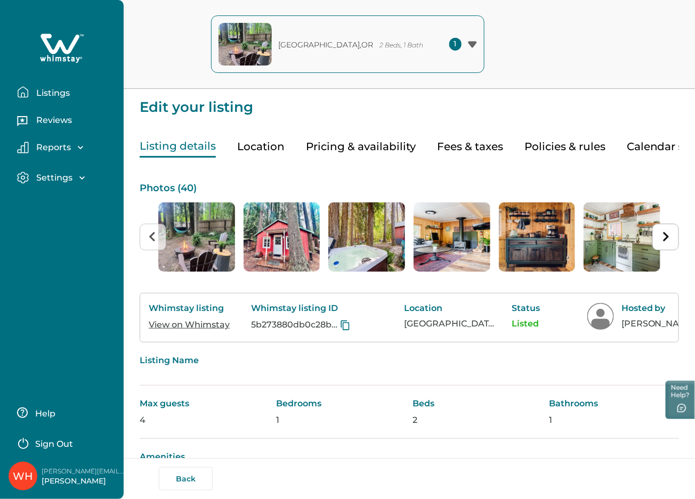
click at [44, 91] on p "Listings" at bounding box center [51, 93] width 37 height 11
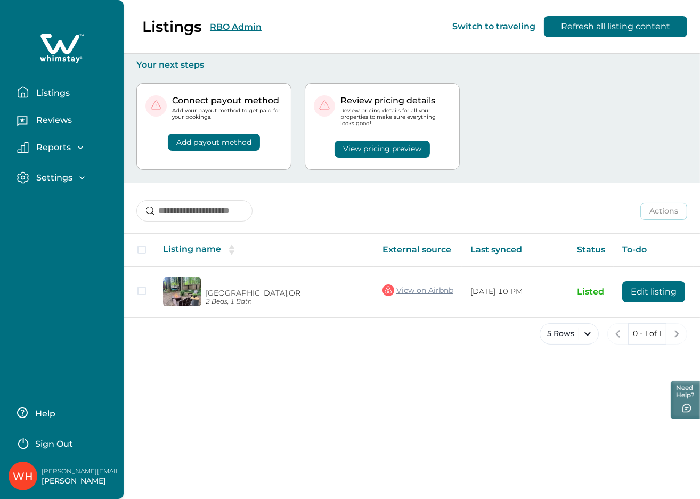
click at [222, 26] on div "Listings RBO Admin Switch to traveling Refresh all listing content" at bounding box center [350, 27] width 700 height 54
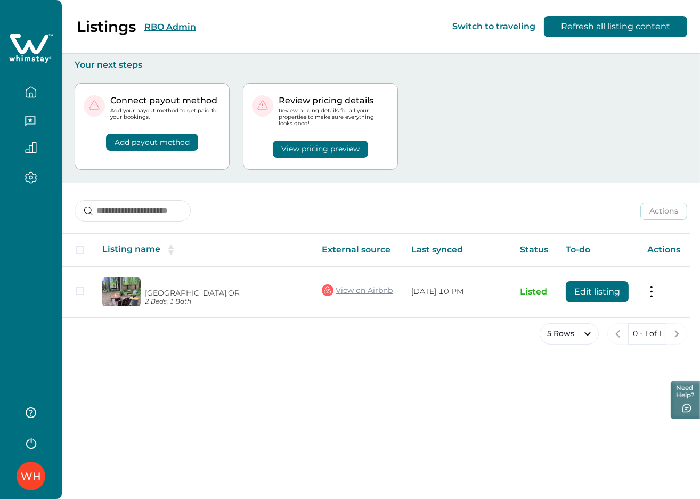
click at [165, 28] on button "RBO Admin" at bounding box center [170, 27] width 52 height 10
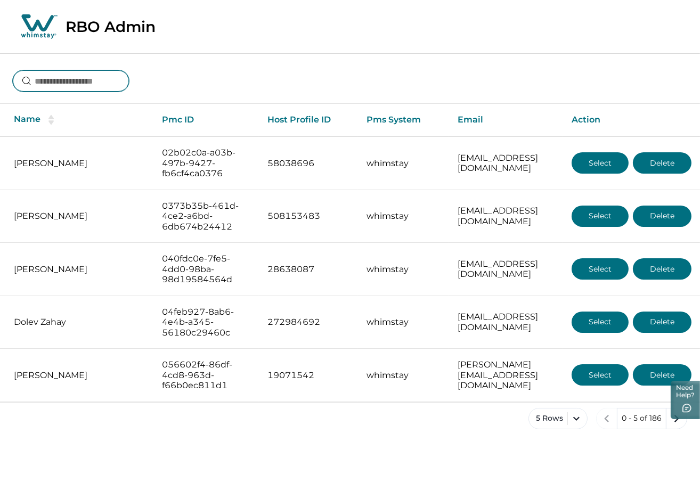
click at [36, 85] on input at bounding box center [71, 80] width 116 height 21
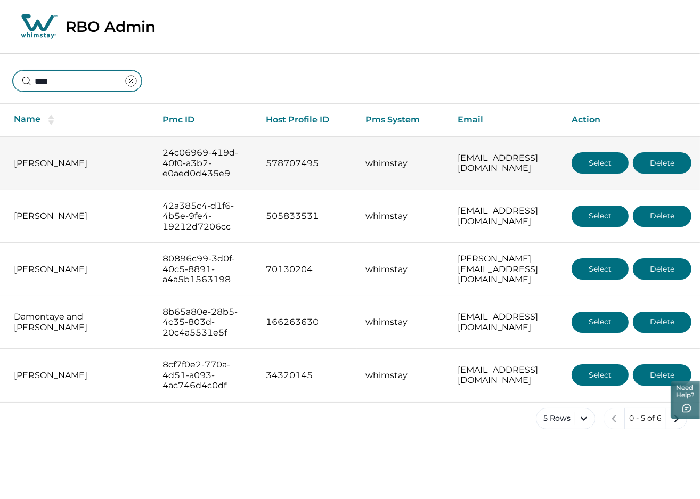
type input "****"
click at [600, 164] on button "Select" at bounding box center [600, 162] width 57 height 21
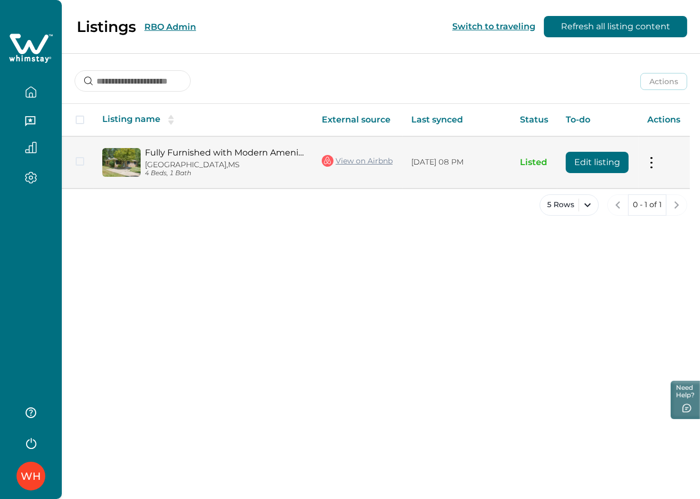
click at [595, 163] on button "Edit listing" at bounding box center [597, 162] width 63 height 21
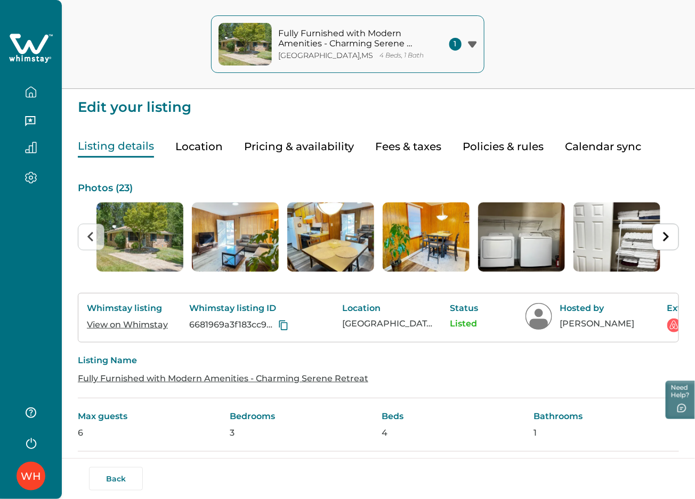
click at [36, 95] on icon "button" at bounding box center [31, 92] width 12 height 12
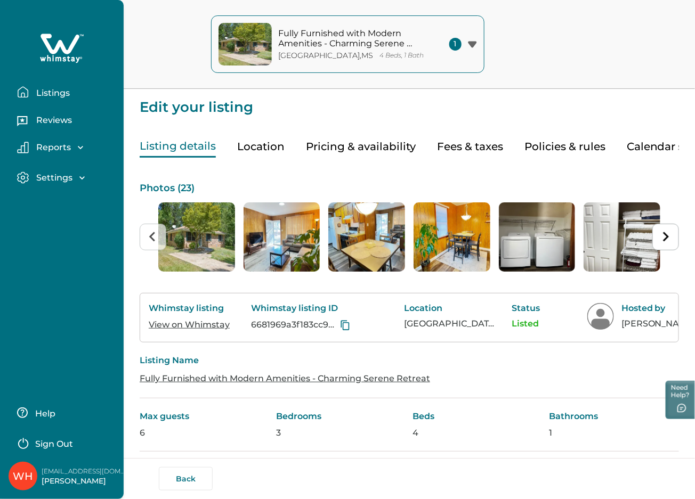
click at [44, 88] on p "Listings" at bounding box center [51, 93] width 37 height 11
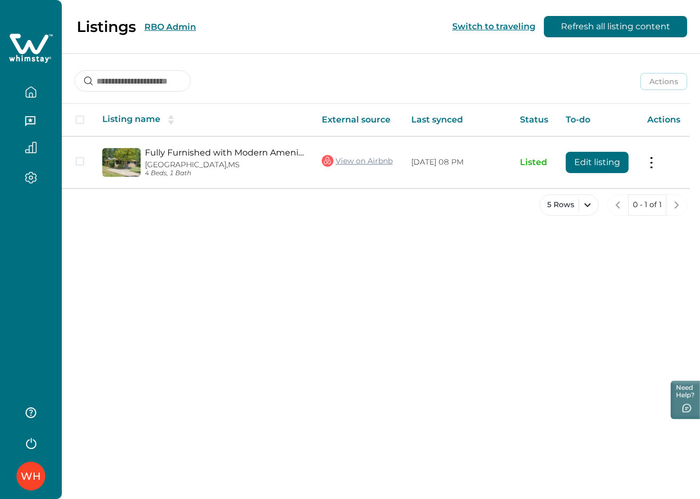
click at [244, 29] on div "Listings RBO Admin Switch to traveling Refresh all listing content" at bounding box center [350, 27] width 700 height 54
click at [175, 26] on button "RBO Admin" at bounding box center [170, 27] width 52 height 10
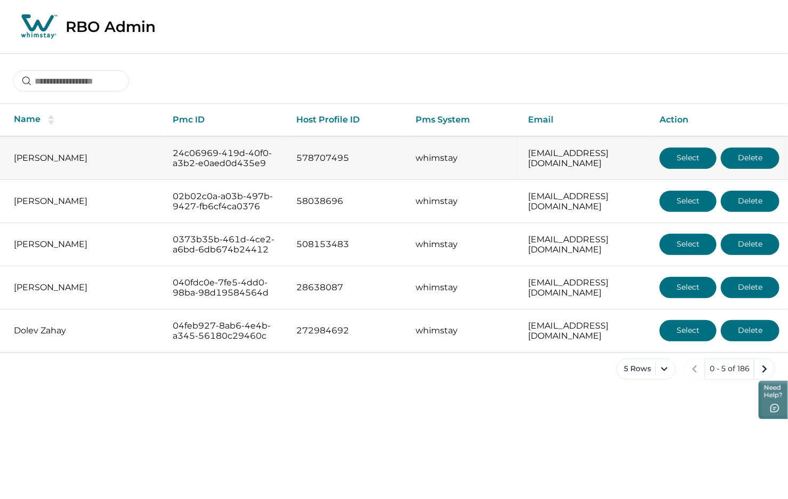
click at [686, 164] on button "Select" at bounding box center [688, 158] width 57 height 21
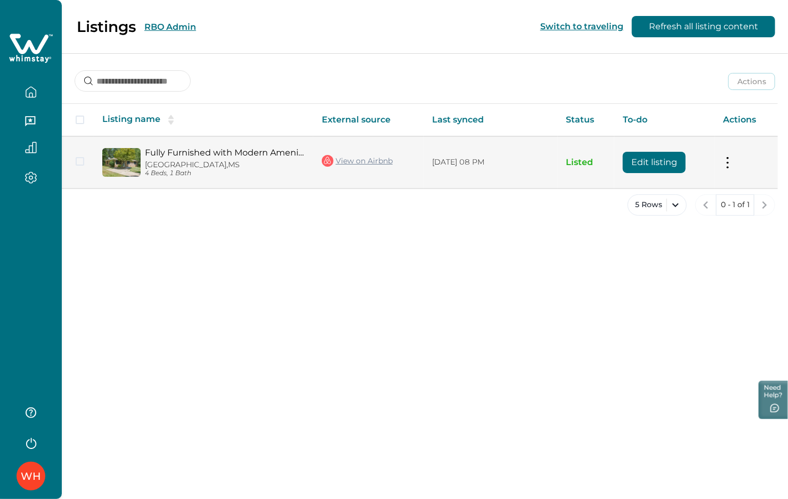
click at [655, 164] on button "Edit listing" at bounding box center [654, 162] width 63 height 21
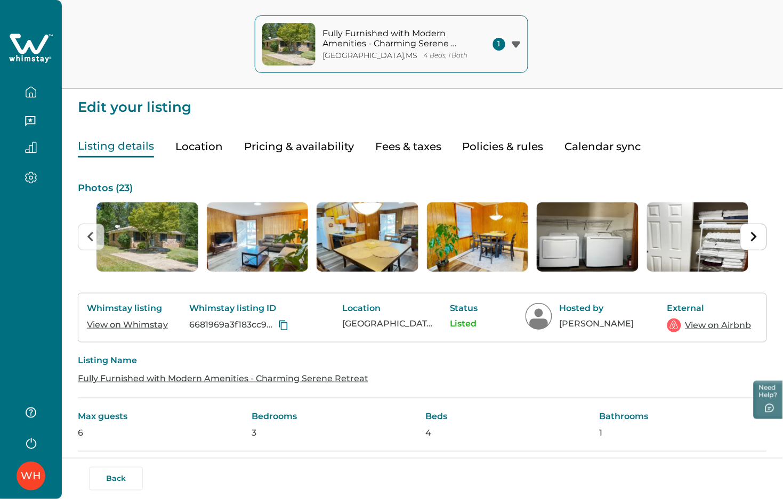
click at [31, 97] on icon "button" at bounding box center [31, 92] width 10 height 10
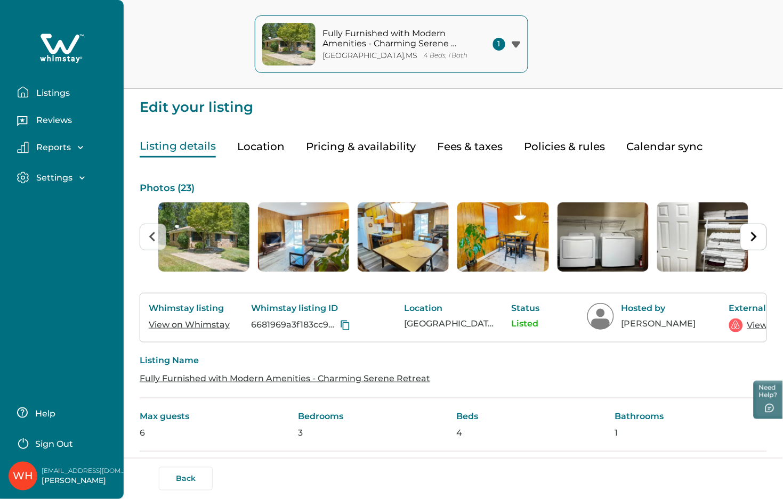
click at [48, 89] on p "Listings" at bounding box center [51, 93] width 37 height 11
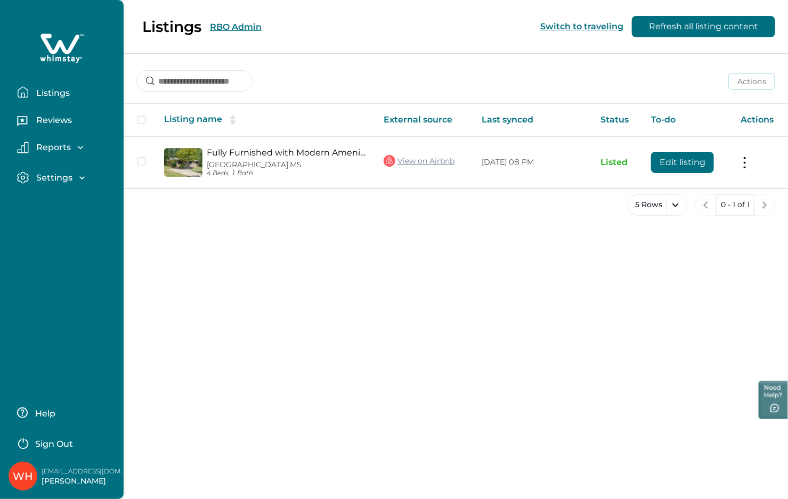
click at [229, 26] on div "Listings RBO Admin Switch to traveling Refresh all listing content" at bounding box center [394, 27] width 788 height 54
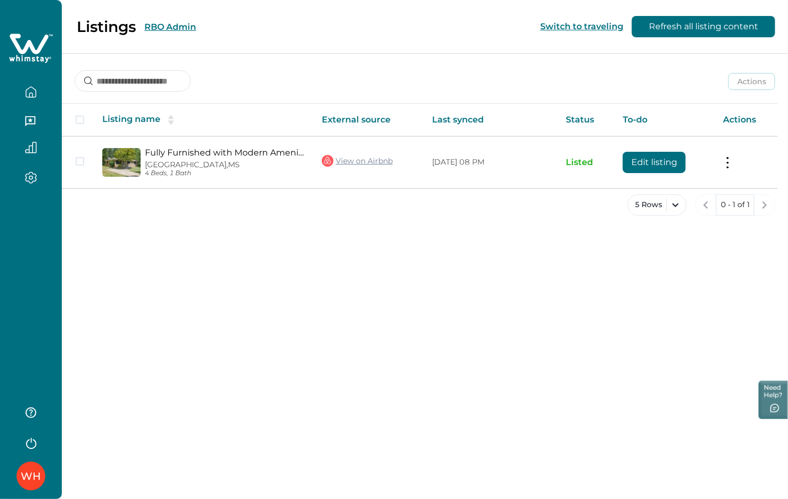
click at [152, 30] on button "RBO Admin" at bounding box center [170, 27] width 52 height 10
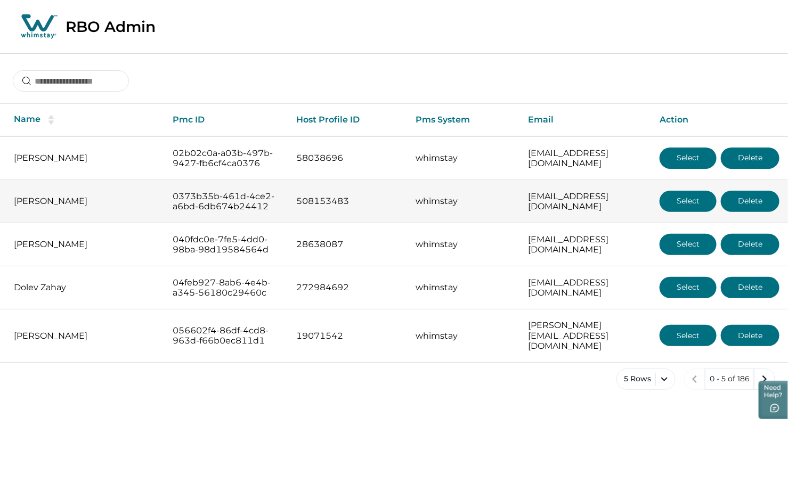
click at [699, 210] on button "Select" at bounding box center [688, 201] width 57 height 21
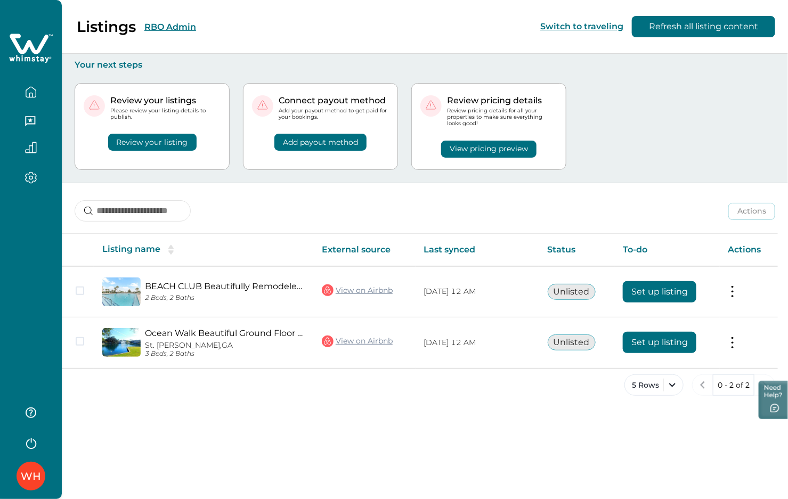
click at [175, 26] on button "RBO Admin" at bounding box center [170, 27] width 52 height 10
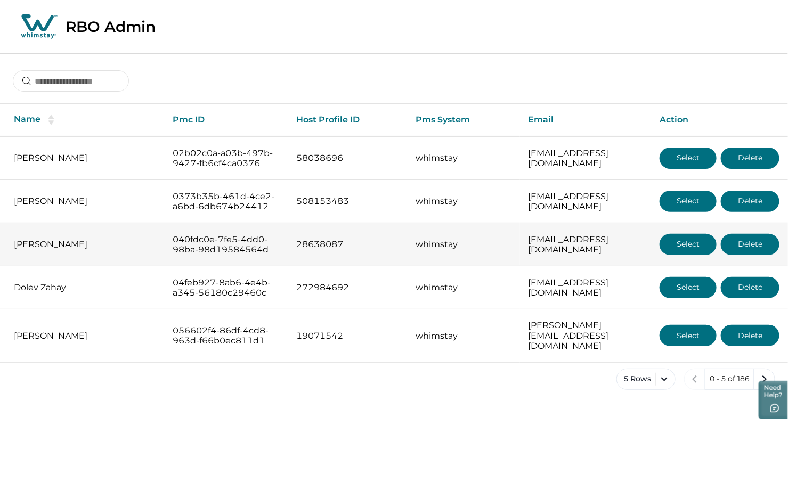
click at [699, 255] on button "Select" at bounding box center [688, 244] width 57 height 21
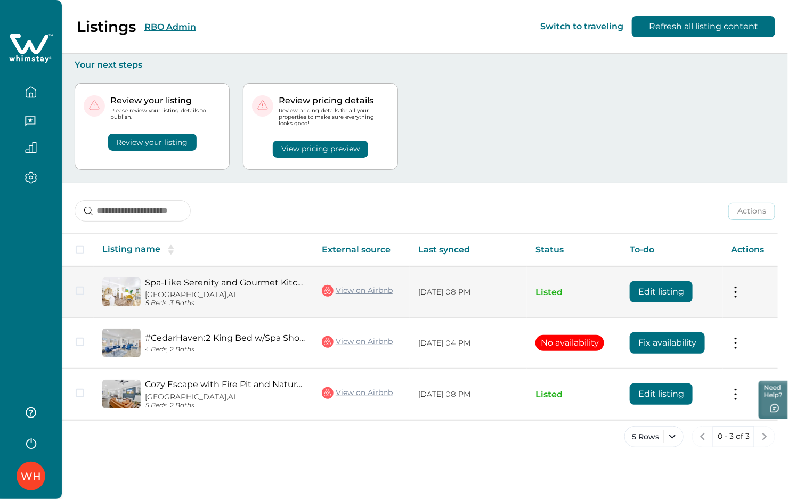
click at [661, 292] on button "Edit listing" at bounding box center [661, 291] width 63 height 21
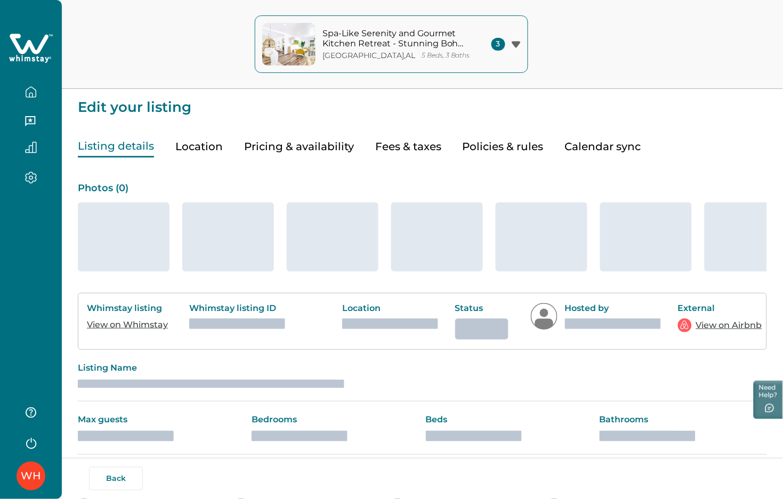
click at [29, 92] on icon "button" at bounding box center [31, 92] width 12 height 12
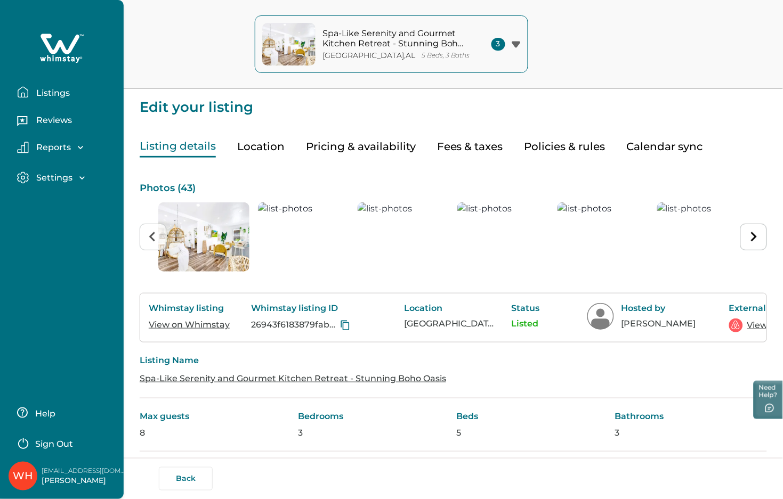
click at [44, 89] on p "Listings" at bounding box center [51, 93] width 37 height 11
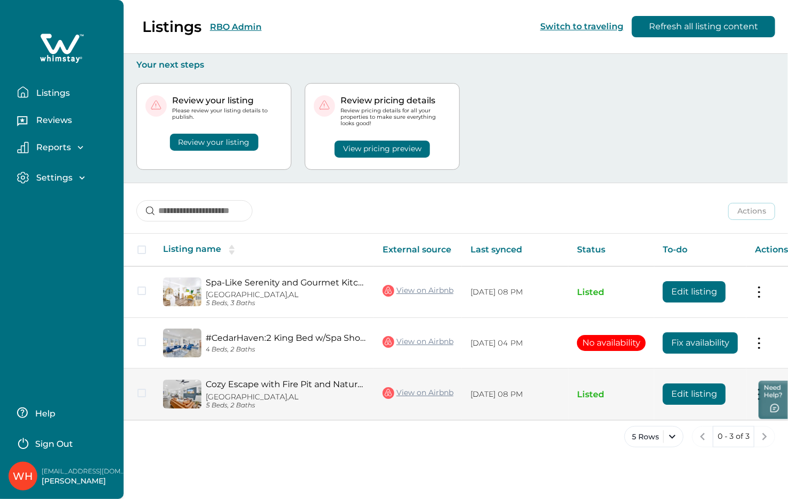
click at [688, 396] on button "Edit listing" at bounding box center [694, 394] width 63 height 21
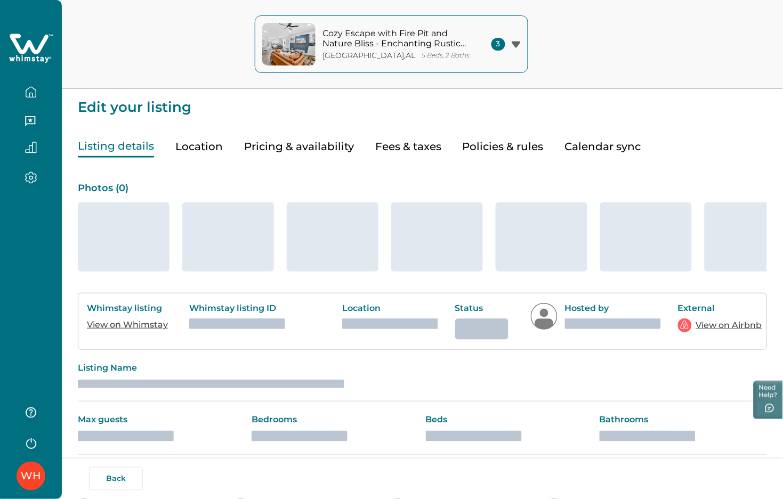
click at [36, 97] on icon "button" at bounding box center [31, 92] width 12 height 12
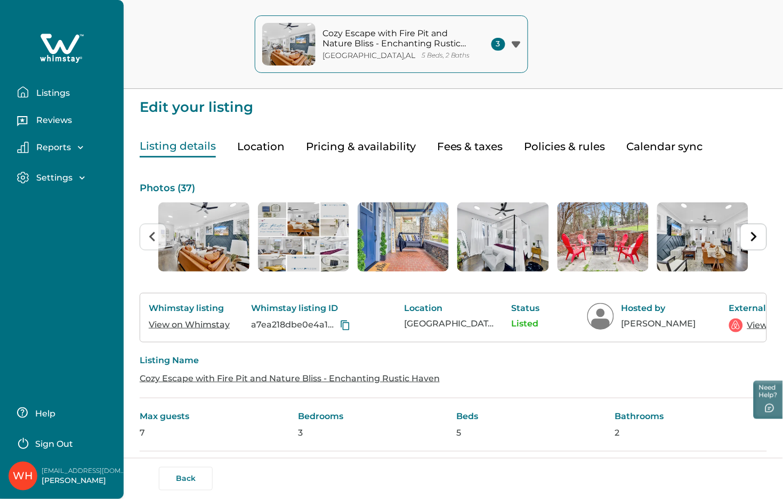
click at [49, 92] on p "Listings" at bounding box center [51, 93] width 37 height 11
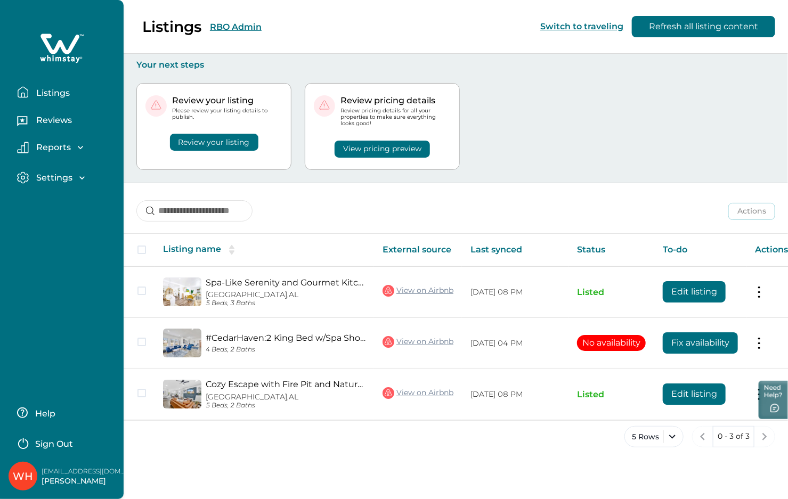
click at [230, 28] on div "Listings RBO Admin Switch to traveling Refresh all listing content" at bounding box center [394, 27] width 788 height 54
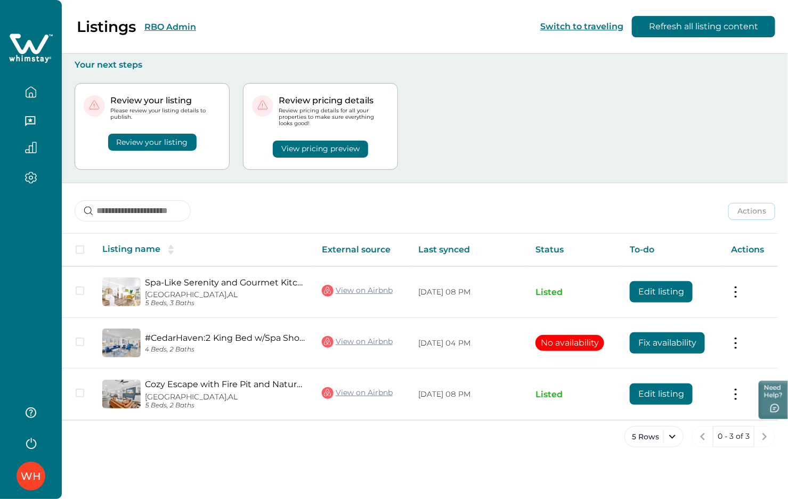
click at [174, 27] on button "RBO Admin" at bounding box center [170, 27] width 52 height 10
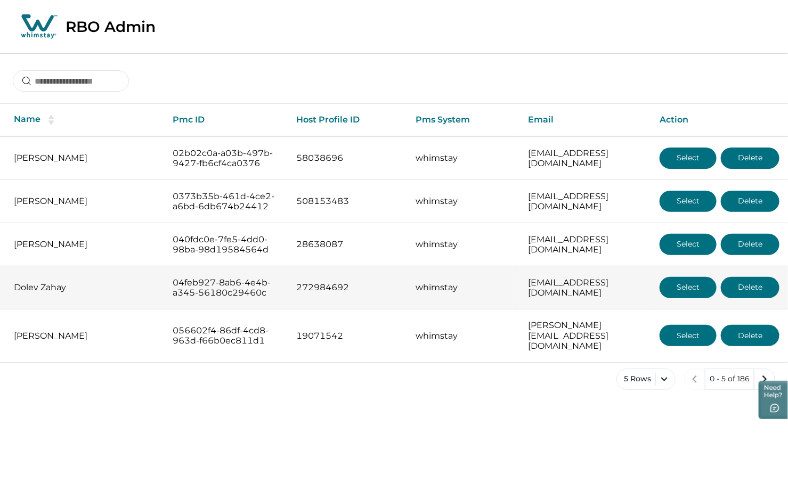
click at [692, 298] on button "Select" at bounding box center [688, 287] width 57 height 21
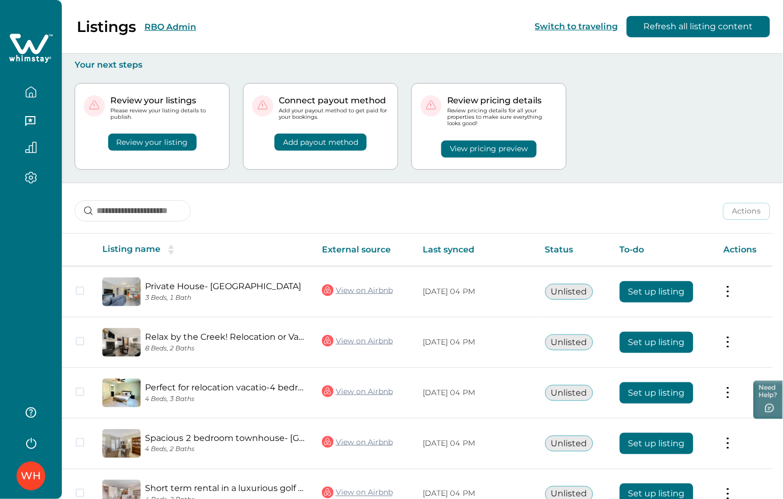
scroll to position [64, 0]
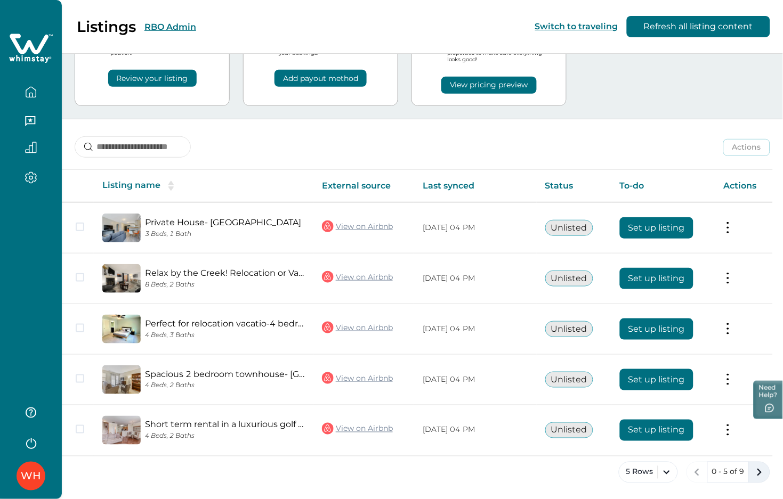
click at [699, 468] on icon "next page" at bounding box center [759, 472] width 15 height 15
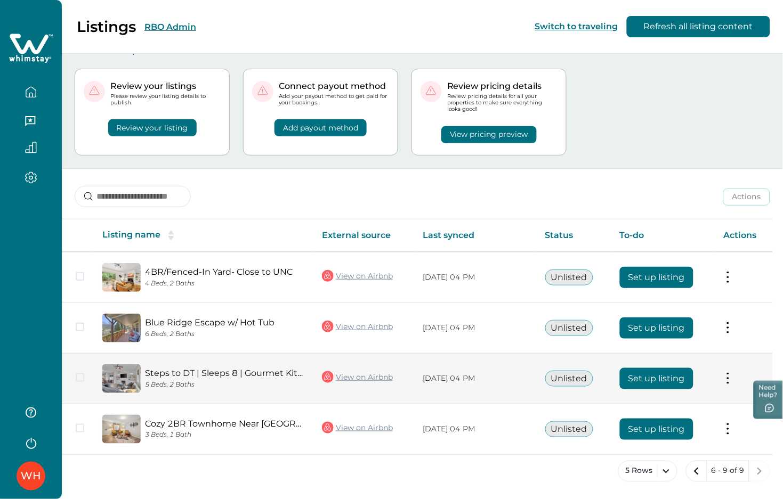
scroll to position [13, 0]
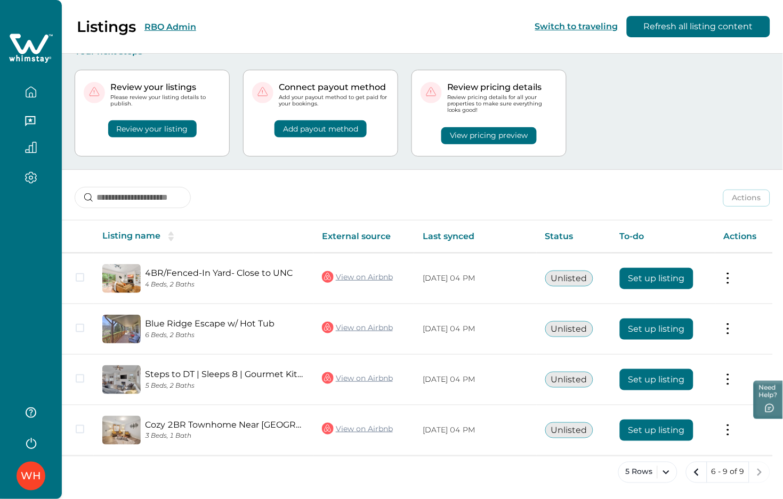
click at [168, 27] on button "RBO Admin" at bounding box center [170, 27] width 52 height 10
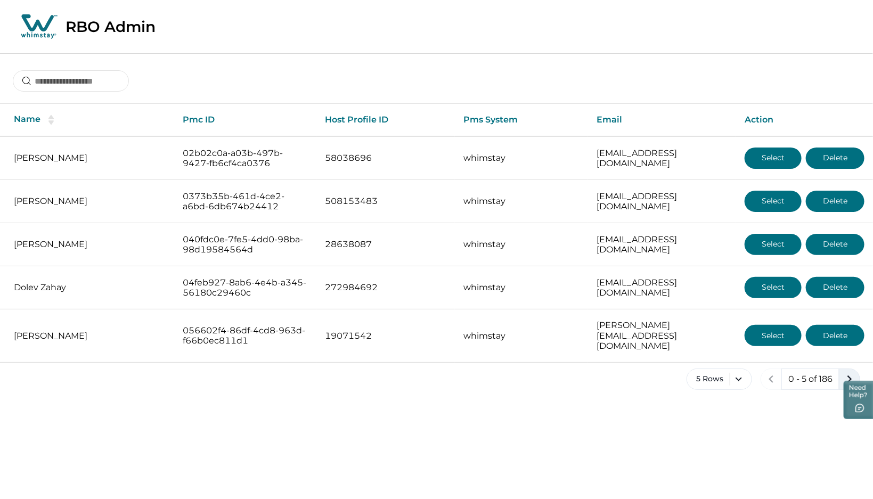
click at [699, 376] on icon "next page" at bounding box center [850, 379] width 5 height 7
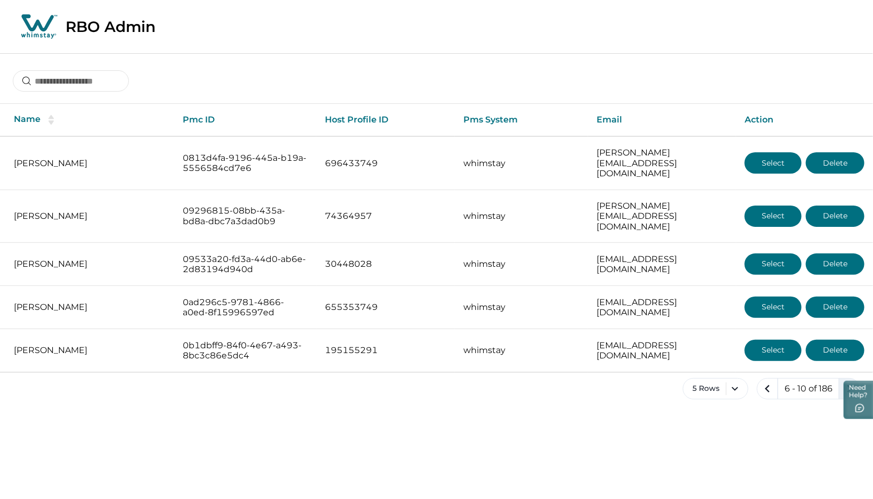
click at [699, 381] on icon "next page" at bounding box center [849, 388] width 15 height 15
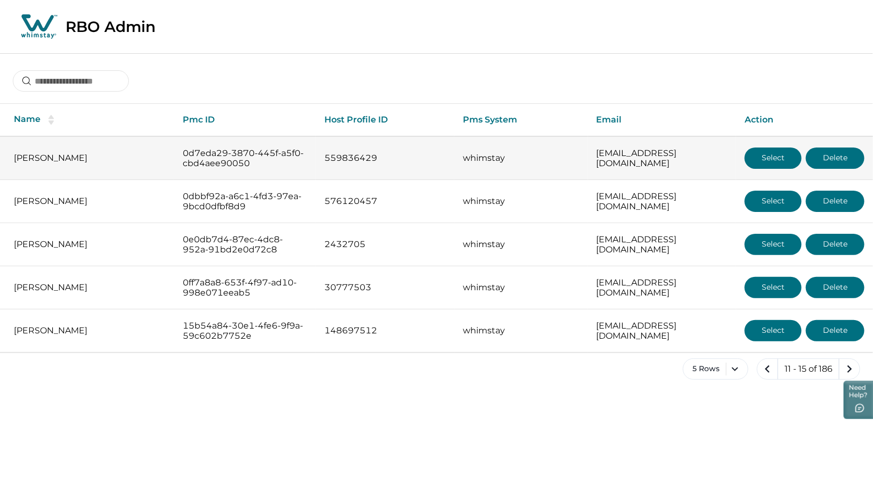
click at [699, 159] on button "Select" at bounding box center [773, 158] width 57 height 21
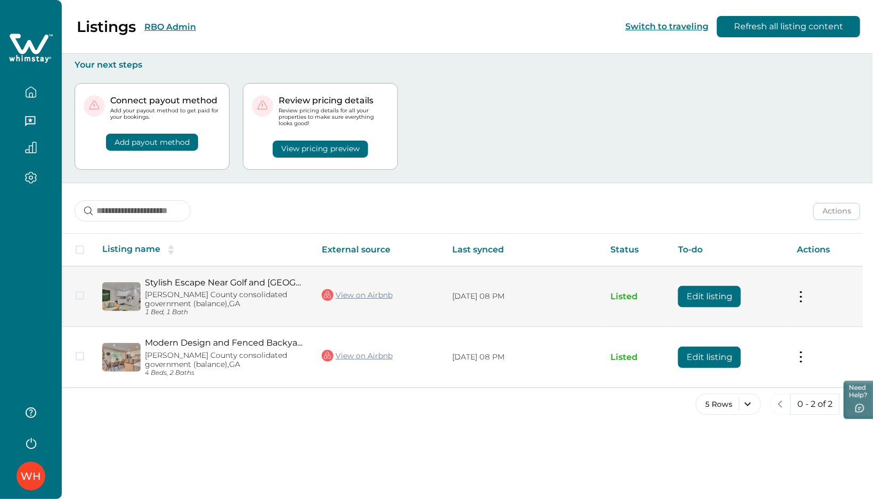
click at [699, 301] on button "Edit listing" at bounding box center [709, 296] width 63 height 21
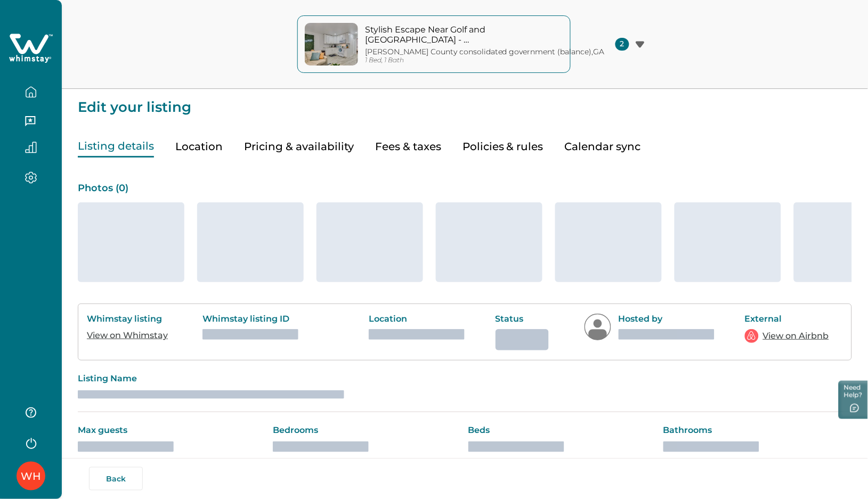
click at [31, 95] on icon "button" at bounding box center [31, 92] width 12 height 12
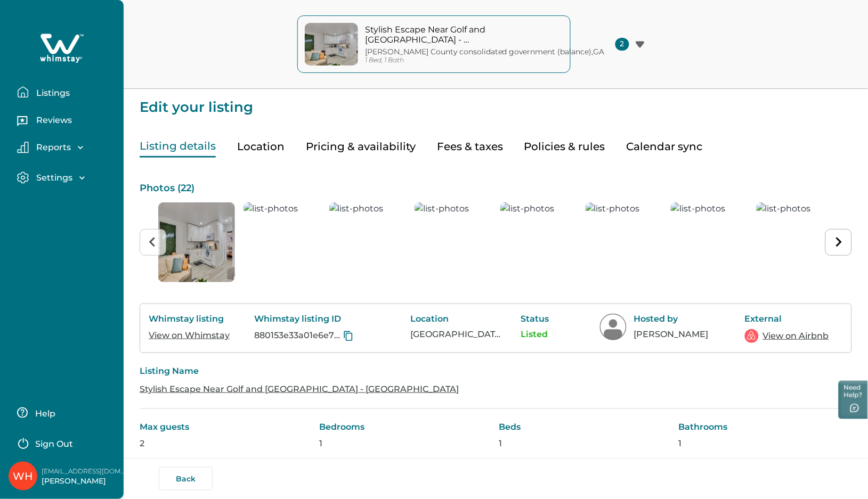
click at [55, 89] on p "Listings" at bounding box center [51, 93] width 37 height 11
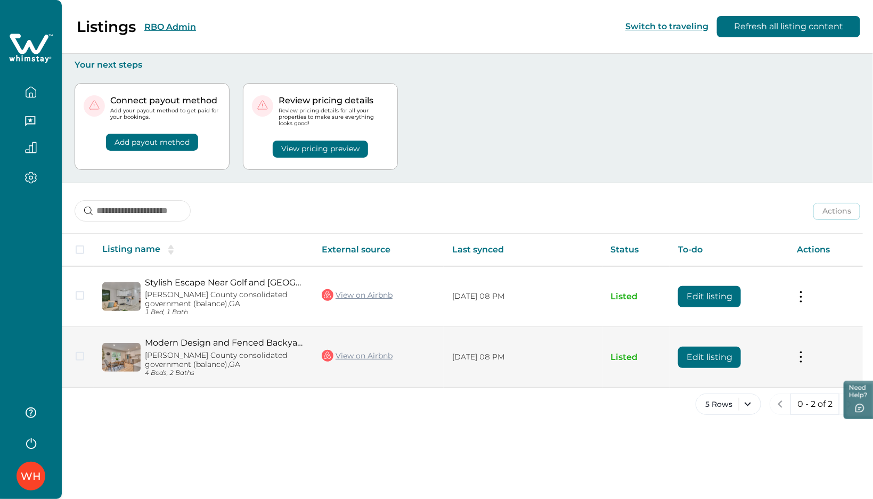
click at [699, 366] on button "Edit listing" at bounding box center [709, 357] width 63 height 21
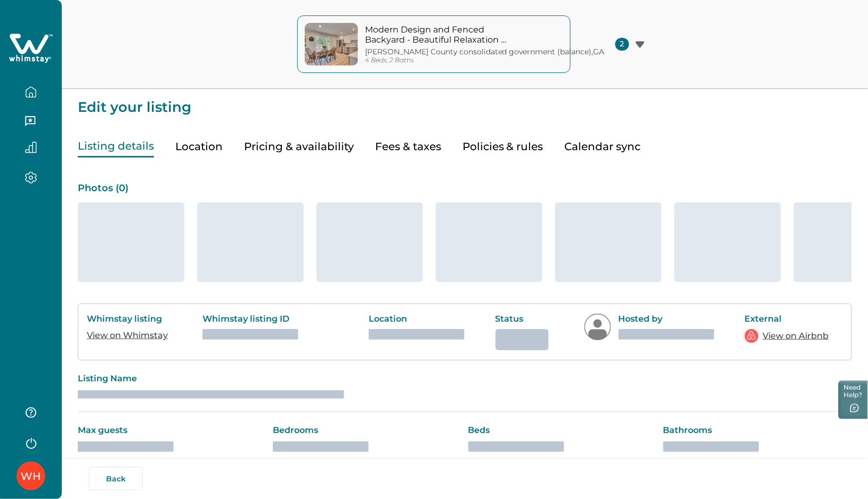
click at [32, 96] on icon "button" at bounding box center [31, 92] width 12 height 12
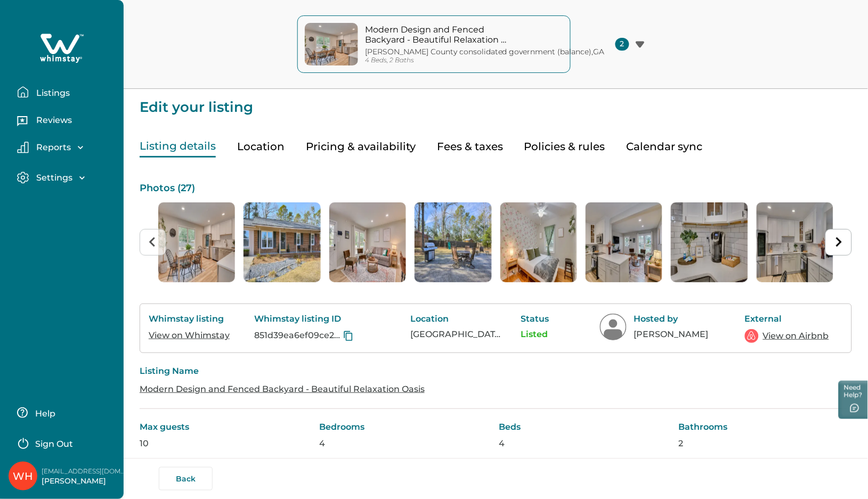
click at [49, 89] on p "Listings" at bounding box center [51, 93] width 37 height 11
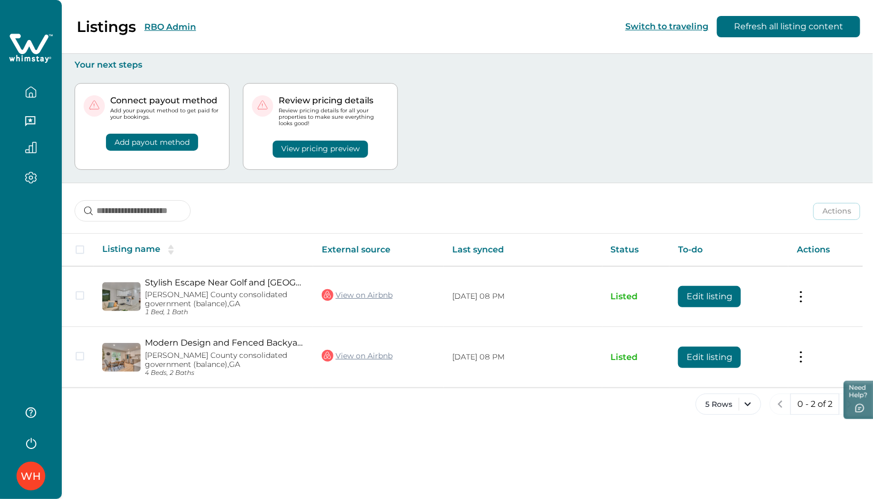
click at [232, 28] on div "Listings RBO Admin Switch to traveling Refresh all listing content" at bounding box center [436, 27] width 873 height 54
click at [171, 27] on button "RBO Admin" at bounding box center [170, 27] width 52 height 10
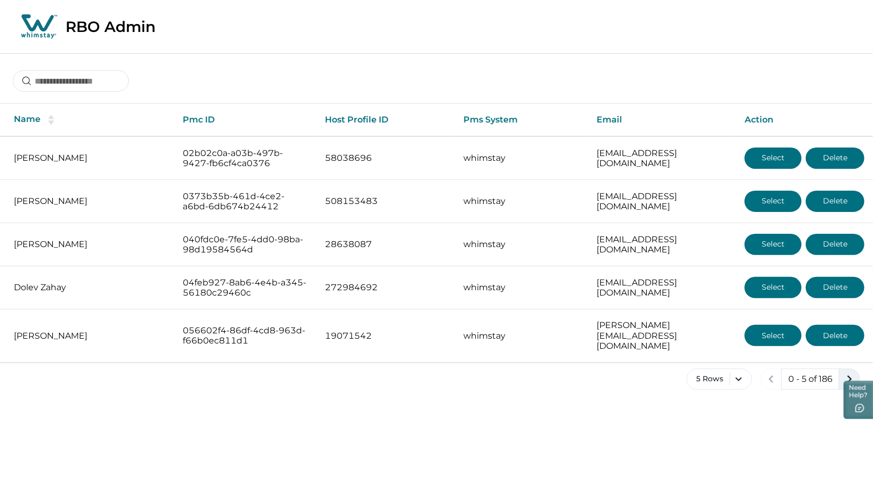
click at [699, 372] on icon "next page" at bounding box center [849, 379] width 15 height 15
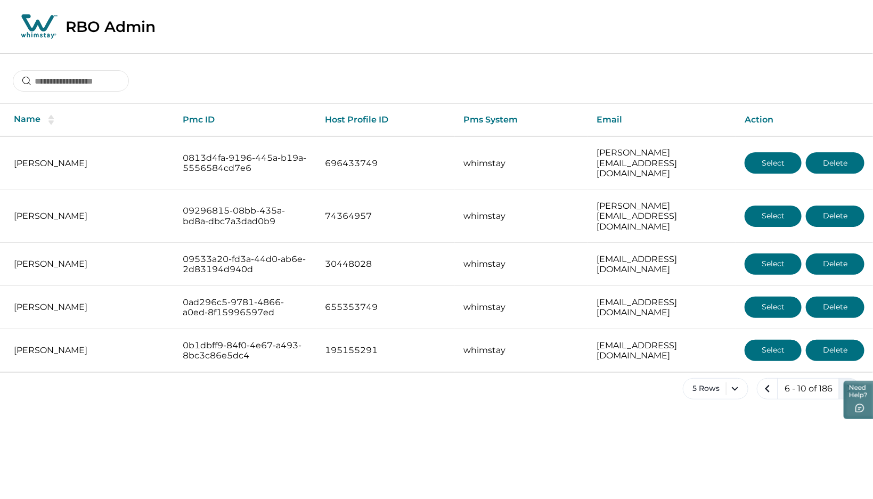
click at [699, 381] on icon "next page" at bounding box center [849, 388] width 15 height 15
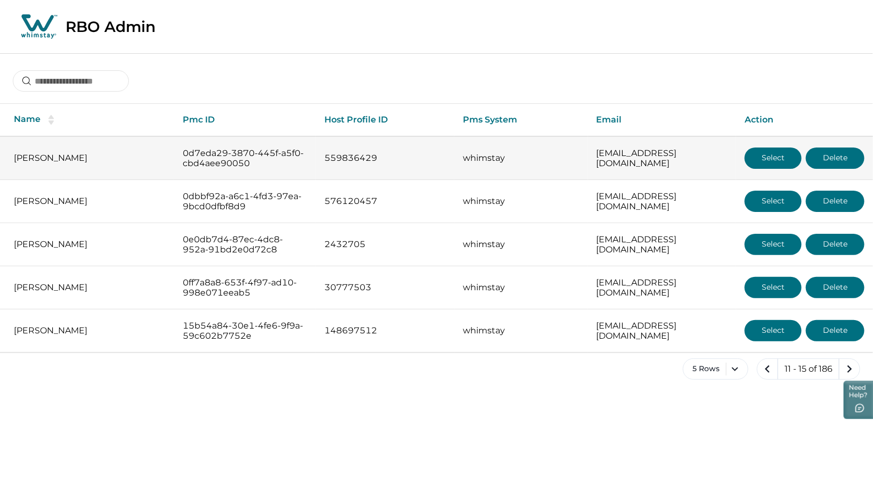
click at [699, 156] on button "Select" at bounding box center [773, 158] width 57 height 21
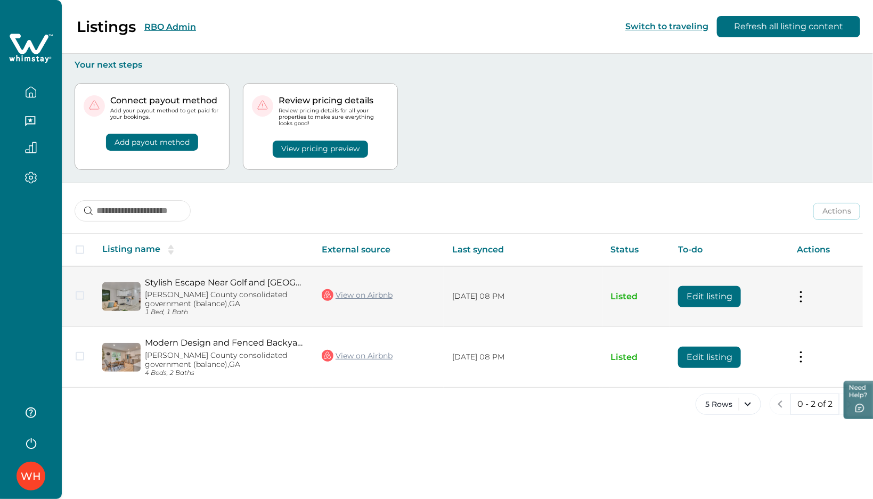
click at [699, 305] on button "Edit listing" at bounding box center [709, 296] width 63 height 21
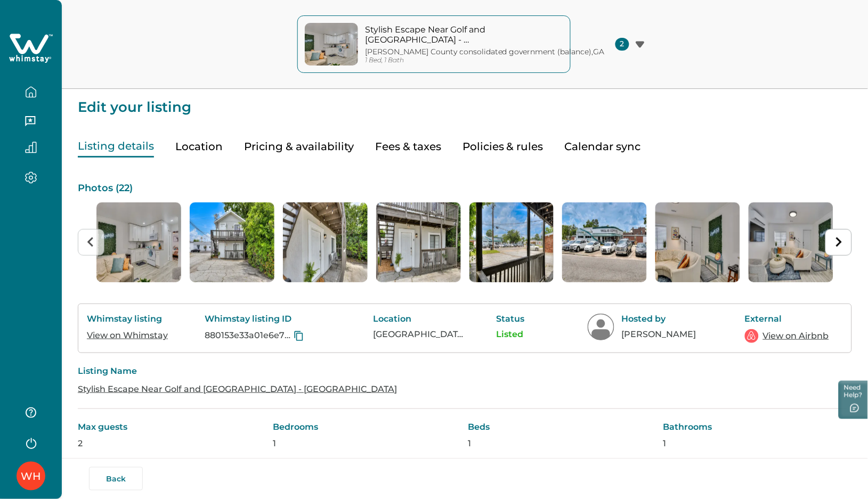
click at [35, 92] on icon "button" at bounding box center [31, 92] width 12 height 12
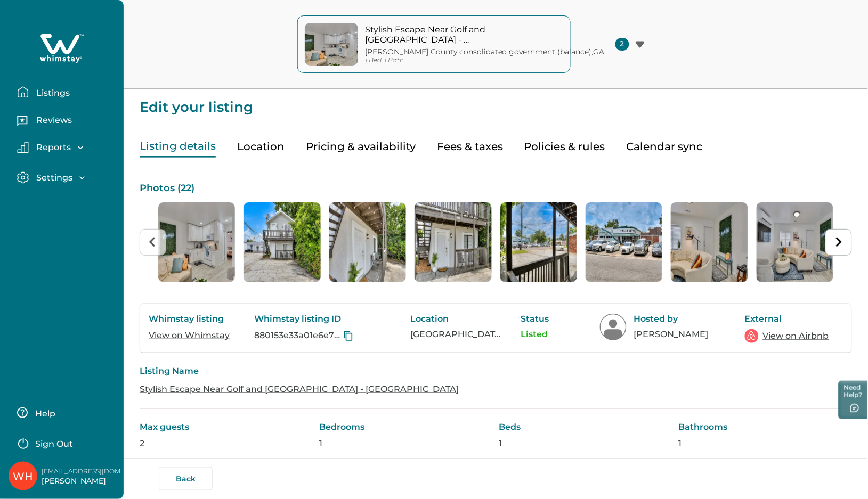
click at [45, 91] on p "Listings" at bounding box center [51, 93] width 37 height 11
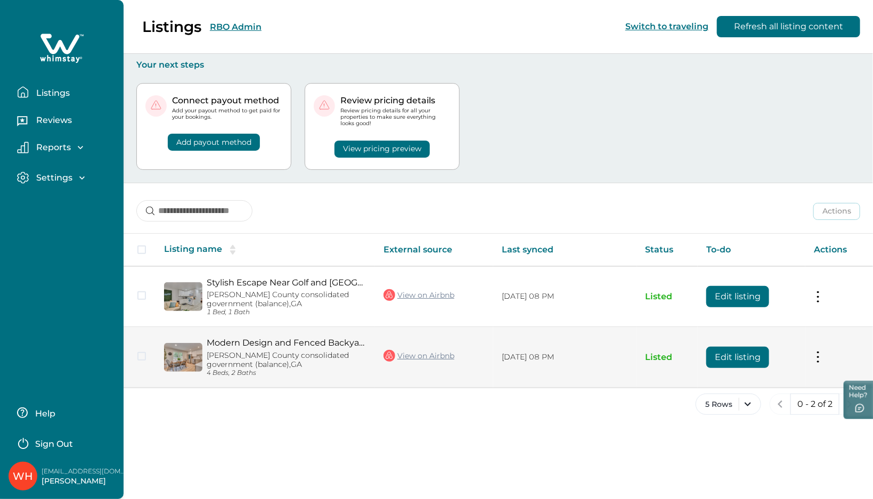
click at [699, 359] on button "Edit listing" at bounding box center [737, 357] width 63 height 21
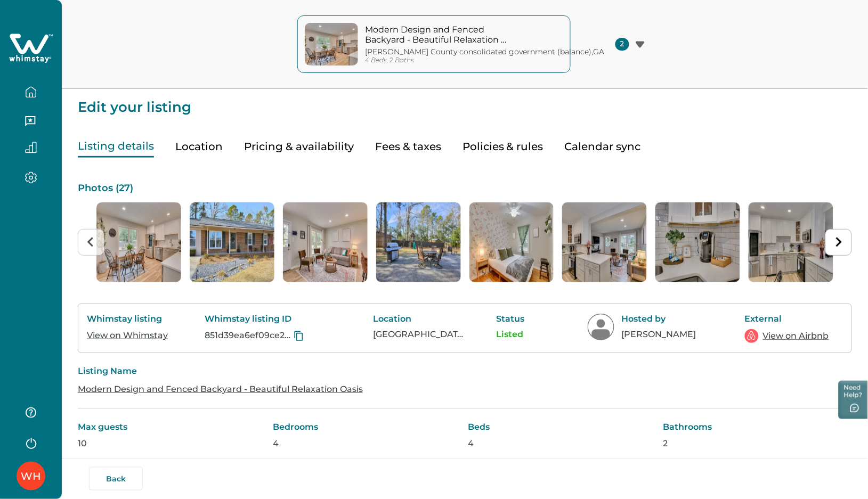
click at [33, 90] on icon "button" at bounding box center [31, 92] width 12 height 12
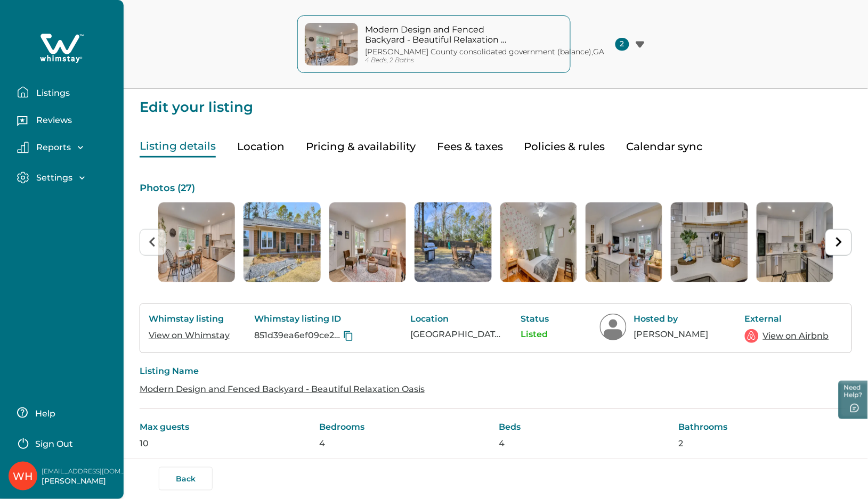
click at [59, 88] on p "Listings" at bounding box center [51, 93] width 37 height 11
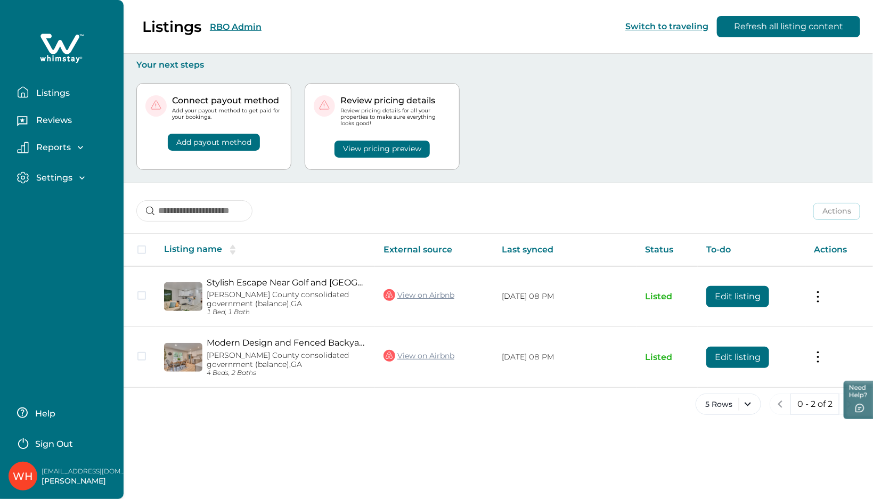
click at [224, 26] on div "Listings RBO Admin Switch to traveling Refresh all listing content" at bounding box center [436, 27] width 873 height 54
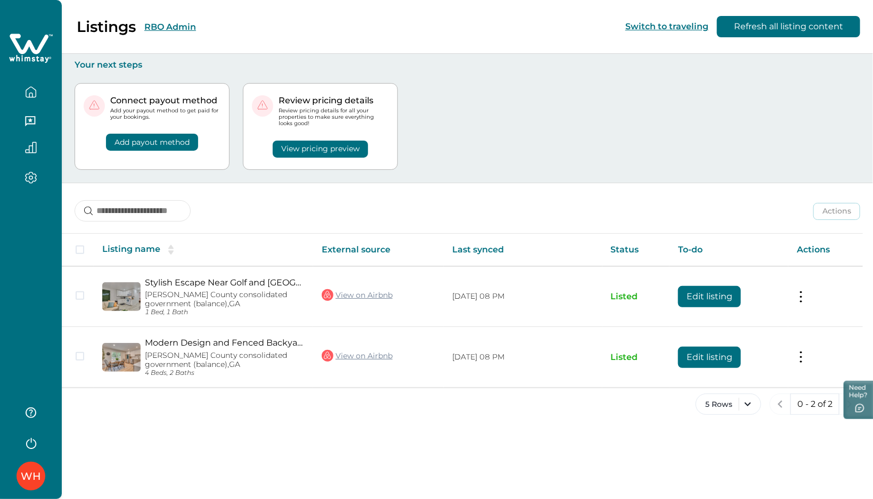
click at [192, 25] on button "RBO Admin" at bounding box center [170, 27] width 52 height 10
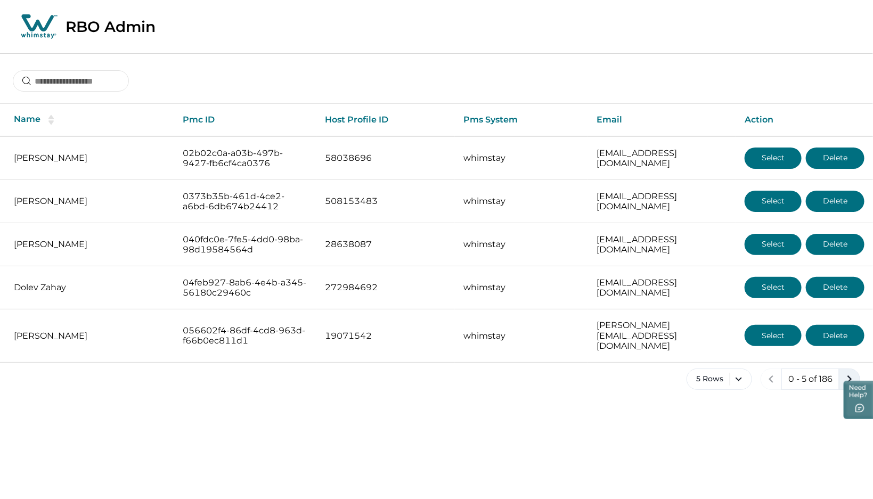
click at [699, 372] on icon "next page" at bounding box center [849, 379] width 15 height 15
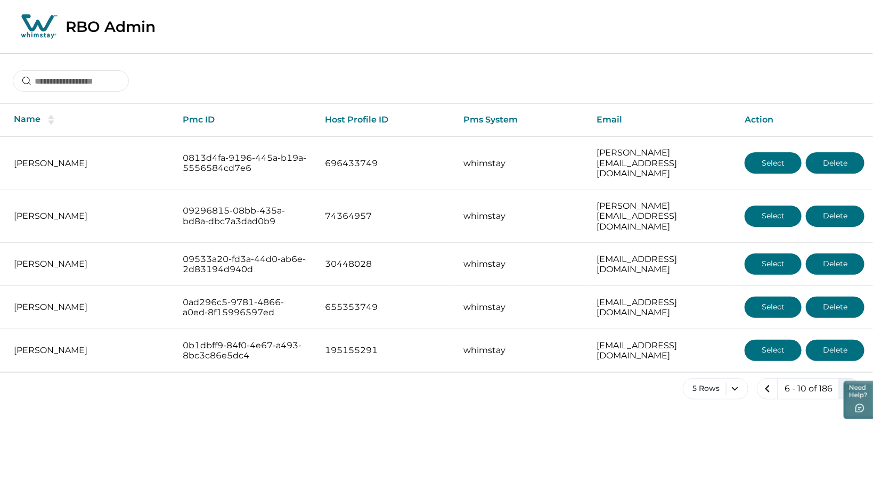
click at [699, 381] on icon "next page" at bounding box center [849, 388] width 15 height 15
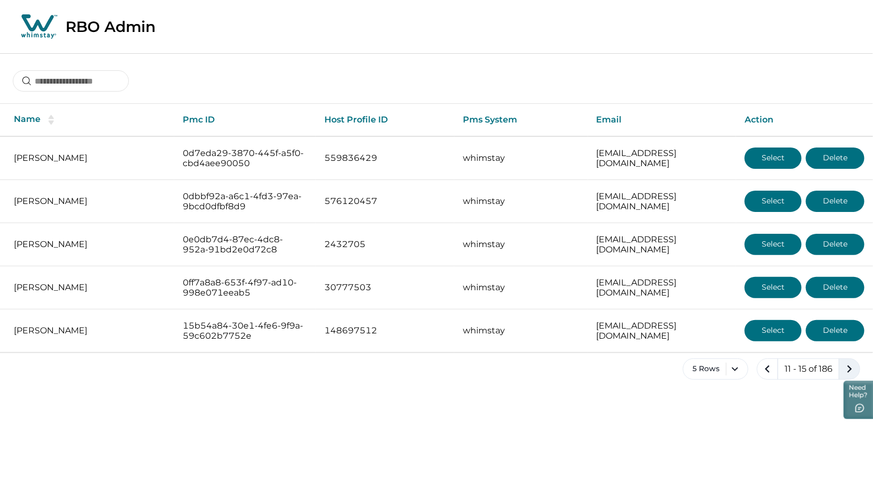
click at [699, 365] on icon "next page" at bounding box center [849, 369] width 15 height 15
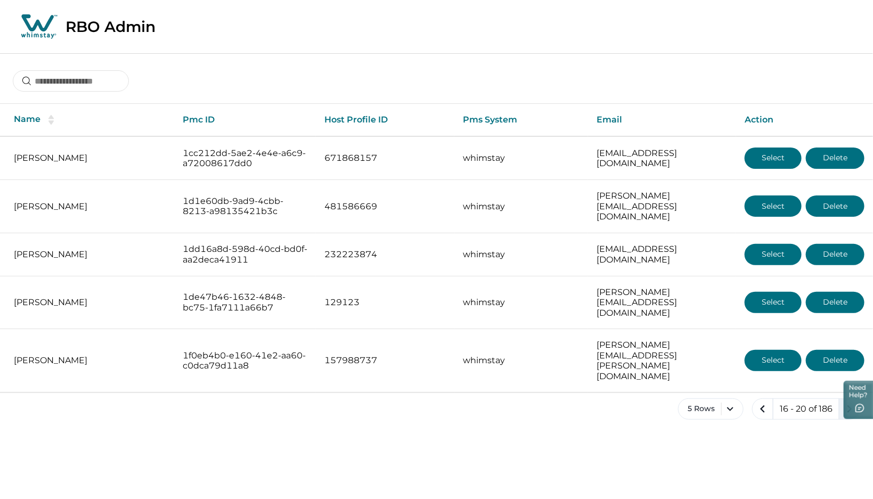
click at [699, 402] on icon "next page" at bounding box center [849, 409] width 15 height 15
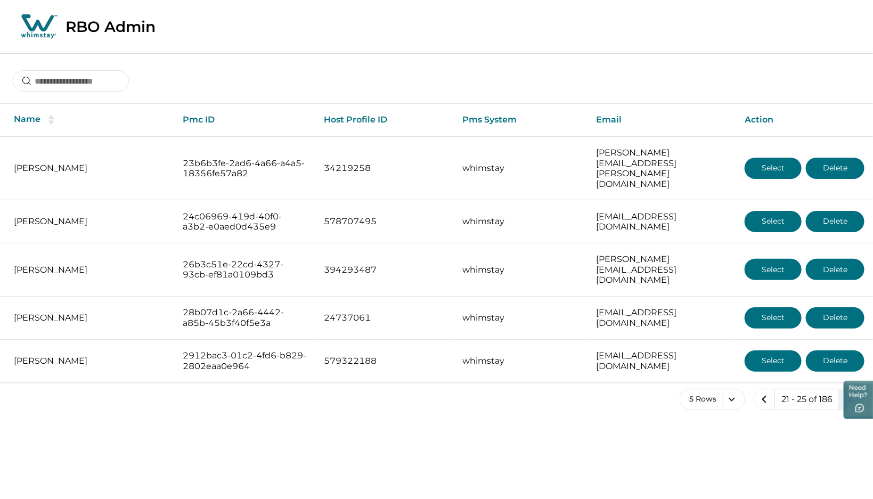
click at [699, 392] on icon "next page" at bounding box center [849, 399] width 15 height 15
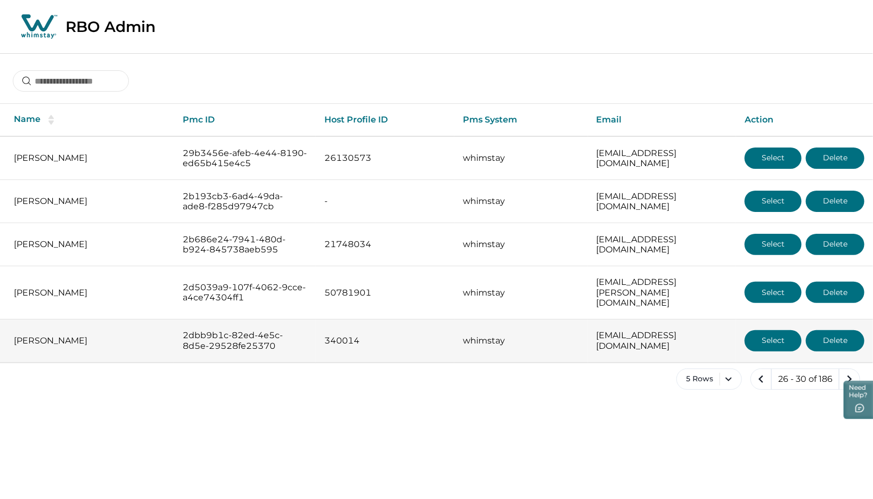
click at [699, 330] on button "Select" at bounding box center [773, 340] width 57 height 21
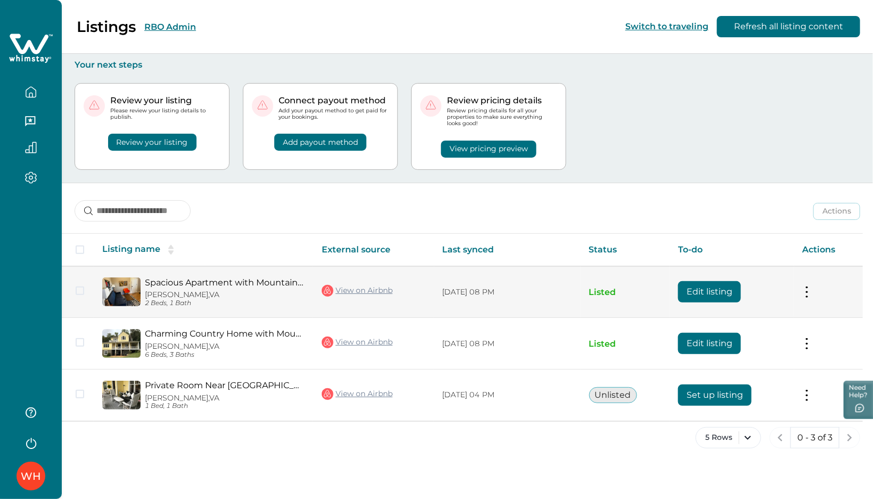
click at [699, 290] on button "Edit listing" at bounding box center [709, 291] width 63 height 21
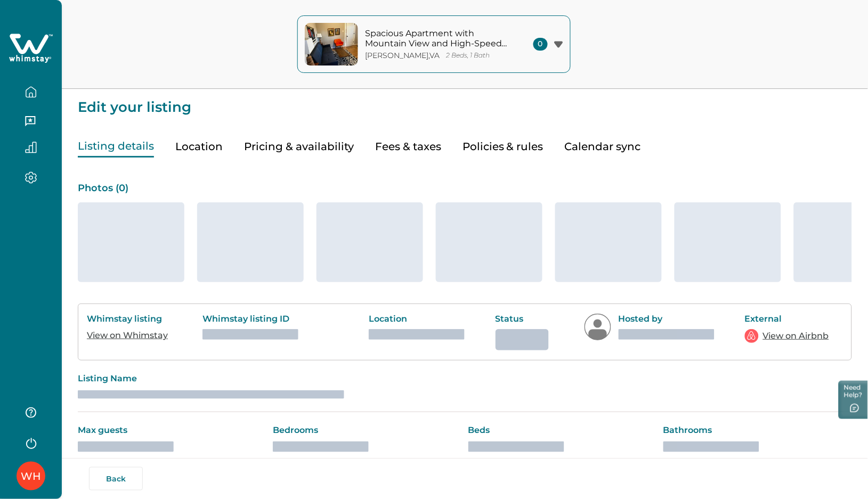
click at [31, 88] on icon "button" at bounding box center [31, 92] width 12 height 12
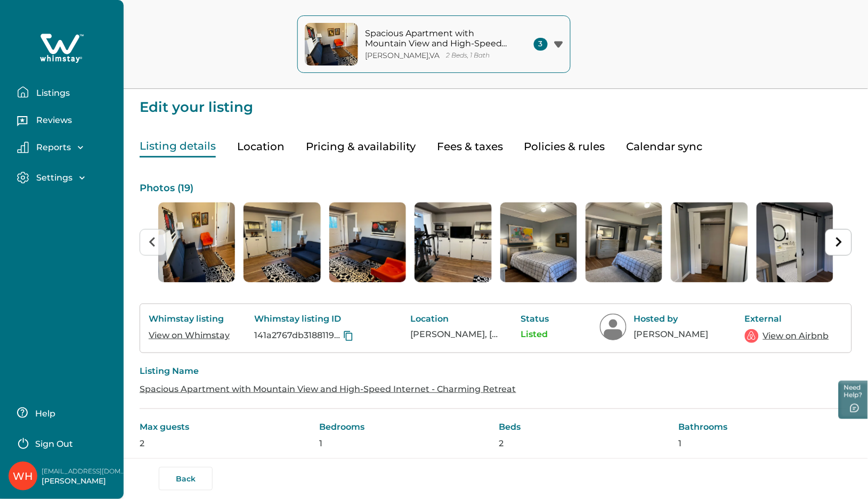
click at [48, 88] on p "Listings" at bounding box center [51, 93] width 37 height 11
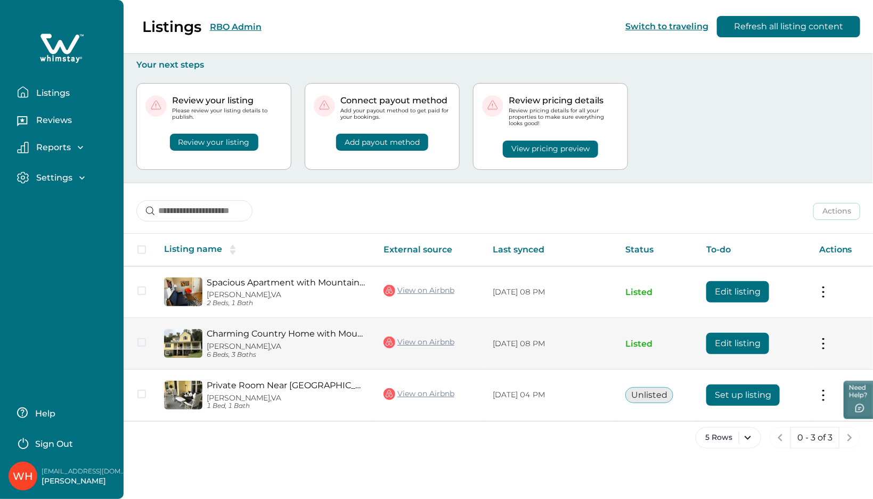
click at [699, 349] on button "Edit listing" at bounding box center [737, 343] width 63 height 21
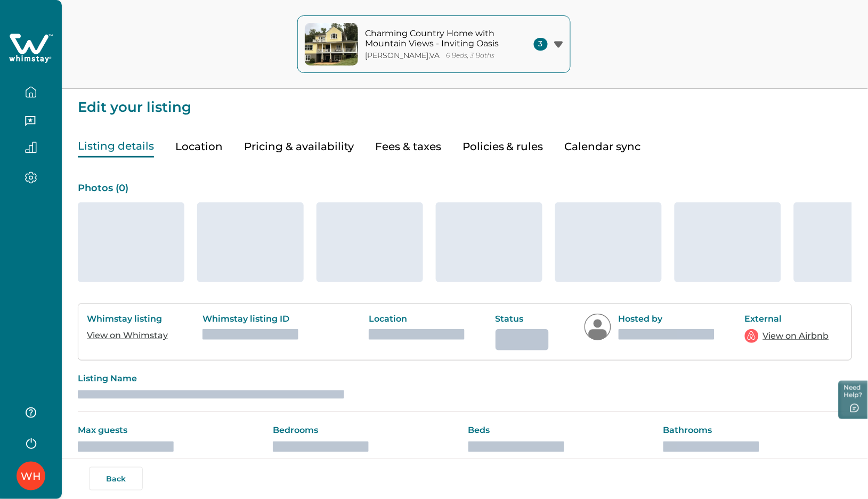
click at [208, 148] on button "Location" at bounding box center [198, 147] width 47 height 22
type input "**"
click at [262, 145] on button "Pricing & availability" at bounding box center [299, 147] width 110 height 22
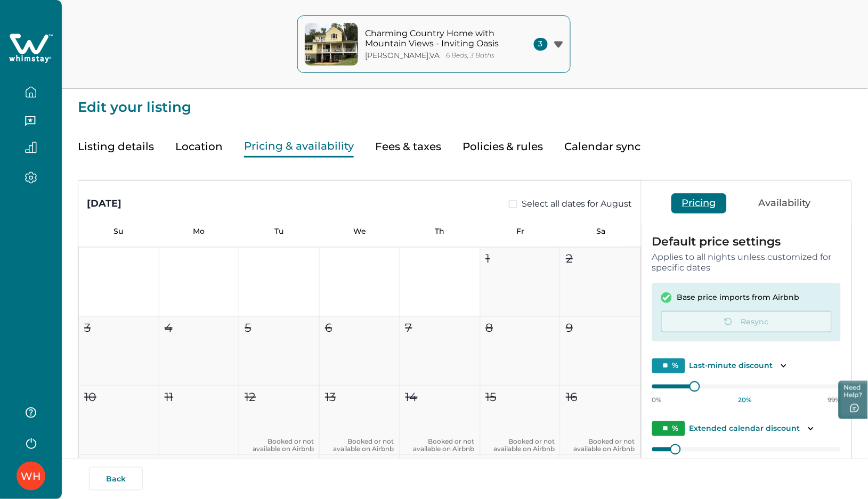
type input "**"
click at [29, 89] on icon "button" at bounding box center [31, 92] width 12 height 12
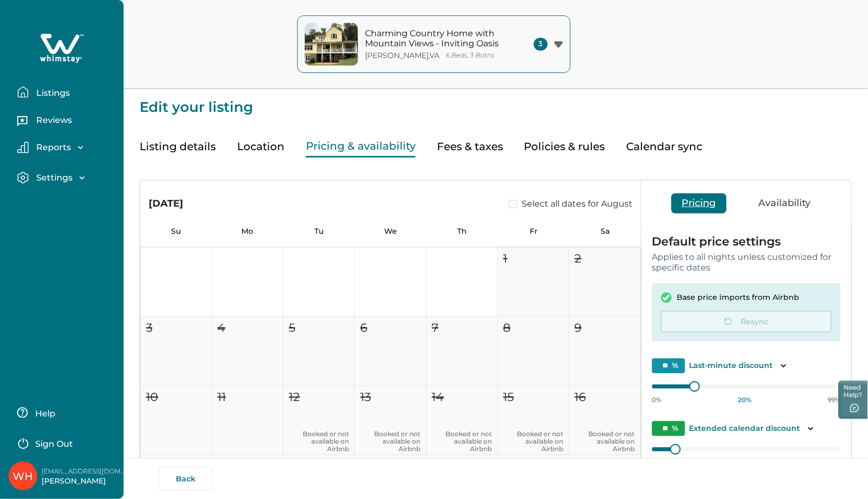
click at [52, 89] on p "Listings" at bounding box center [51, 93] width 37 height 11
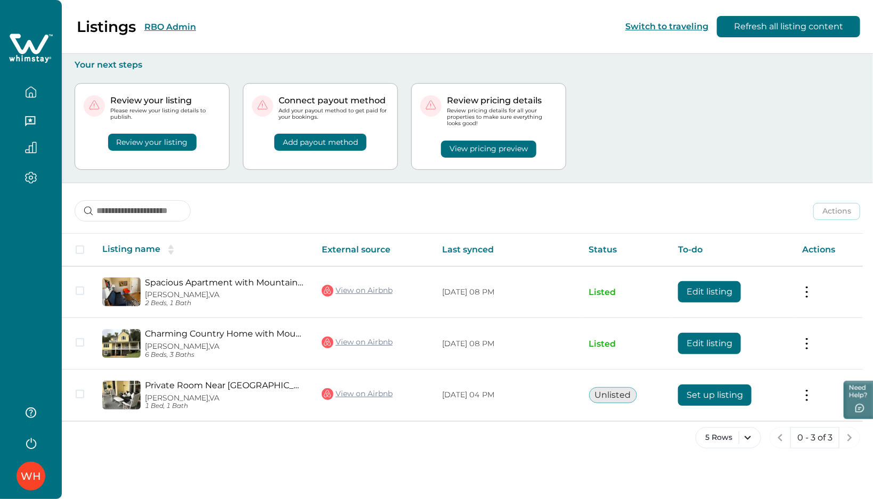
click at [232, 23] on div "Listings RBO Admin Switch to traveling Refresh all listing content" at bounding box center [436, 27] width 873 height 54
click at [166, 29] on button "RBO Admin" at bounding box center [170, 27] width 52 height 10
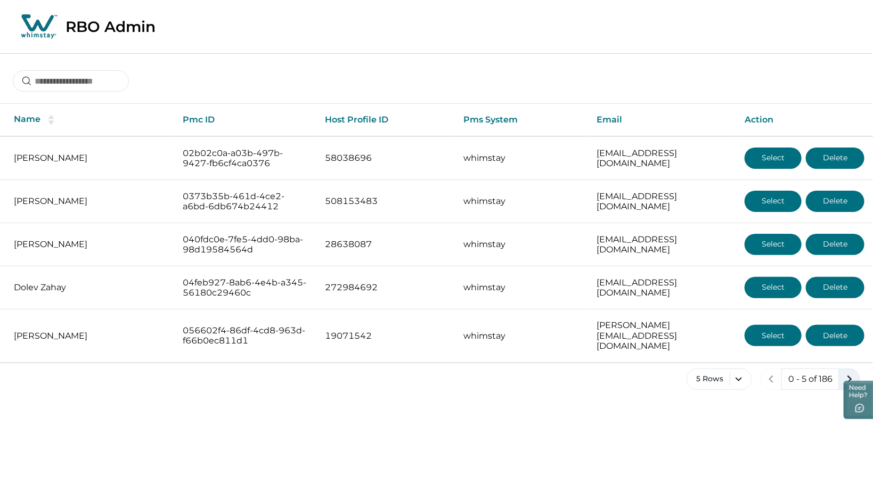
click at [699, 369] on button "next page" at bounding box center [849, 379] width 21 height 21
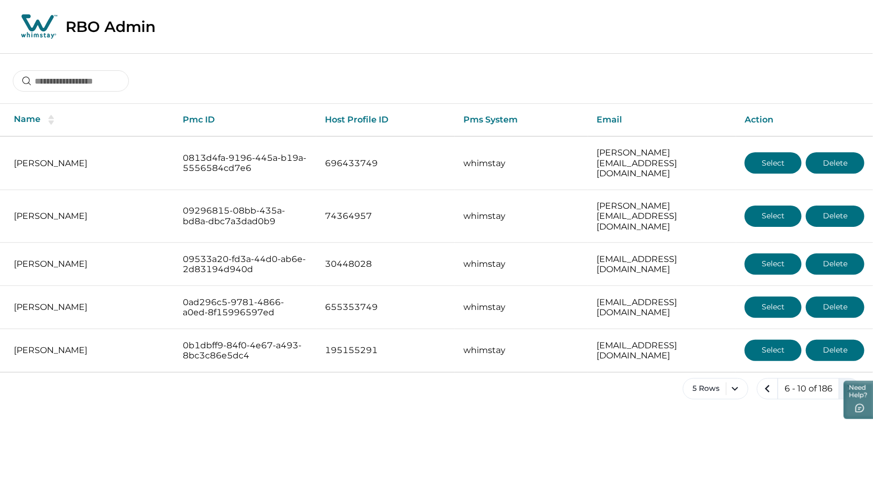
click at [699, 385] on icon "next page" at bounding box center [850, 388] width 5 height 7
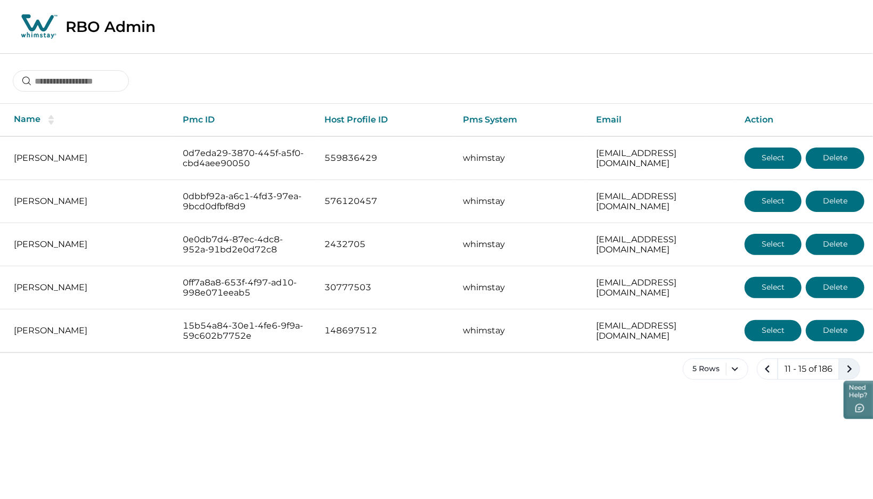
click at [699, 371] on icon "next page" at bounding box center [850, 368] width 5 height 7
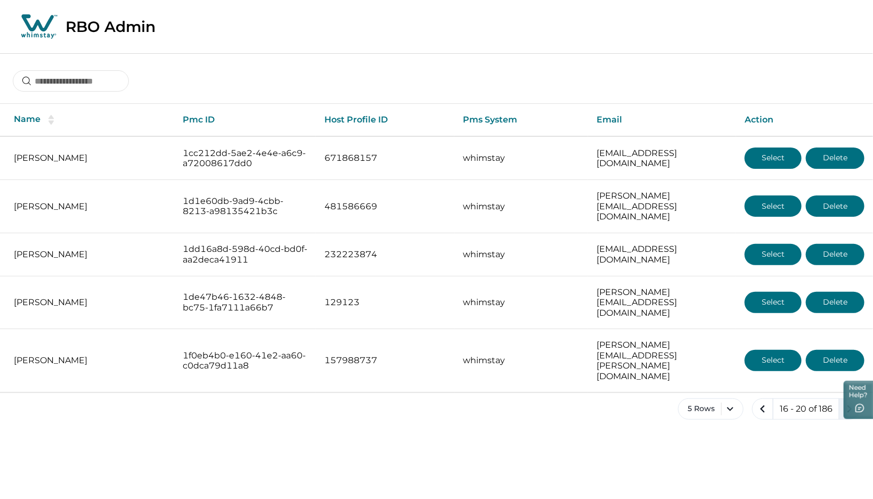
click at [699, 405] on icon "next page" at bounding box center [850, 408] width 5 height 7
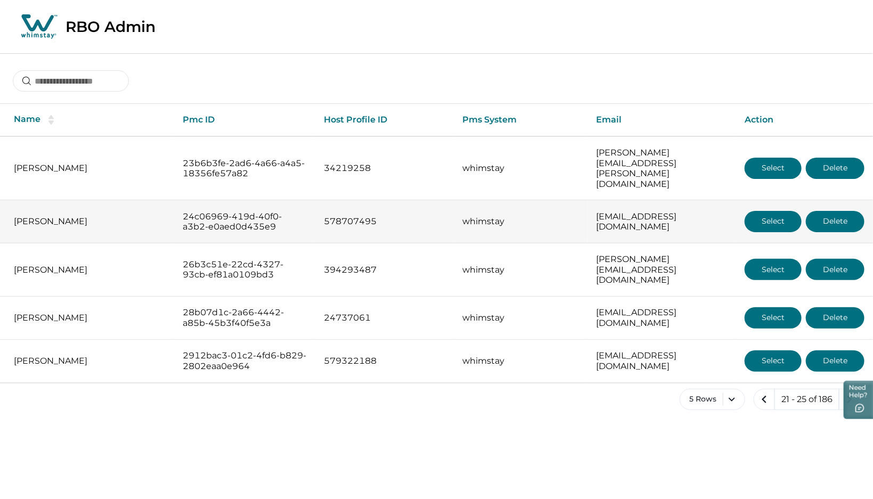
click at [699, 211] on button "Select" at bounding box center [773, 221] width 57 height 21
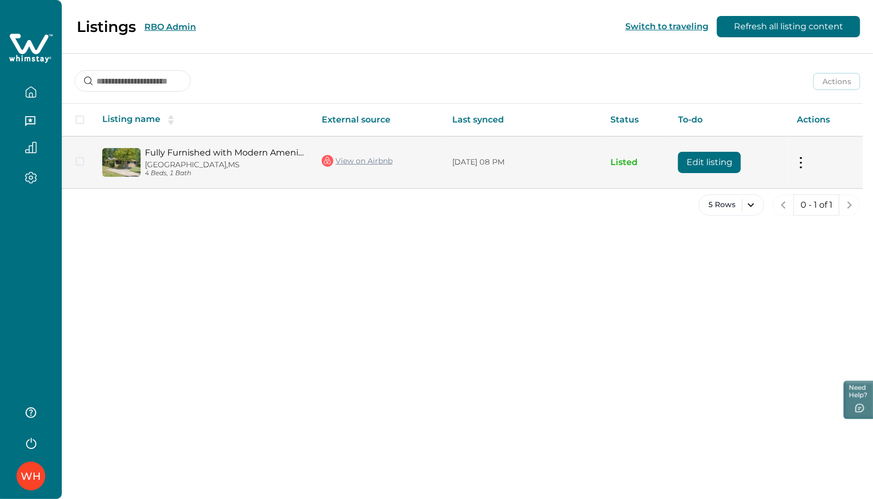
click at [699, 156] on button "Edit listing" at bounding box center [709, 162] width 63 height 21
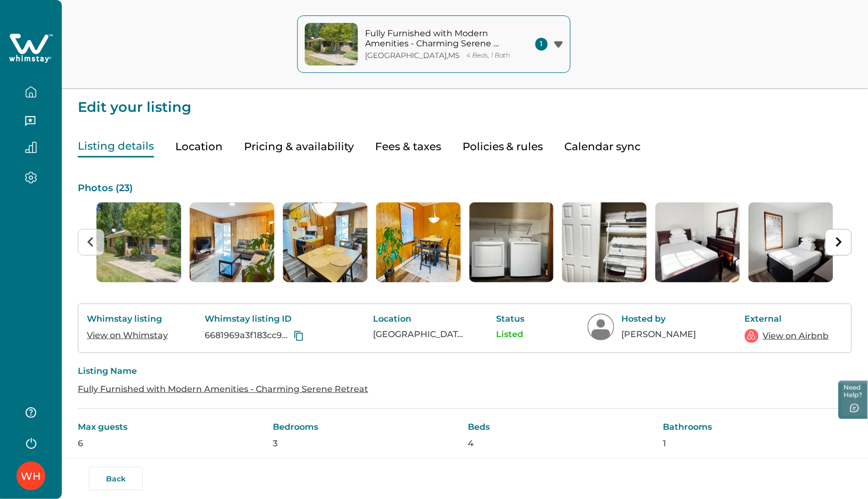
click at [30, 96] on icon "button" at bounding box center [31, 92] width 12 height 12
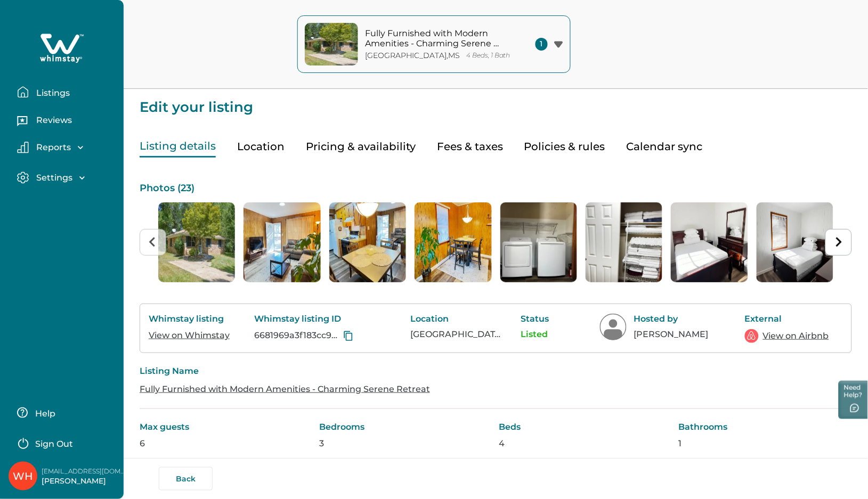
click at [43, 94] on p "Listings" at bounding box center [51, 93] width 37 height 11
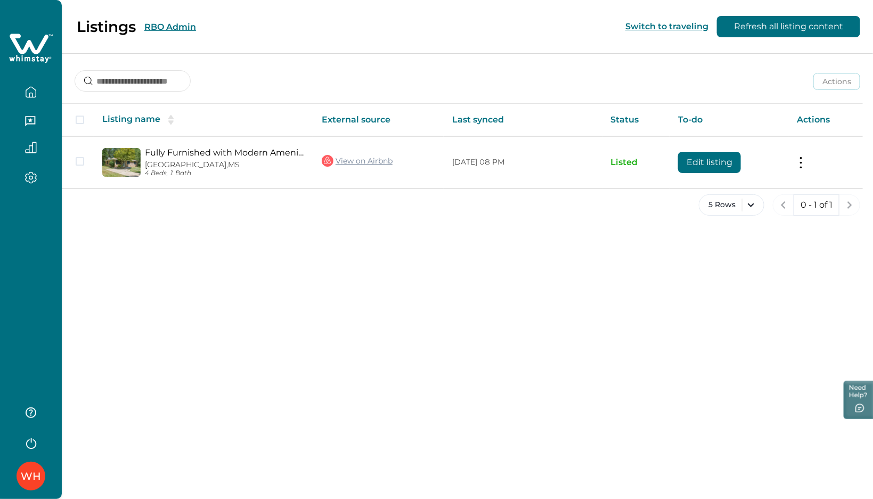
click at [244, 23] on div "Listings RBO Admin Switch to traveling Refresh all listing content" at bounding box center [436, 27] width 873 height 54
click at [169, 24] on button "RBO Admin" at bounding box center [170, 27] width 52 height 10
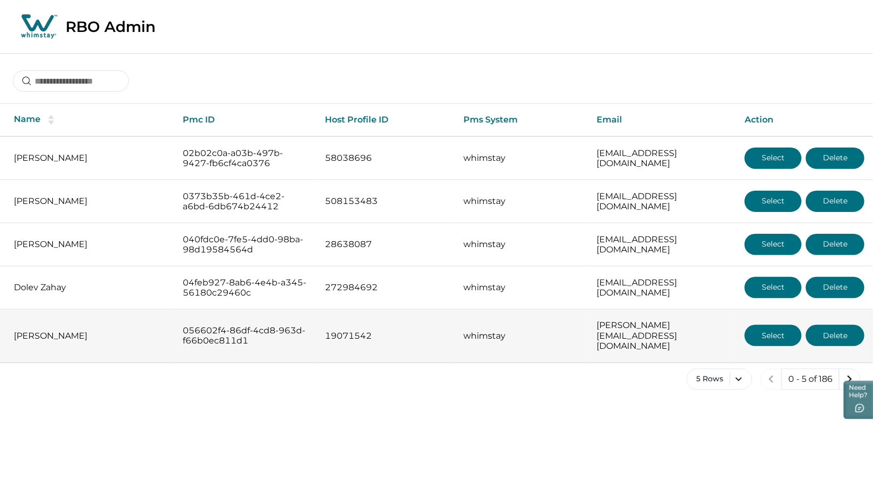
click at [699, 325] on button "Select" at bounding box center [773, 335] width 57 height 21
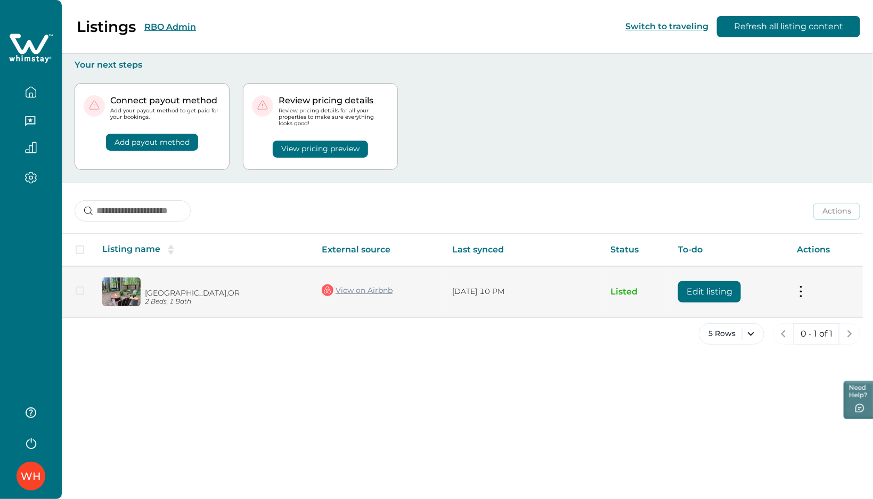
click at [699, 291] on button "Edit listing" at bounding box center [709, 291] width 63 height 21
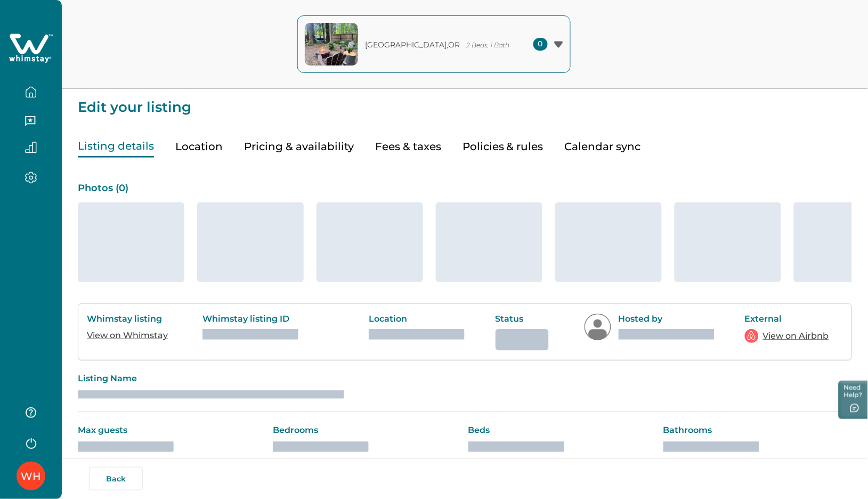
click at [584, 149] on button "Calendar sync" at bounding box center [603, 147] width 76 height 22
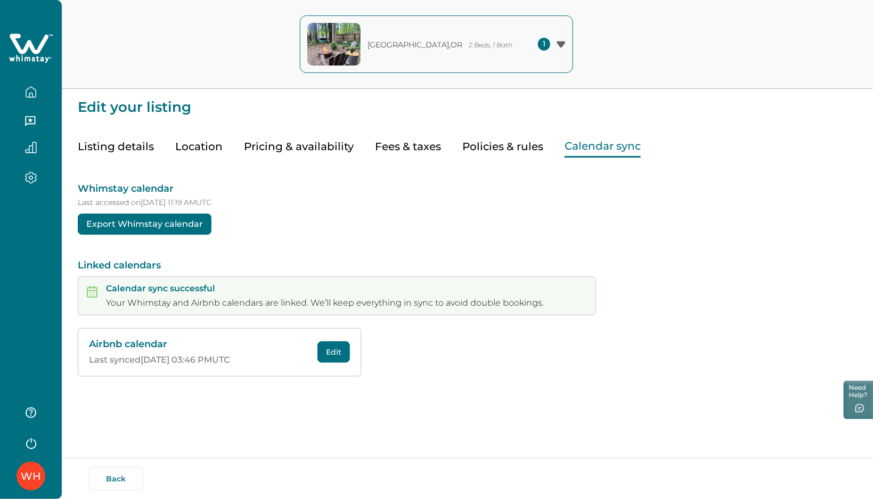
click at [335, 355] on button "Edit" at bounding box center [334, 351] width 32 height 21
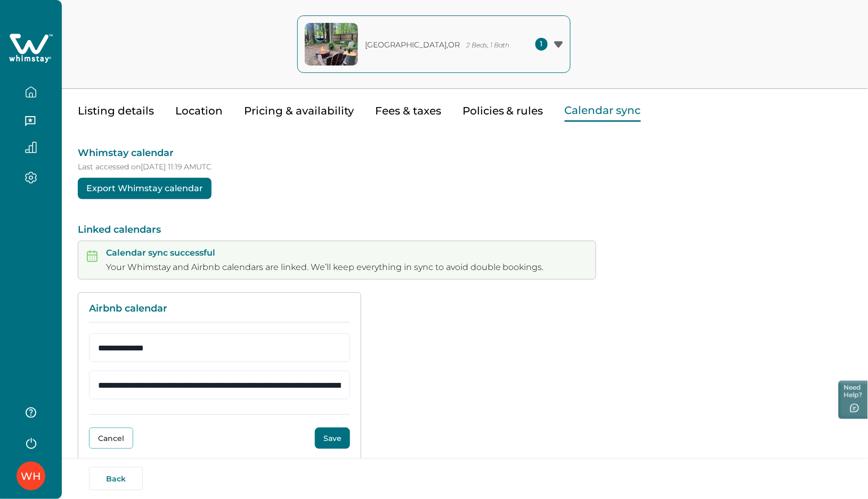
scroll to position [55, 0]
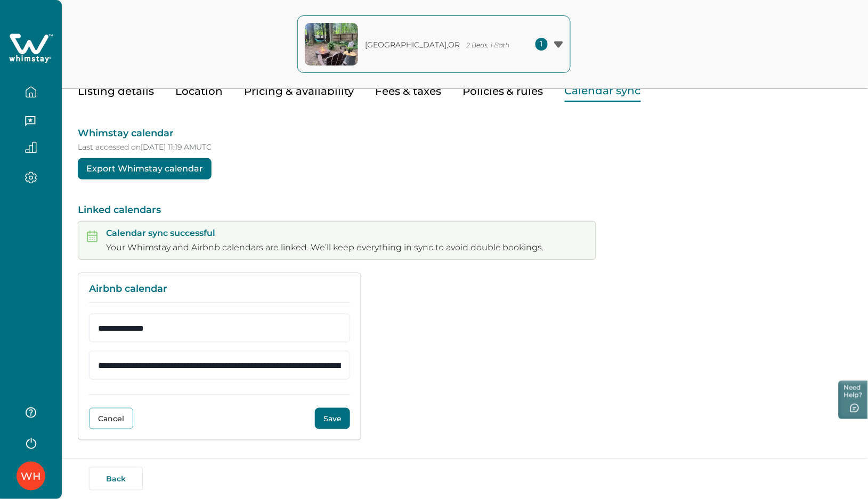
click at [318, 420] on button "Save" at bounding box center [332, 418] width 35 height 21
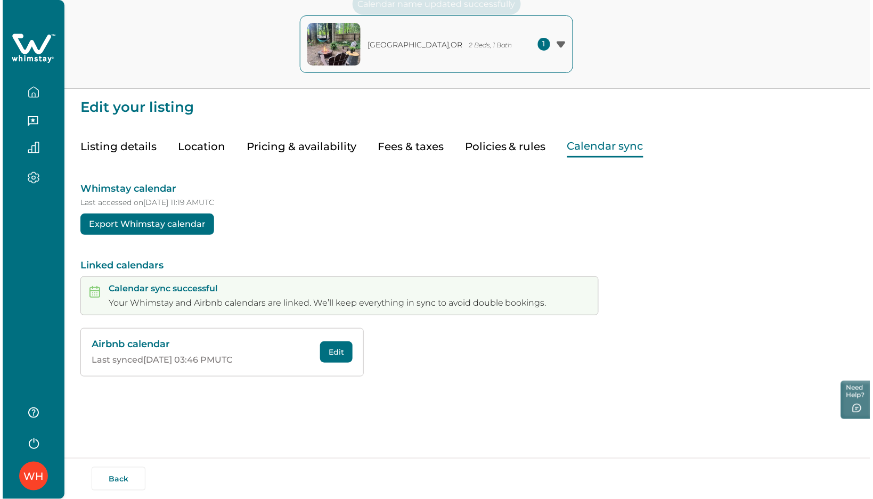
scroll to position [0, 0]
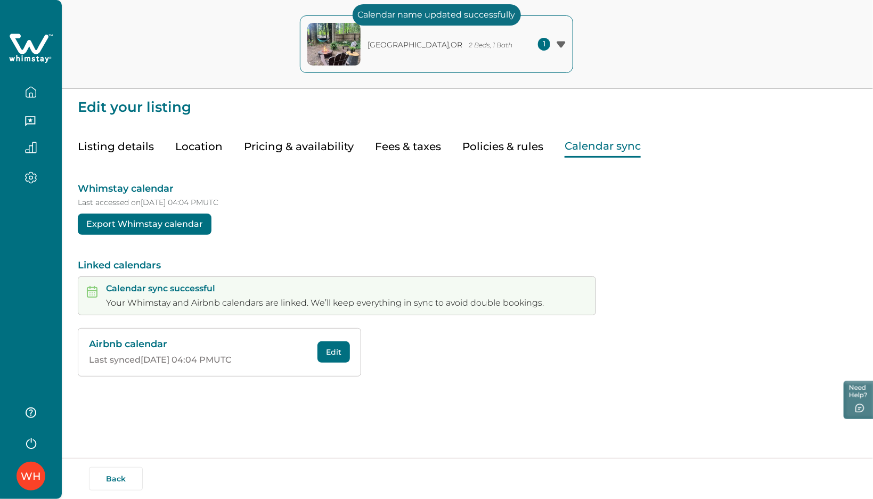
click at [38, 93] on button "button" at bounding box center [31, 92] width 45 height 21
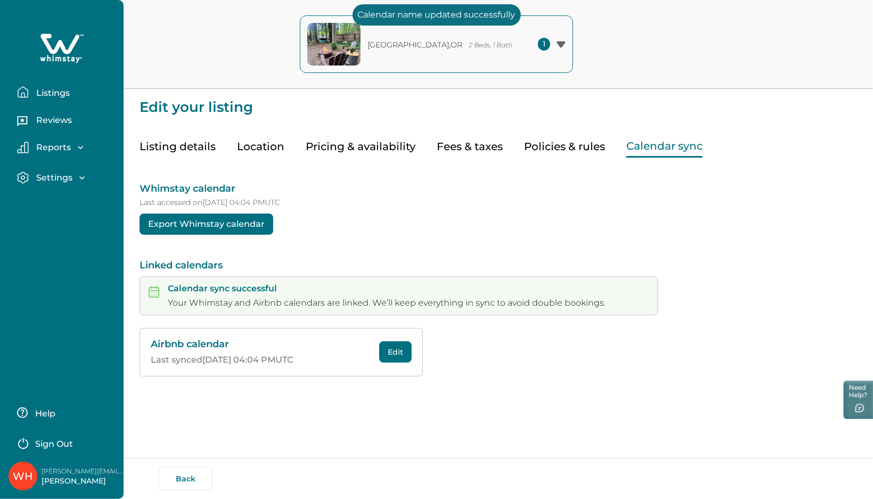
click at [38, 92] on p "Listings" at bounding box center [51, 93] width 37 height 11
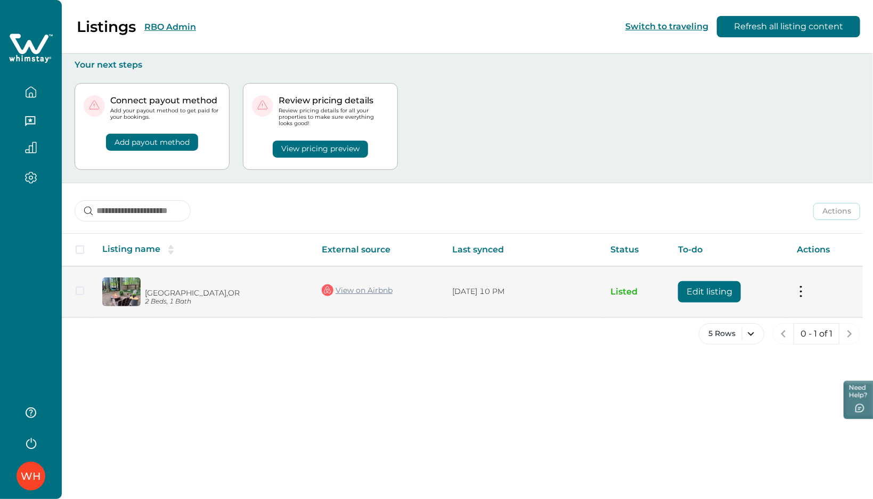
click at [699, 287] on button "Edit listing" at bounding box center [709, 291] width 63 height 21
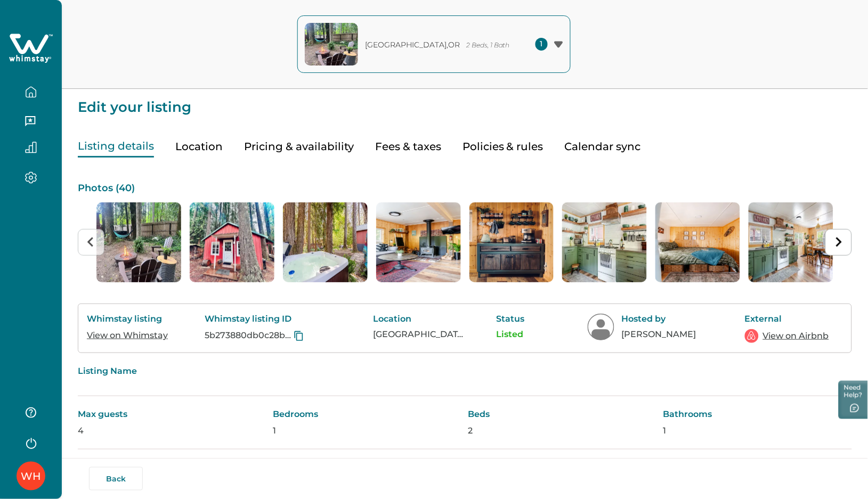
click at [26, 91] on icon "button" at bounding box center [31, 92] width 10 height 10
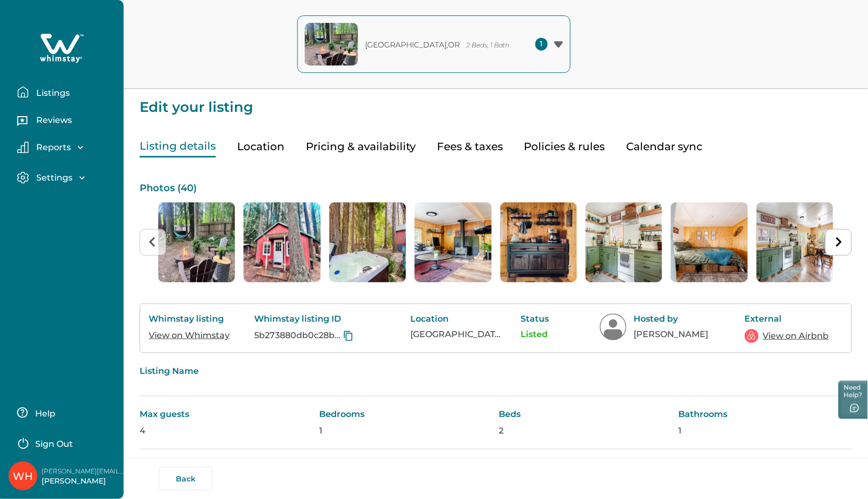
click at [48, 89] on p "Listings" at bounding box center [51, 93] width 37 height 11
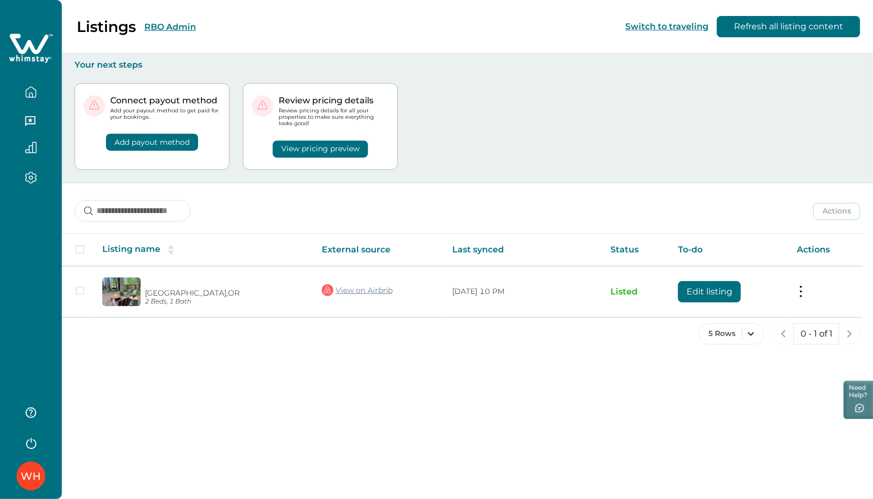
click at [246, 25] on div "Listings RBO Admin Switch to traveling Refresh all listing content" at bounding box center [436, 27] width 873 height 54
click at [168, 26] on button "RBO Admin" at bounding box center [170, 27] width 52 height 10
